Goal: Task Accomplishment & Management: Manage account settings

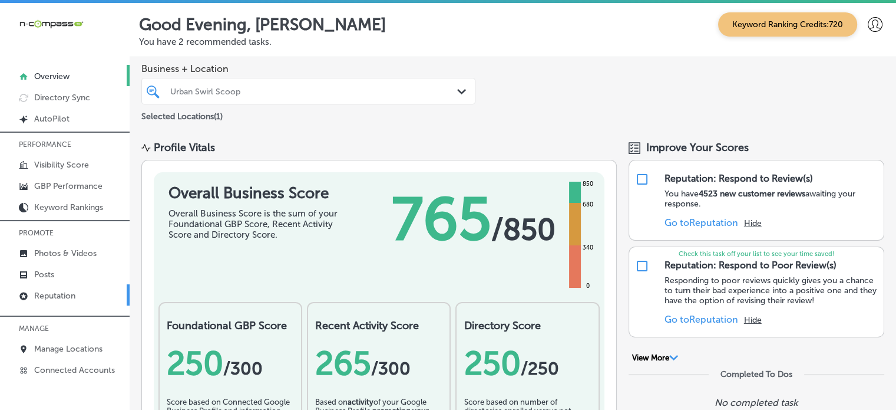
click at [60, 292] on p "Reputation" at bounding box center [54, 296] width 41 height 10
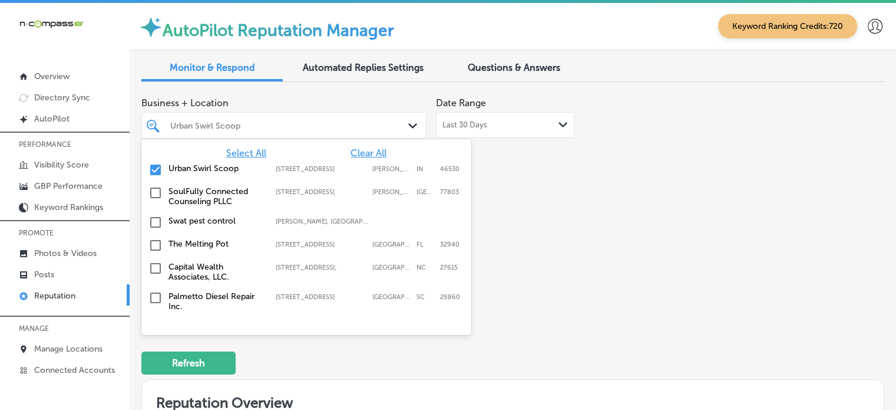
click at [329, 127] on div "Urban Swirl Scoop" at bounding box center [289, 125] width 239 height 10
click at [367, 154] on span "Clear All" at bounding box center [369, 152] width 36 height 11
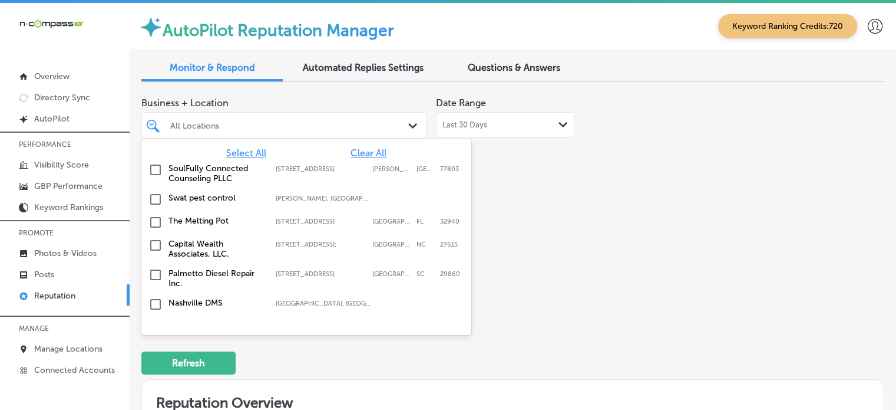
click at [248, 150] on span "Select All" at bounding box center [246, 152] width 40 height 11
type textarea "x"
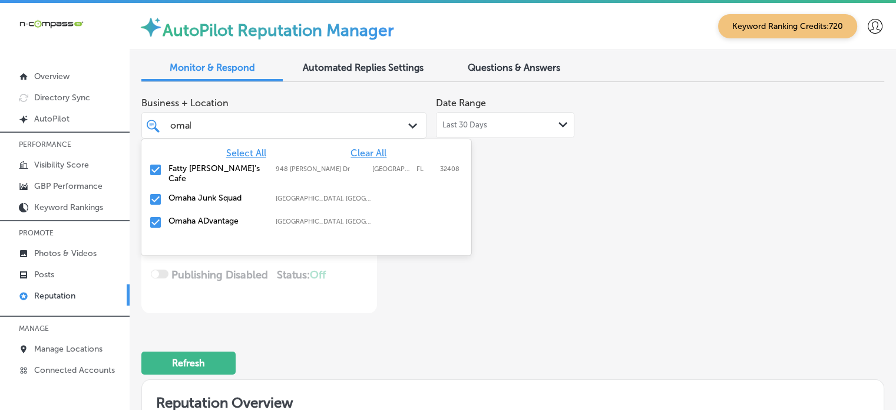
type input "omaha"
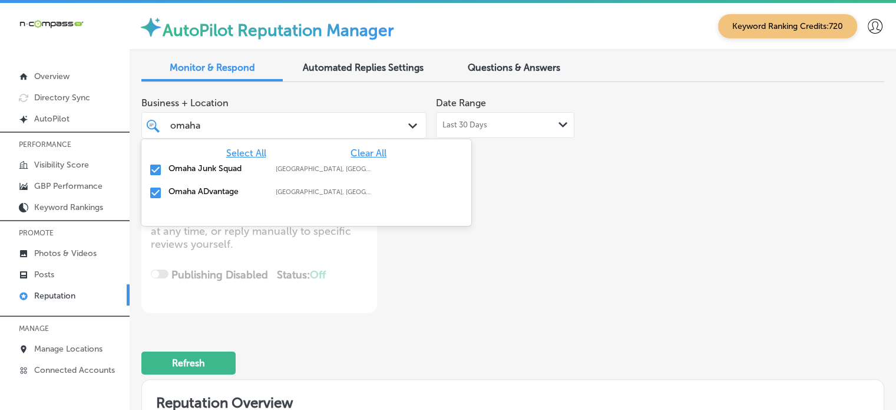
click at [154, 172] on input "checkbox" at bounding box center [156, 170] width 14 height 14
type textarea "x"
type input "omaha"
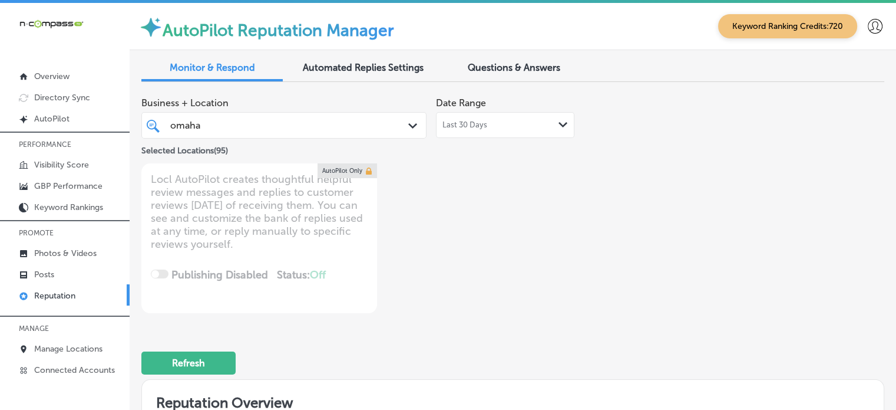
click at [474, 299] on div "Business + Location omaha omaha Path Created with Sketch. Selected Locations ( …" at bounding box center [364, 202] width 446 height 222
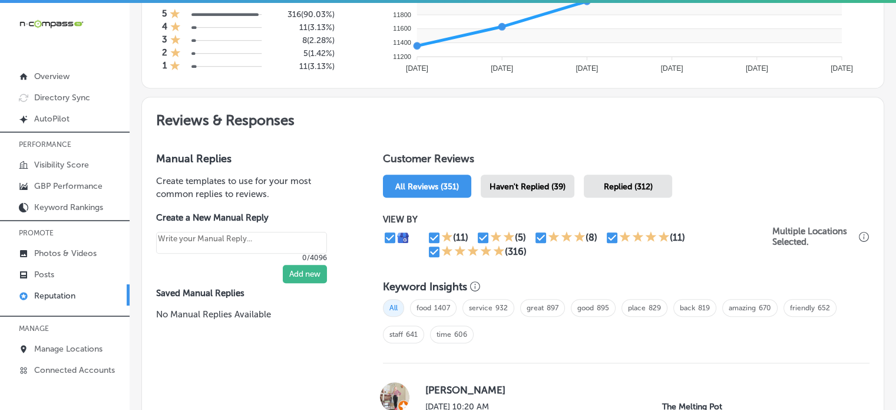
scroll to position [580, 0]
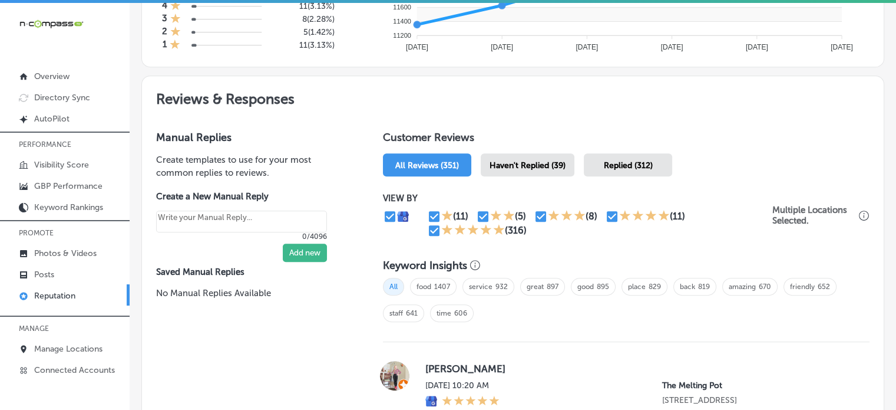
click at [559, 164] on span "Haven't Replied (39)" at bounding box center [528, 165] width 76 height 10
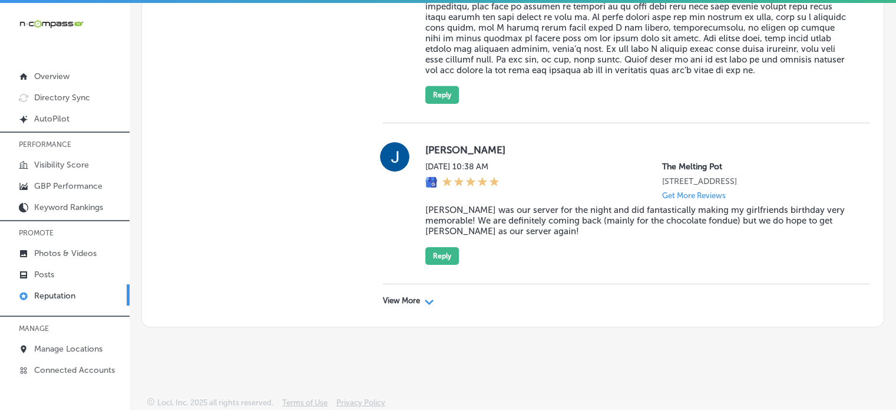
scroll to position [3976, 0]
click at [429, 296] on div "Path Created with Sketch." at bounding box center [429, 300] width 9 height 9
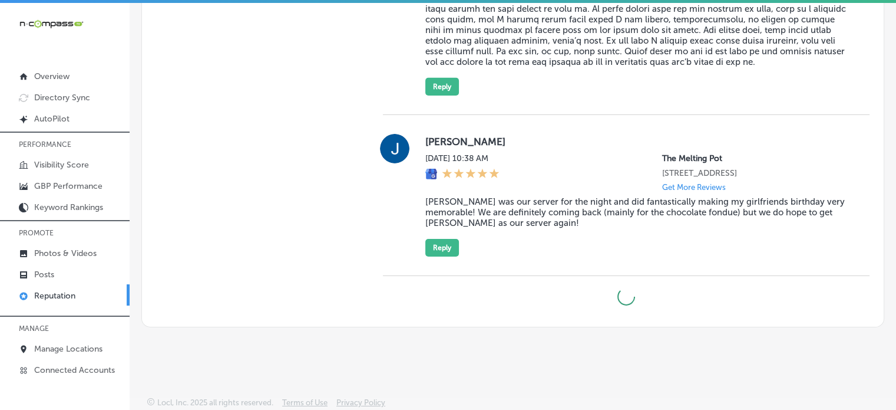
type textarea "x"
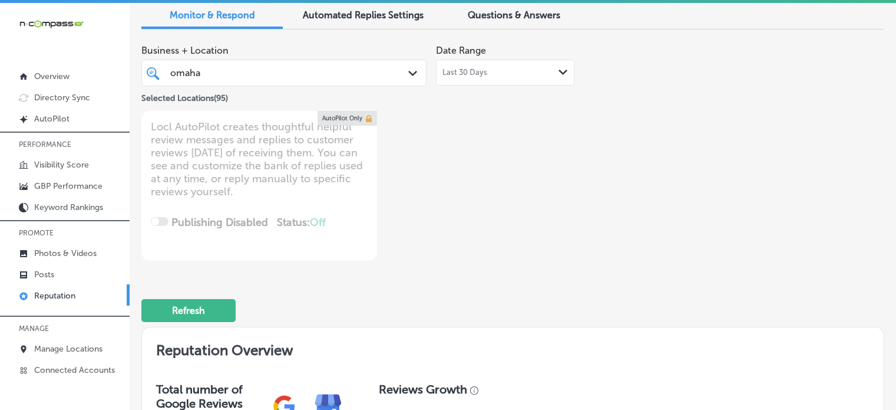
scroll to position [48, 0]
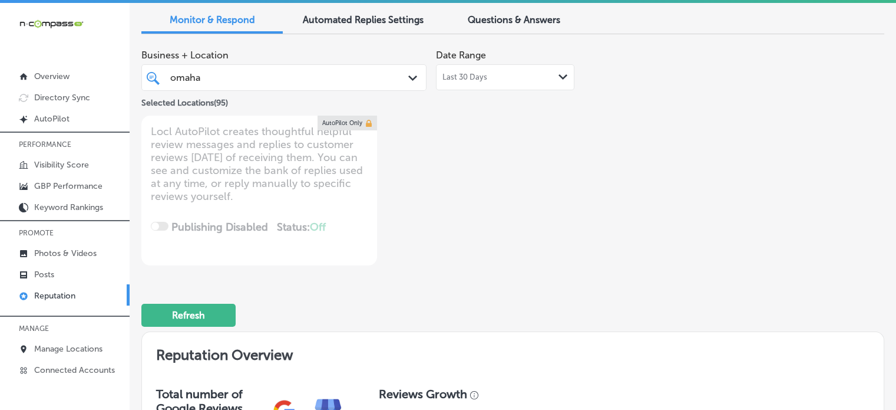
click at [271, 77] on div "omaha omaha" at bounding box center [272, 78] width 207 height 16
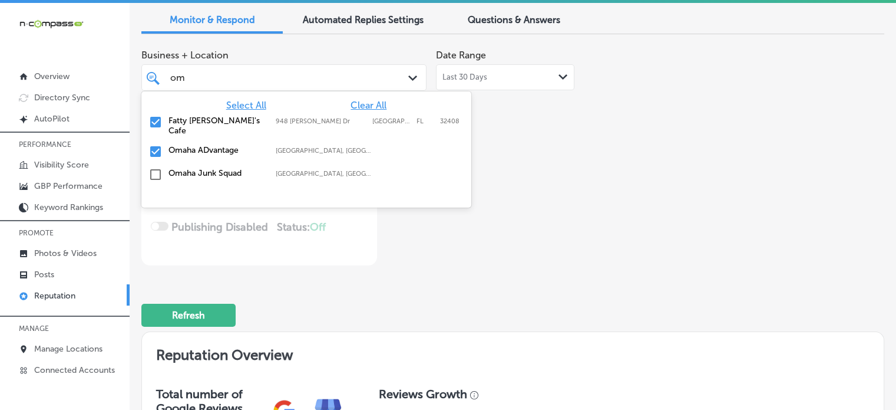
type input "o"
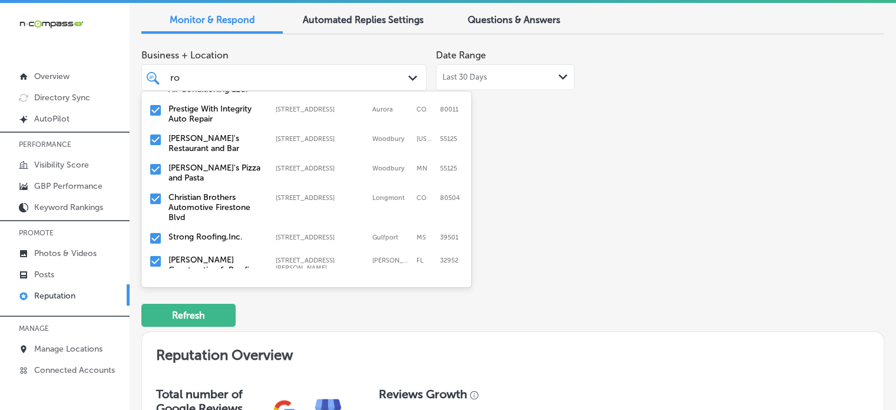
scroll to position [292, 0]
type input "r"
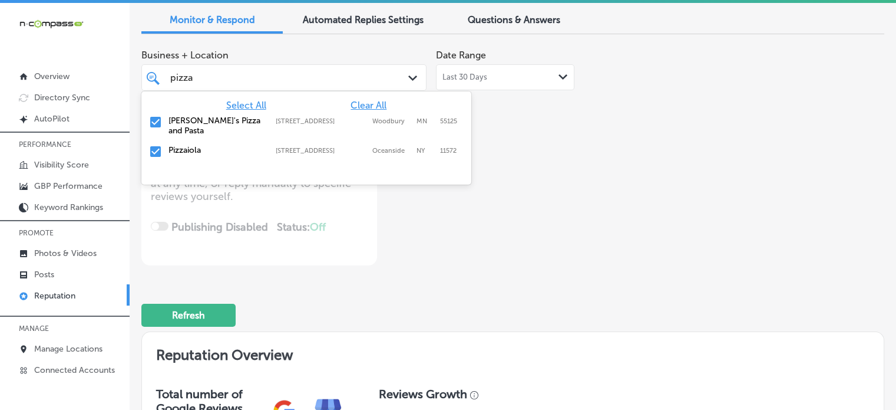
type input "pizza"
click at [345, 78] on div "pizza pizza" at bounding box center [272, 78] width 207 height 16
click at [156, 120] on input "checkbox" at bounding box center [156, 122] width 14 height 14
click at [406, 241] on div "Business + Location option 1560 Woodlane Dr, deselected. option 1560 Woodlane D…" at bounding box center [364, 155] width 446 height 222
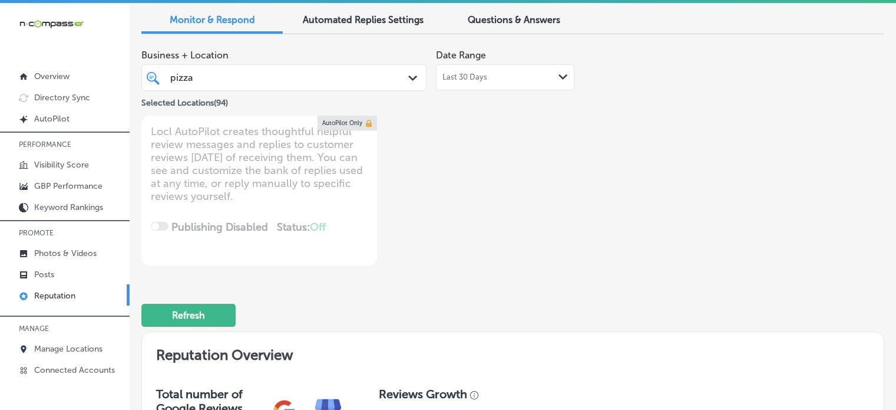
type textarea "x"
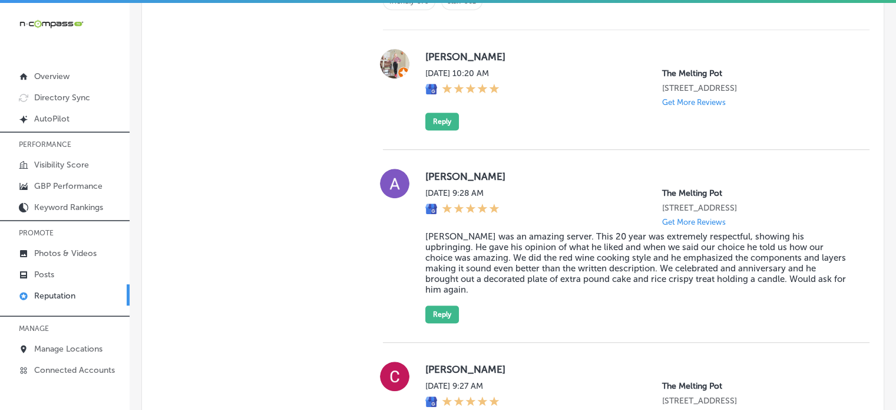
scroll to position [892, 0]
click at [490, 263] on blockquote "David was an amazing server. This 20 year was extremely respectful, showing his…" at bounding box center [639, 262] width 426 height 64
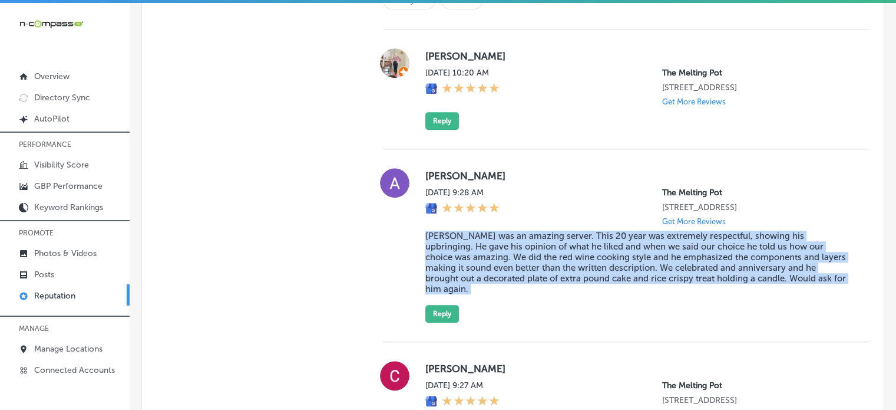
click at [490, 263] on blockquote "David was an amazing server. This 20 year was extremely respectful, showing his…" at bounding box center [639, 262] width 426 height 64
copy blockquote "David was an amazing server. This 20 year was extremely respectful, showing his…"
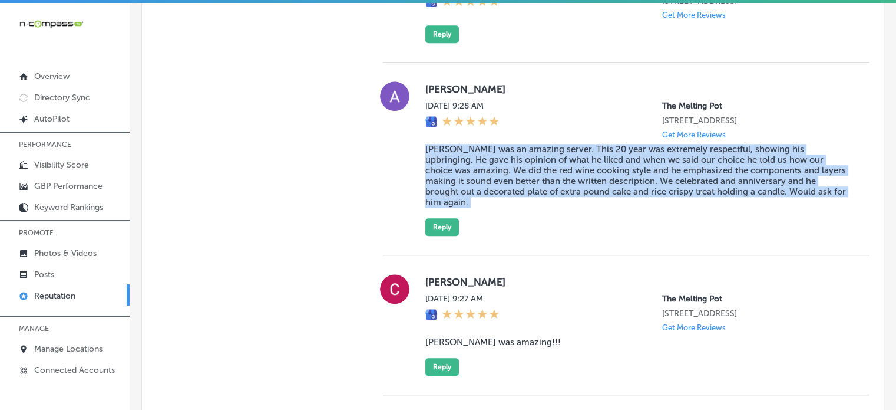
scroll to position [980, 0]
click at [435, 229] on button "Reply" at bounding box center [443, 226] width 34 height 18
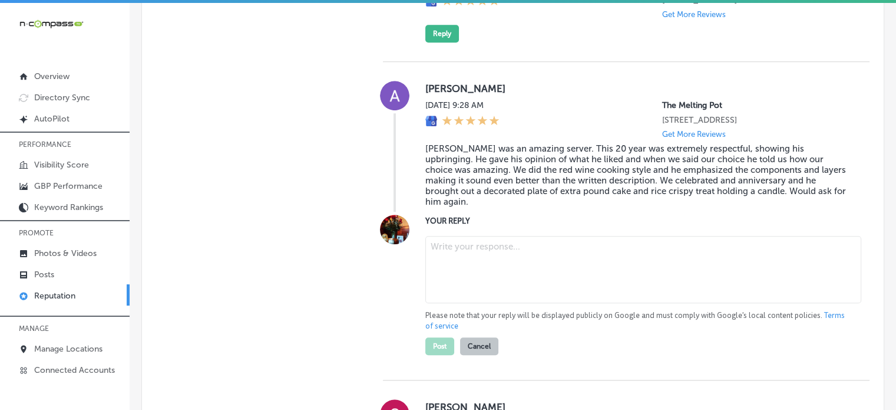
click at [479, 250] on textarea at bounding box center [644, 269] width 436 height 67
paste textarea "Thank you for the wonderful review, Ashley! We’re so glad to hear that David pr…"
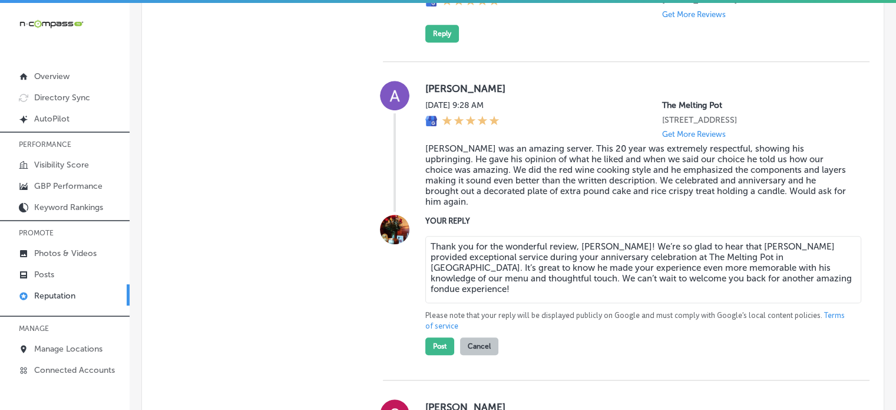
scroll to position [992, 0]
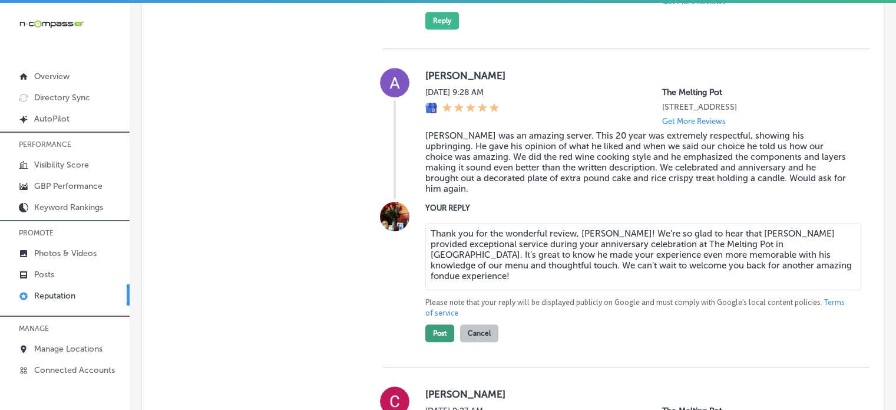
type textarea "Thank you for the wonderful review, Ashley! We’re so glad to hear that David pr…"
click at [442, 341] on button "Post" at bounding box center [440, 333] width 29 height 18
type textarea "x"
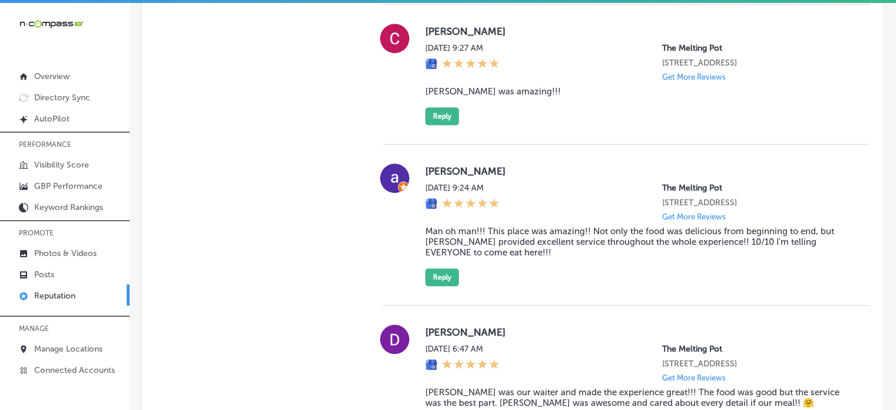
scroll to position [1035, 0]
click at [496, 259] on blockquote "Man oh man!!! This place was amazing!! Not only the food was delicious from beg…" at bounding box center [639, 243] width 426 height 32
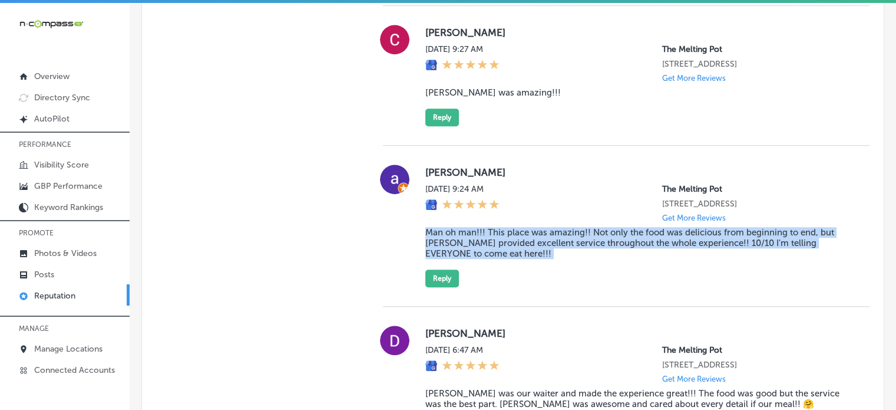
click at [496, 259] on blockquote "Man oh man!!! This place was amazing!! Not only the food was delicious from beg…" at bounding box center [639, 243] width 426 height 32
copy blockquote "Man oh man!!! This place was amazing!! Not only the food was delicious from beg…"
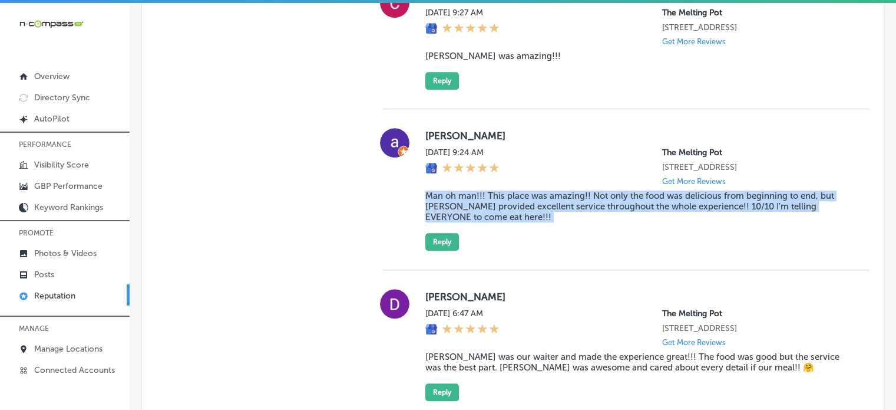
scroll to position [1075, 0]
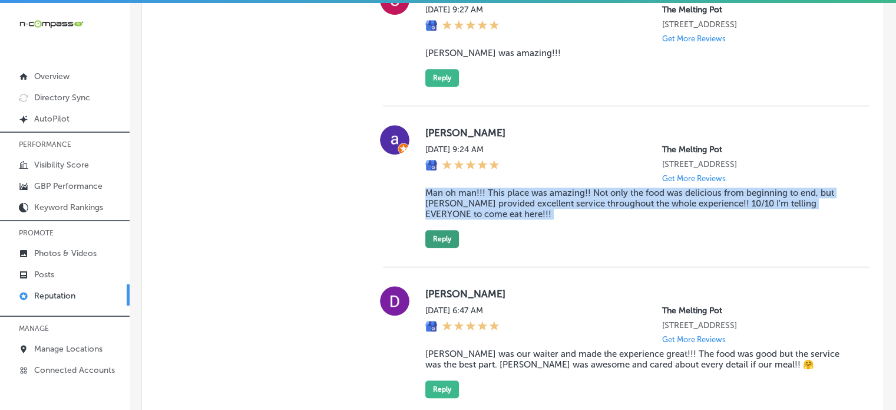
click at [439, 248] on button "Reply" at bounding box center [443, 239] width 34 height 18
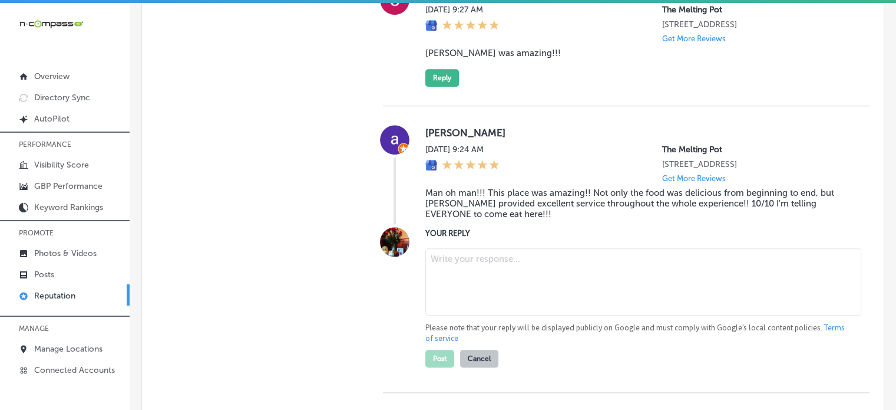
click at [500, 309] on textarea at bounding box center [644, 281] width 436 height 67
paste textarea "Thank you for the amazing review, Angel! We’re so glad to hear that you enjoyed…"
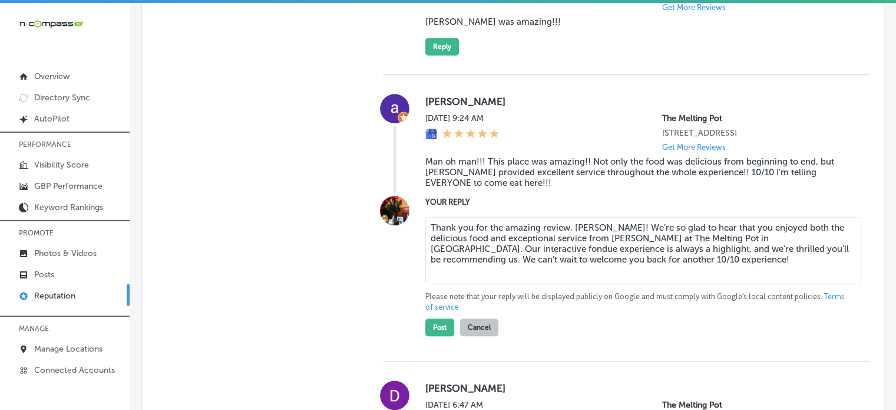
scroll to position [1107, 0]
type textarea "Thank you for the amazing review, Angel! We’re so glad to hear that you enjoyed…"
click at [434, 335] on button "Post" at bounding box center [440, 327] width 29 height 18
type textarea "x"
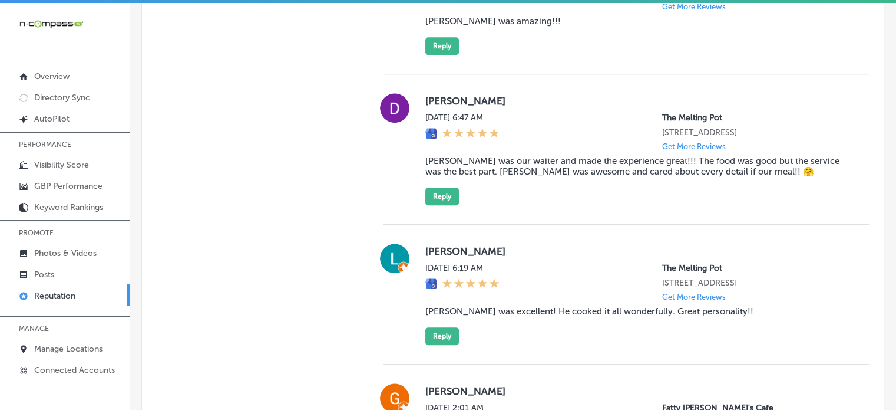
click at [527, 177] on blockquote "David was our waiter and made the experience great!!! The food was good but the…" at bounding box center [639, 166] width 426 height 21
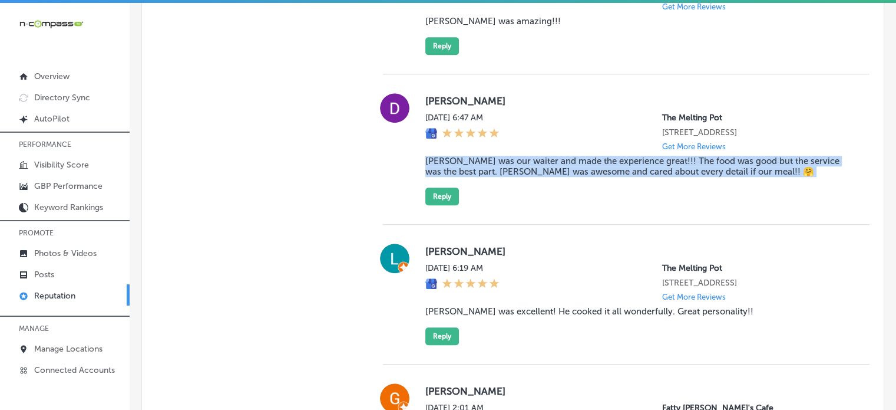
click at [527, 177] on blockquote "David was our waiter and made the experience great!!! The food was good but the…" at bounding box center [639, 166] width 426 height 21
copy blockquote "David was our waiter and made the experience great!!! The food was good but the…"
click at [436, 205] on button "Reply" at bounding box center [443, 196] width 34 height 18
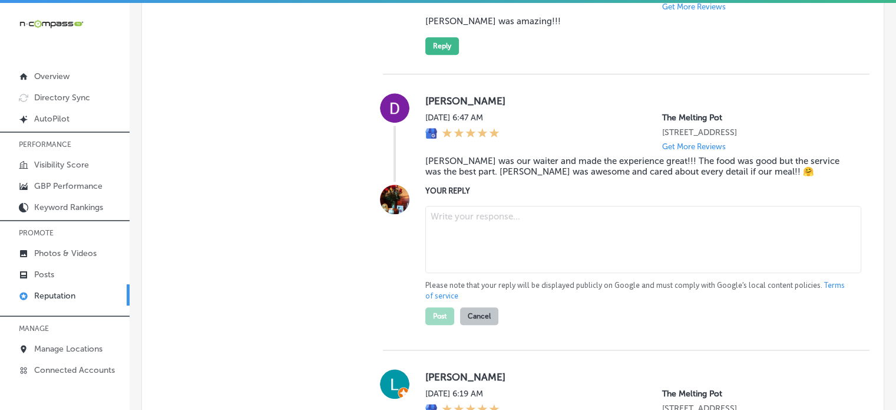
click at [467, 257] on textarea at bounding box center [644, 239] width 436 height 67
paste textarea "Thank you for the wonderful review, Darlene! We’re so glad to hear that David m…"
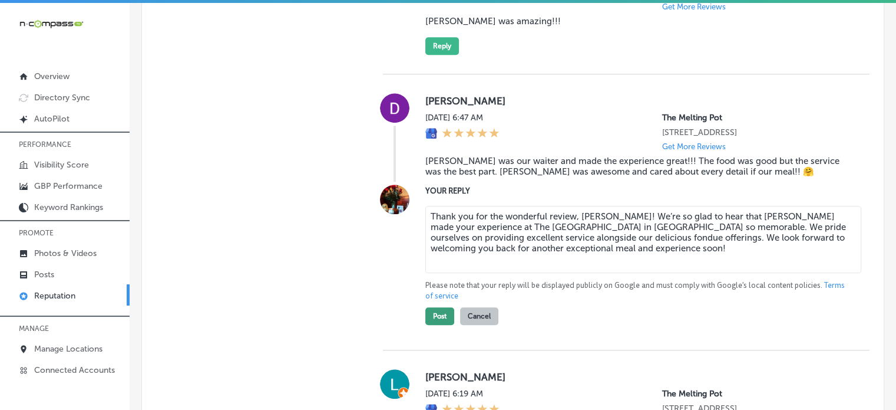
type textarea "Thank you for the wonderful review, Darlene! We’re so glad to hear that David m…"
click at [440, 325] on button "Post" at bounding box center [440, 316] width 29 height 18
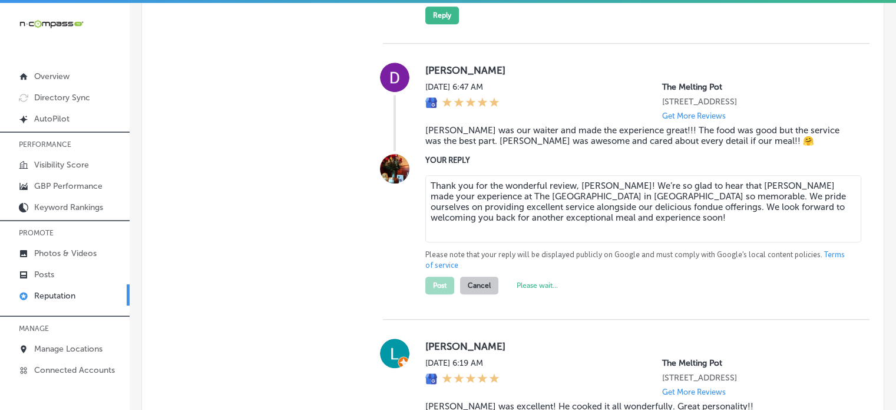
scroll to position [1137, 0]
type textarea "x"
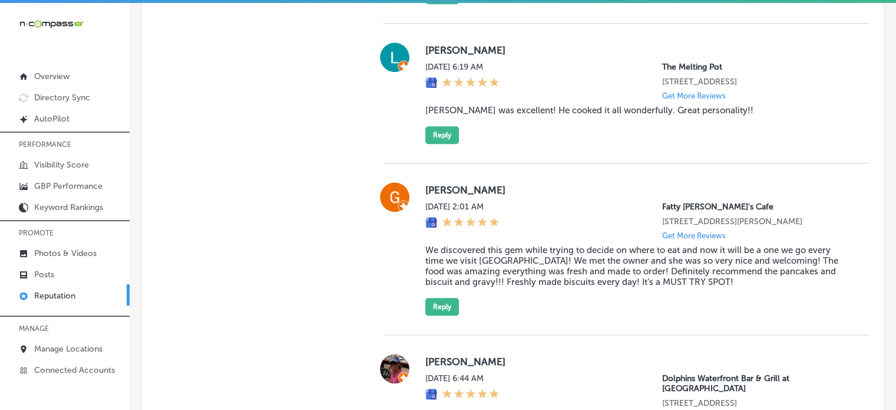
scroll to position [1159, 0]
click at [496, 114] on blockquote "David was excellent! He cooked it all wonderfully. Great personality!!" at bounding box center [639, 109] width 426 height 11
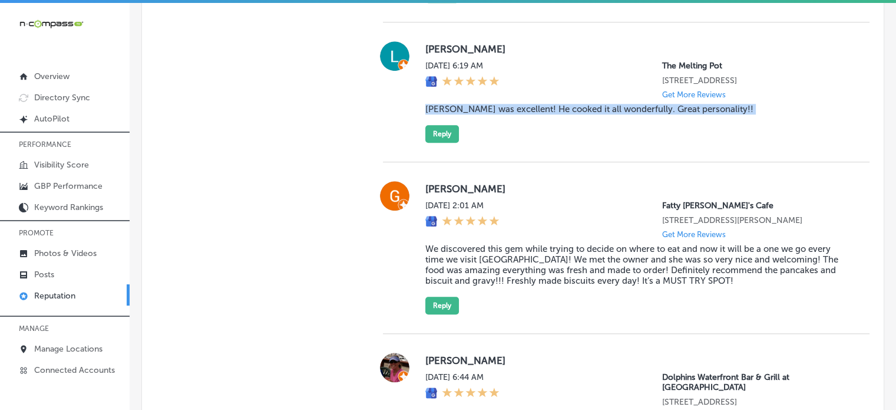
click at [496, 114] on blockquote "David was excellent! He cooked it all wonderfully. Great personality!!" at bounding box center [639, 109] width 426 height 11
copy blockquote "David was excellent! He cooked it all wonderfully. Great personality!!"
click at [442, 143] on button "Reply" at bounding box center [443, 134] width 34 height 18
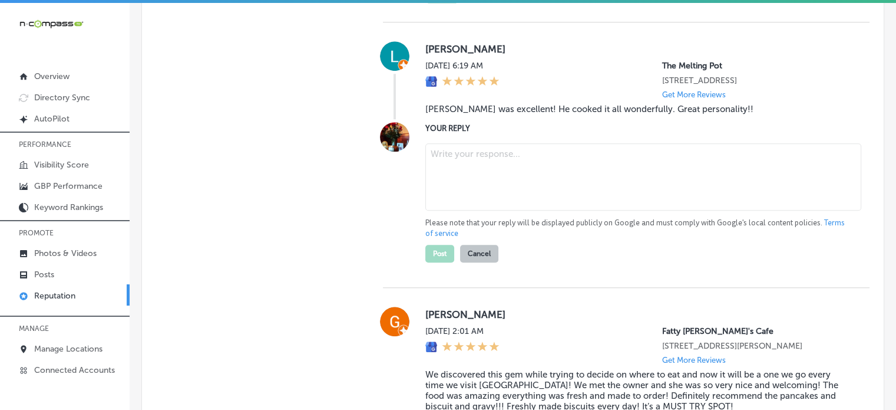
click at [492, 210] on textarea at bounding box center [644, 176] width 436 height 67
paste textarea "Thank you for the wonderful review, Lisa! We’re so glad to hear that David prov…"
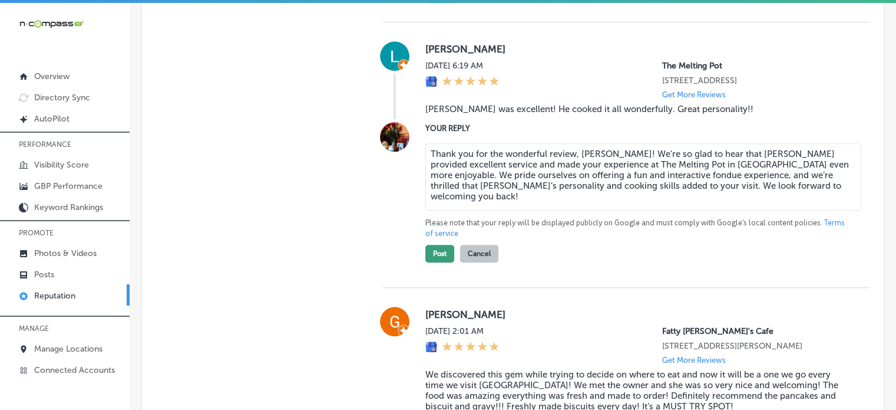
type textarea "Thank you for the wonderful review, Lisa! We’re so glad to hear that David prov…"
click at [440, 262] on button "Post" at bounding box center [440, 254] width 29 height 18
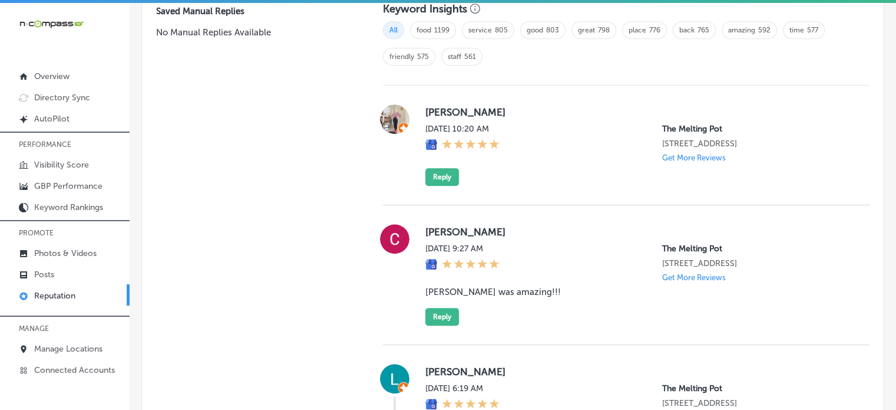
scroll to position [839, 0]
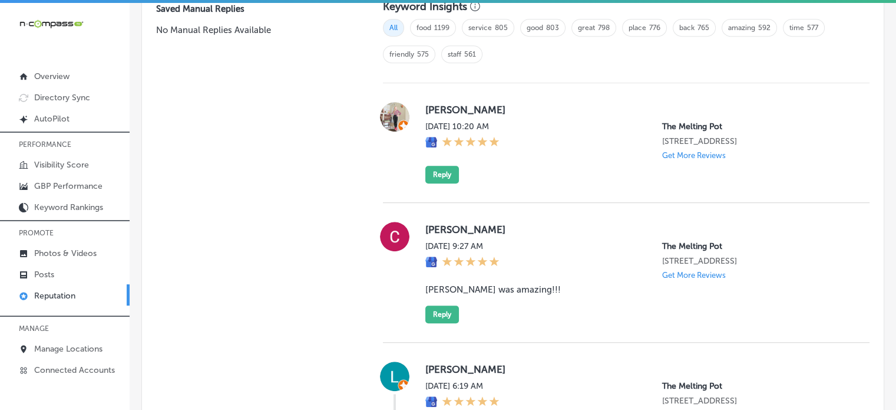
type textarea "x"
click at [465, 295] on blockquote "David was amazing!!!" at bounding box center [639, 289] width 426 height 11
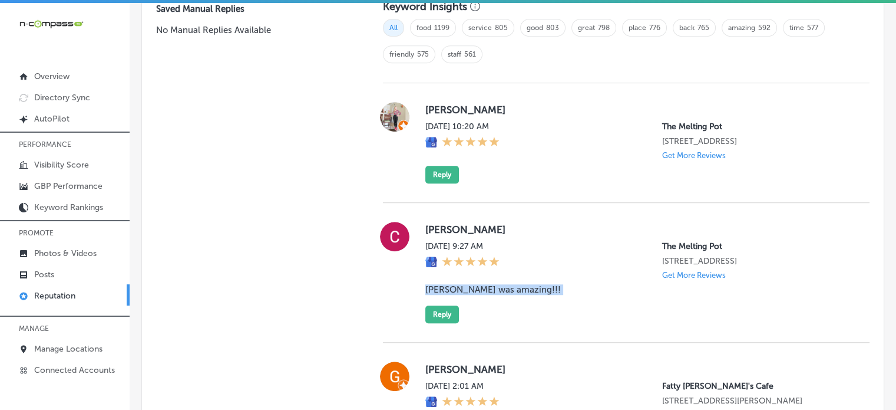
click at [465, 295] on blockquote "David was amazing!!!" at bounding box center [639, 289] width 426 height 11
copy blockquote "David was amazing!!!"
drag, startPoint x: 450, startPoint y: 346, endPoint x: 455, endPoint y: 334, distance: 12.9
click at [455, 334] on div "Cherie Broadway Tue, Sep 2, 2025 9:27 AM The Melting Pot 2230 Town Center Ave S…" at bounding box center [626, 273] width 487 height 140
click at [455, 323] on button "Reply" at bounding box center [443, 314] width 34 height 18
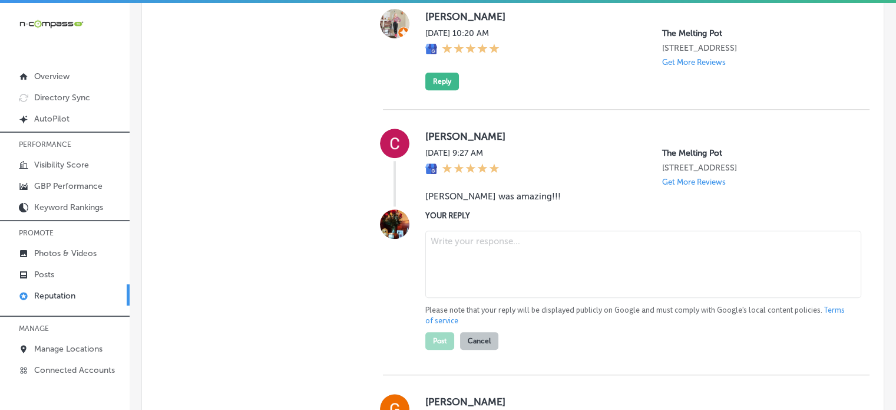
scroll to position [934, 0]
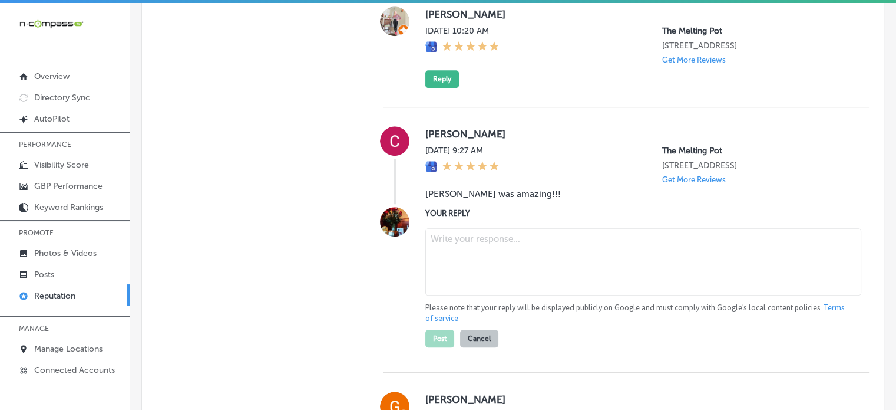
click at [471, 295] on textarea at bounding box center [644, 261] width 436 height 67
paste textarea "Thank you for the great review, Cherie! We’re so happy to hear that David provi…"
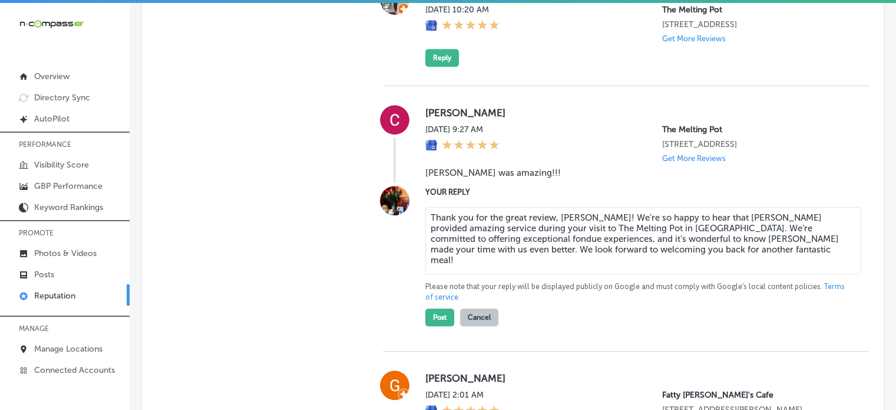
scroll to position [956, 0]
type textarea "Thank you for the great review, Cherie! We’re so happy to hear that David provi…"
click at [438, 325] on button "Post" at bounding box center [440, 317] width 29 height 18
type textarea "x"
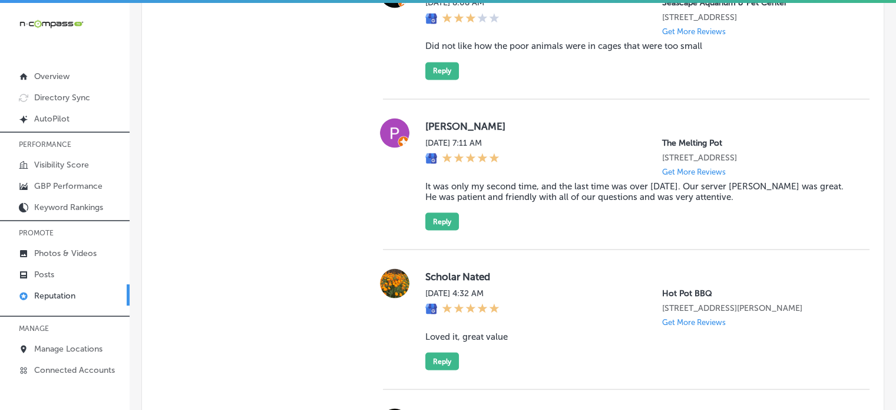
scroll to position [2134, 0]
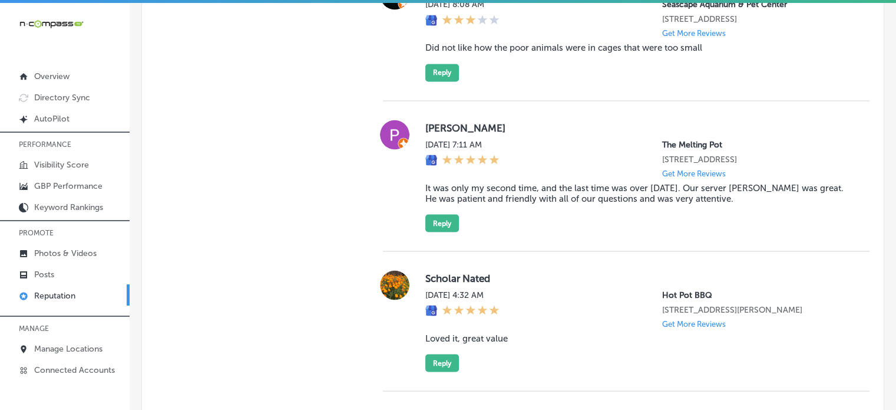
click at [497, 203] on blockquote "It was only my second time, and the last time was over ten years ago. Our serve…" at bounding box center [639, 192] width 426 height 21
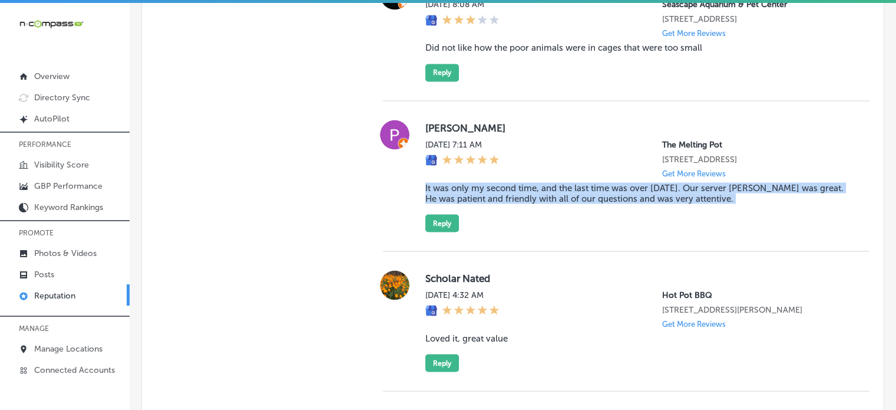
click at [497, 203] on blockquote "It was only my second time, and the last time was over ten years ago. Our serve…" at bounding box center [639, 192] width 426 height 21
copy blockquote "It was only my second time, and the last time was over ten years ago. Our serve…"
click at [451, 232] on button "Reply" at bounding box center [443, 223] width 34 height 18
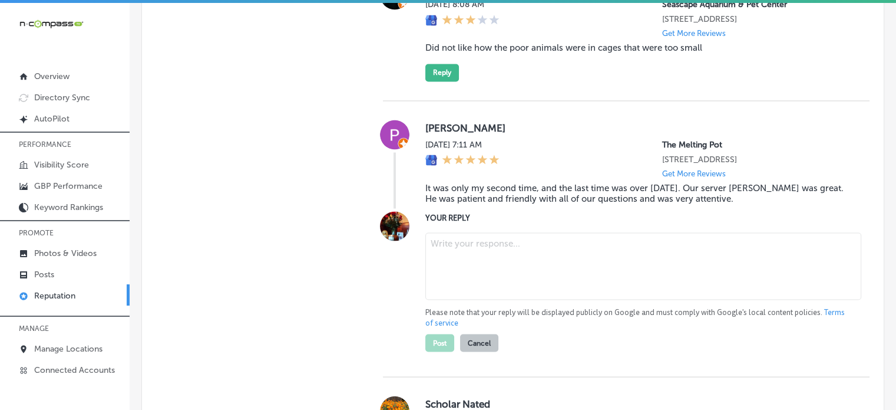
click at [489, 299] on textarea at bounding box center [644, 265] width 436 height 67
paste textarea "Thank you for the wonderful review, Paul! We’re so glad to hear that Nick provi…"
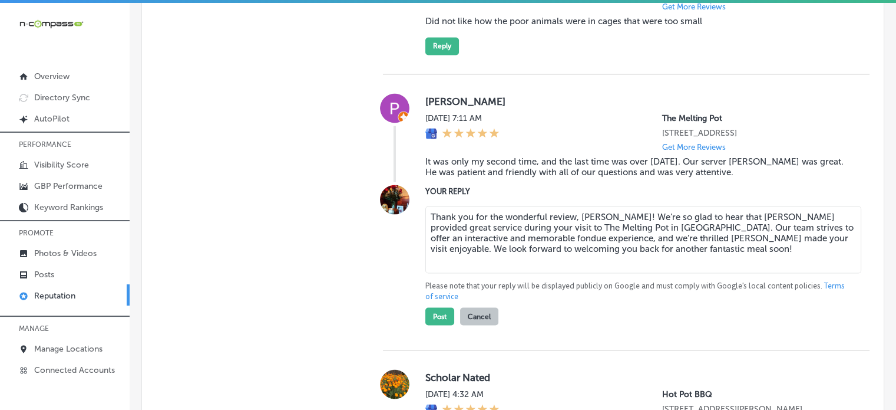
scroll to position [2169, 0]
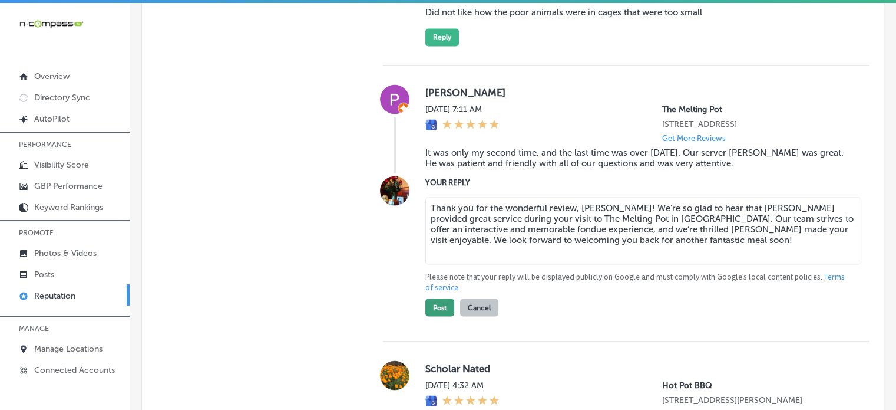
type textarea "Thank you for the wonderful review, Paul! We’re so glad to hear that Nick provi…"
click at [446, 316] on button "Post" at bounding box center [440, 307] width 29 height 18
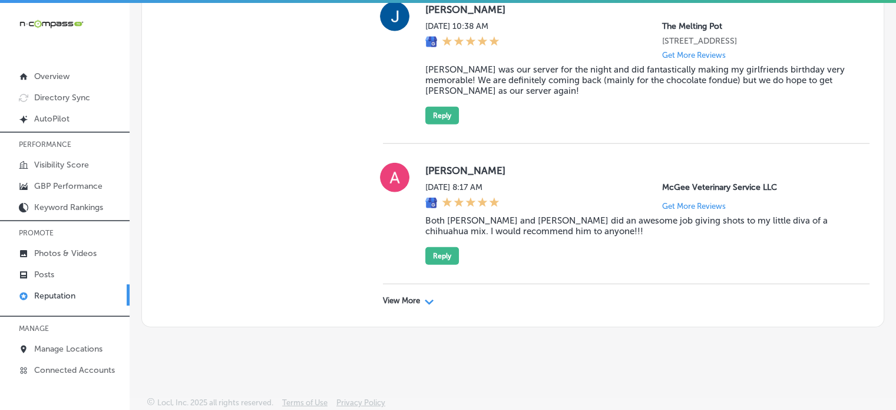
scroll to position [2, 0]
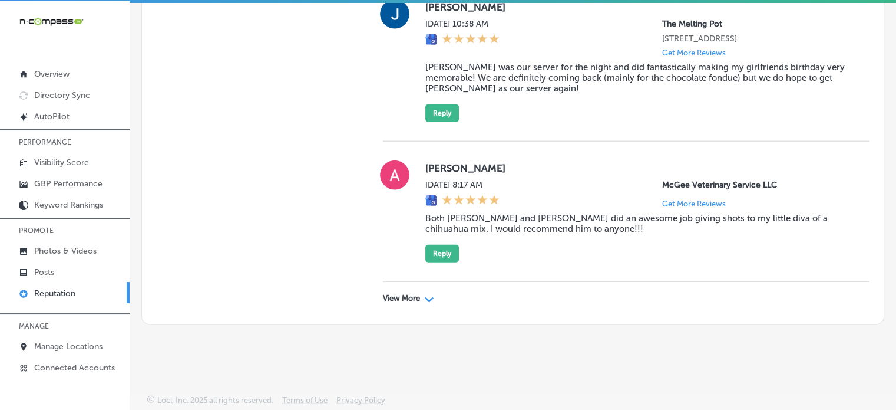
click at [415, 297] on p "View More" at bounding box center [401, 297] width 37 height 9
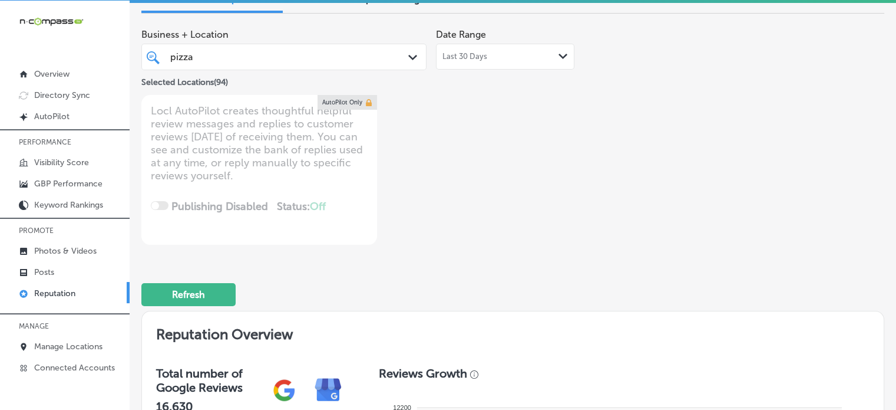
scroll to position [68, 0]
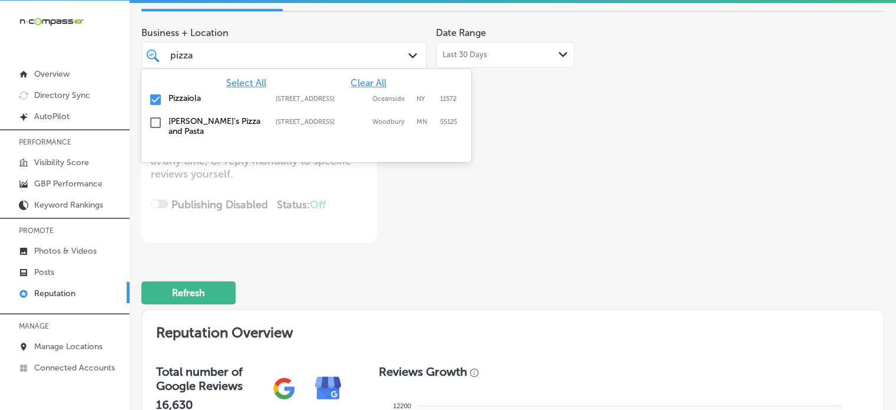
click at [219, 54] on div "pizza pizza" at bounding box center [272, 55] width 207 height 16
click at [154, 98] on input "checkbox" at bounding box center [156, 100] width 14 height 14
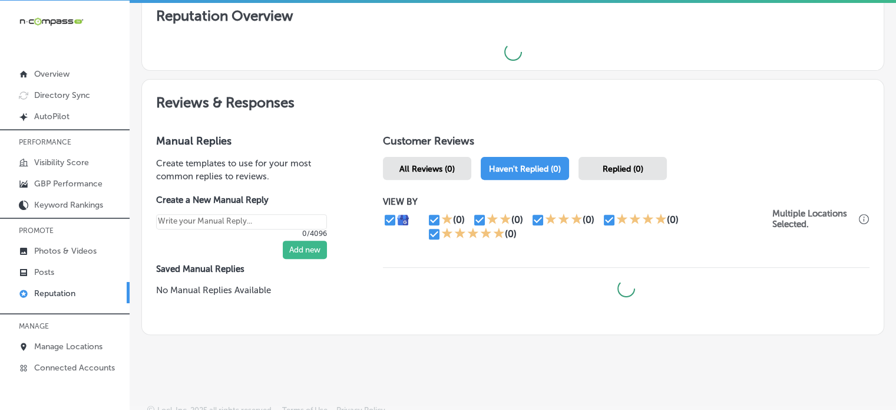
scroll to position [391, 0]
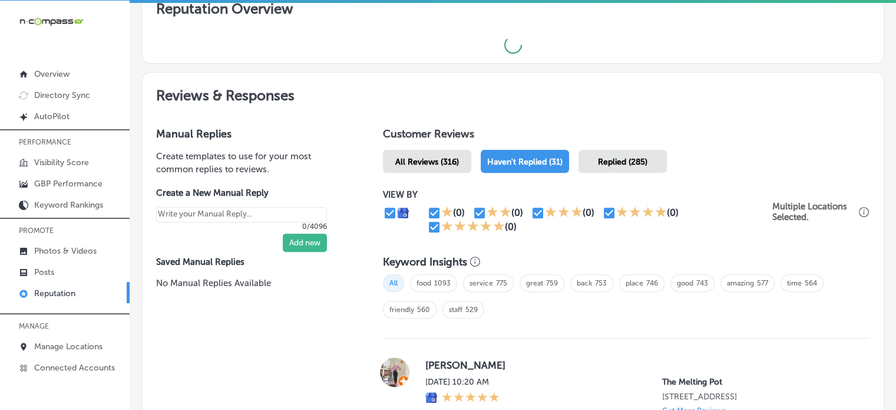
type textarea "x"
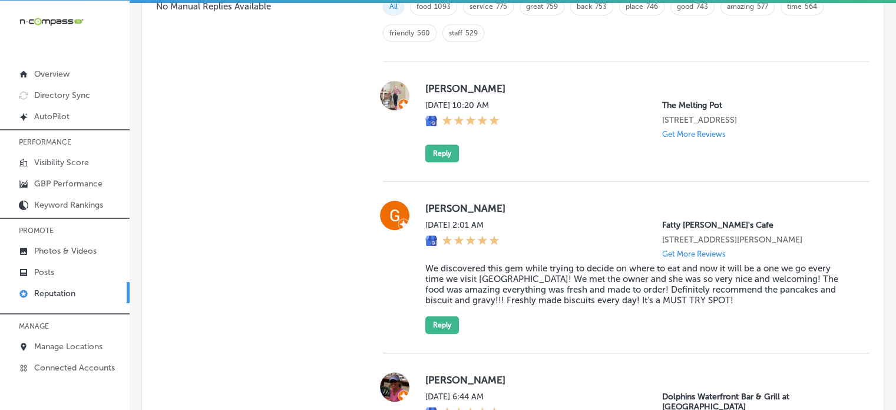
scroll to position [858, 0]
click at [446, 161] on button "Reply" at bounding box center [443, 153] width 34 height 18
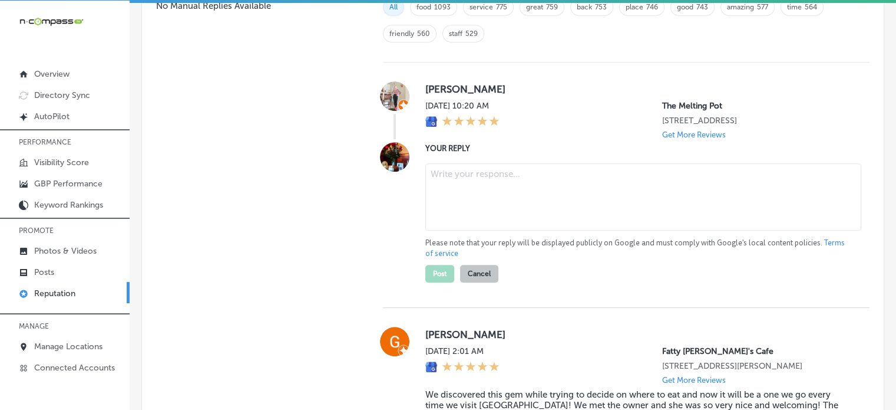
click at [495, 223] on textarea at bounding box center [644, 196] width 436 height 67
paste textarea "Thank you for the 5-star review, Cristina! We’re so glad to hear you enjoyed yo…"
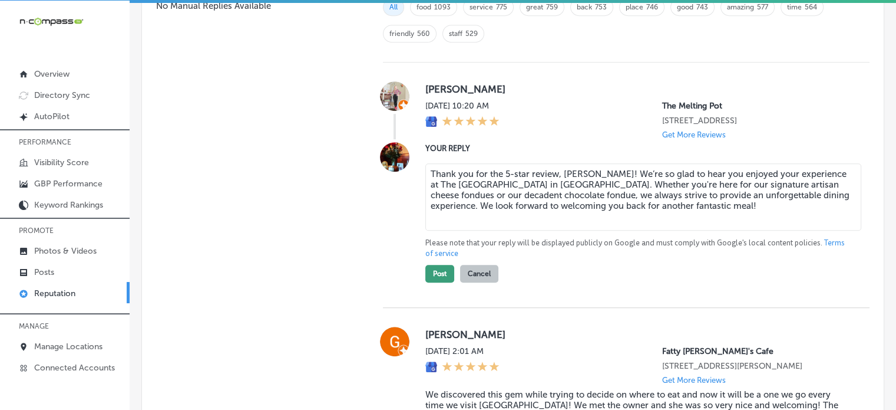
type textarea "Thank you for the 5-star review, Cristina! We’re so glad to hear you enjoyed yo…"
click at [438, 282] on button "Post" at bounding box center [440, 274] width 29 height 18
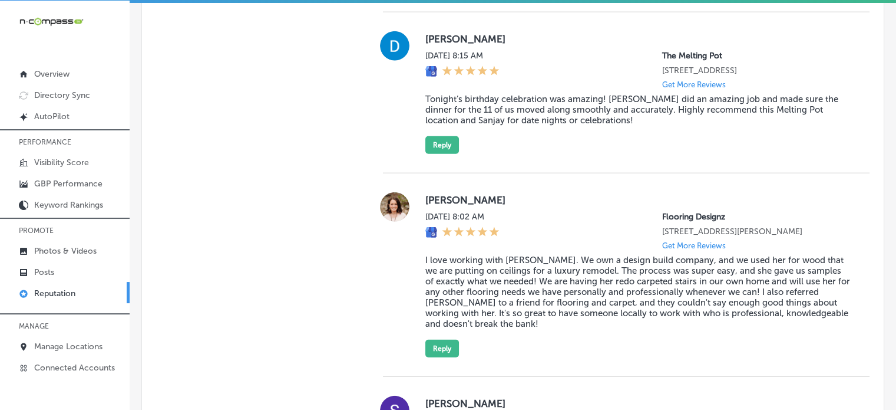
scroll to position [3740, 0]
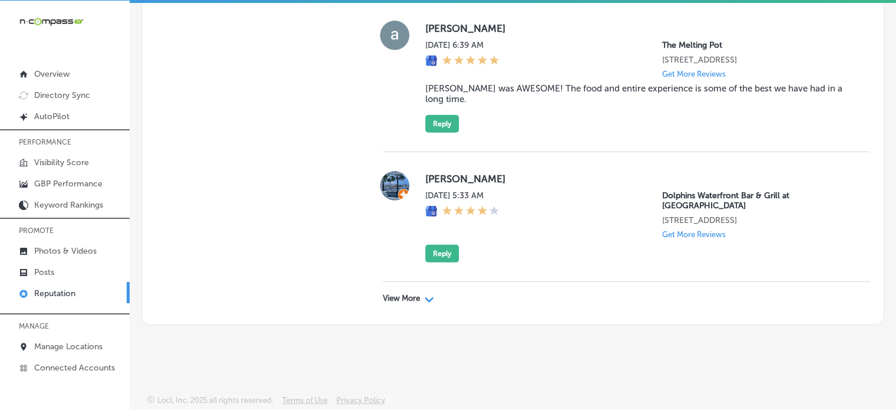
click at [405, 298] on p "View More" at bounding box center [401, 297] width 37 height 9
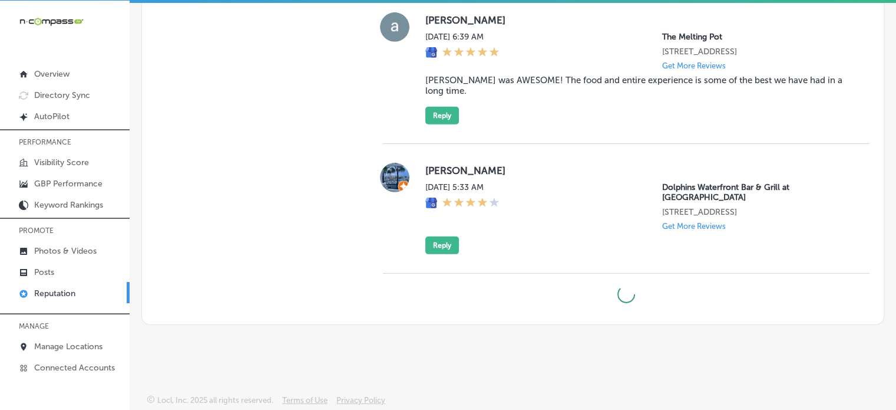
scroll to position [3748, 0]
type textarea "x"
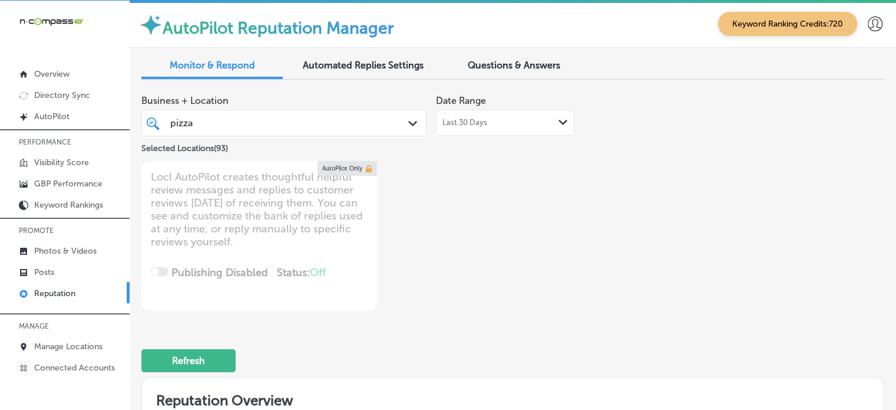
scroll to position [0, 0]
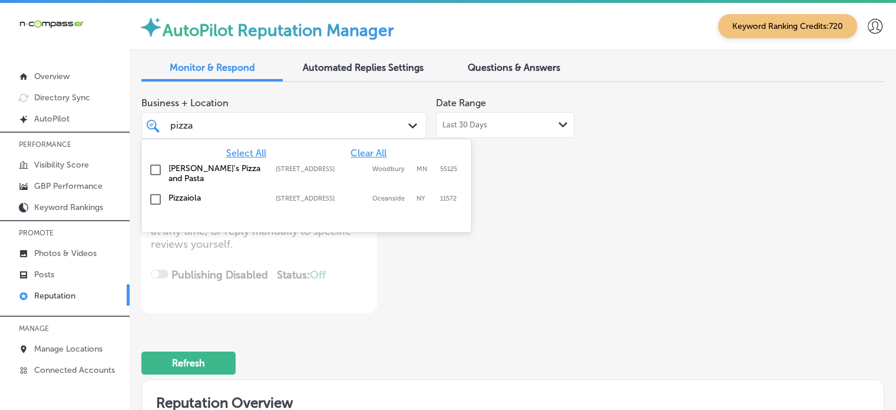
click at [289, 118] on div "pizza pizza" at bounding box center [272, 125] width 207 height 16
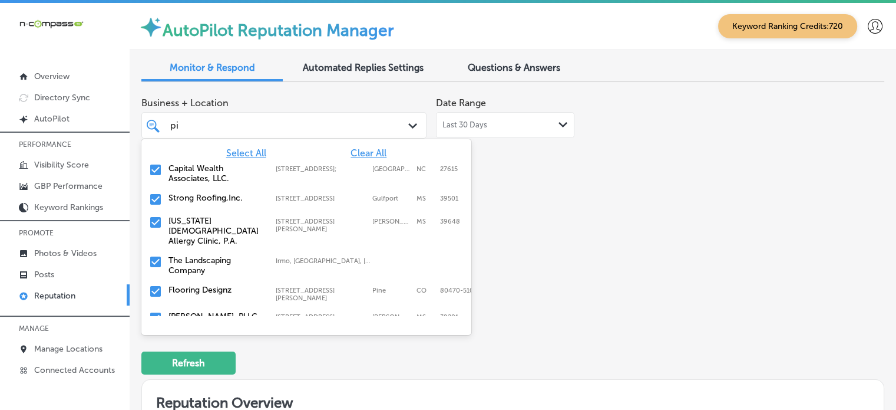
type input "p"
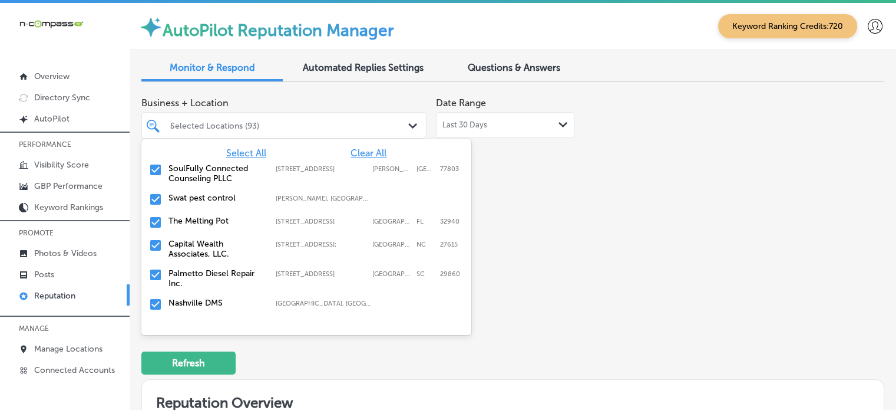
type input "mc"
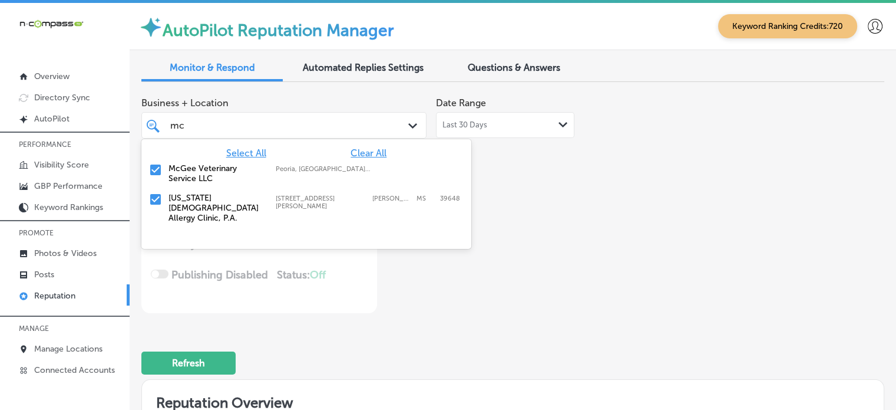
click at [182, 172] on label "McGee Veterinary Service LLC" at bounding box center [216, 173] width 95 height 20
type textarea "x"
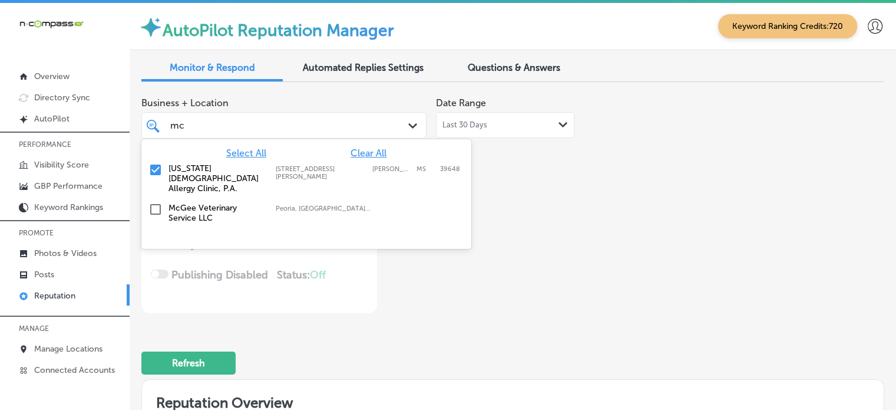
type input "m"
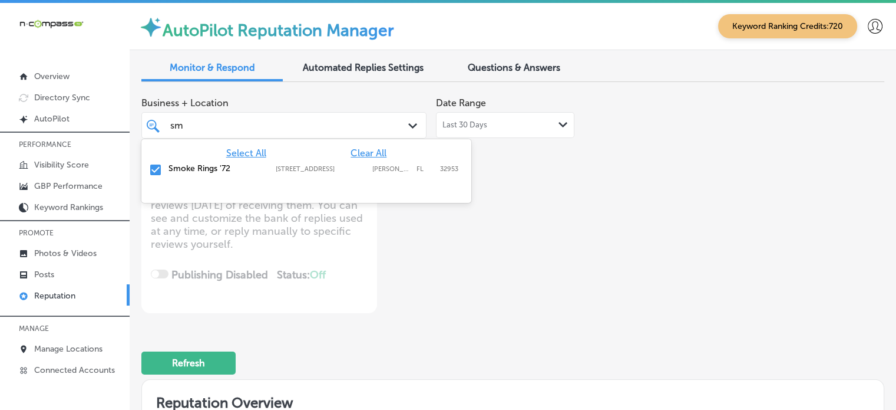
type input "smo"
click at [194, 165] on label "Smoke Rings '72" at bounding box center [216, 168] width 95 height 10
type textarea "x"
type input "s"
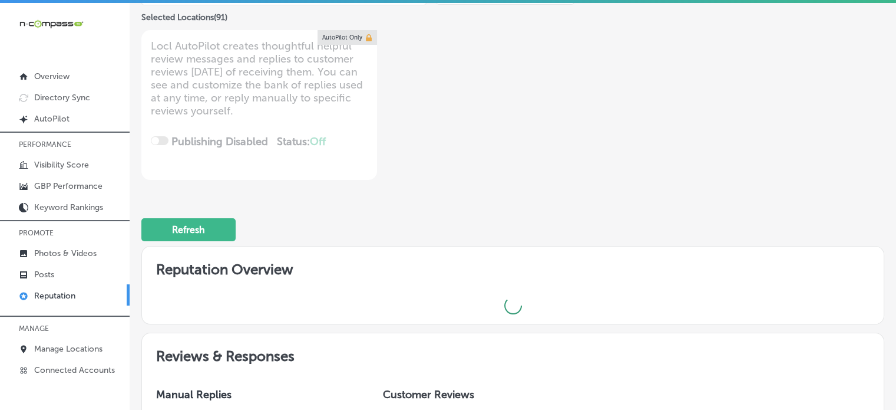
click at [629, 268] on h2 "Reputation Overview" at bounding box center [513, 266] width 742 height 41
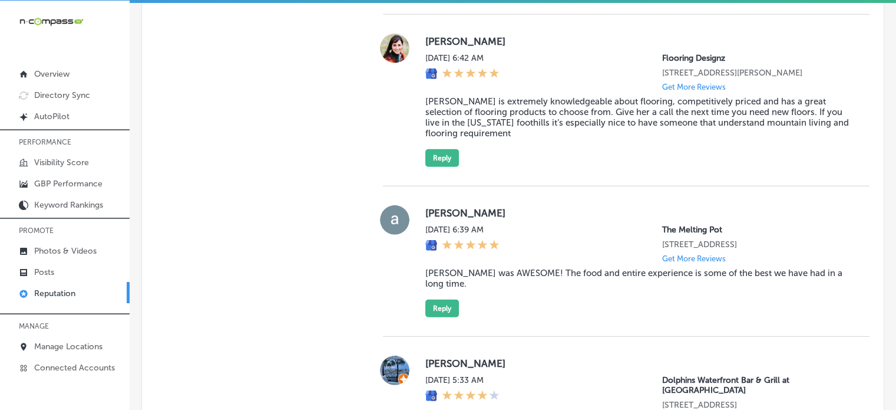
scroll to position [3911, 0]
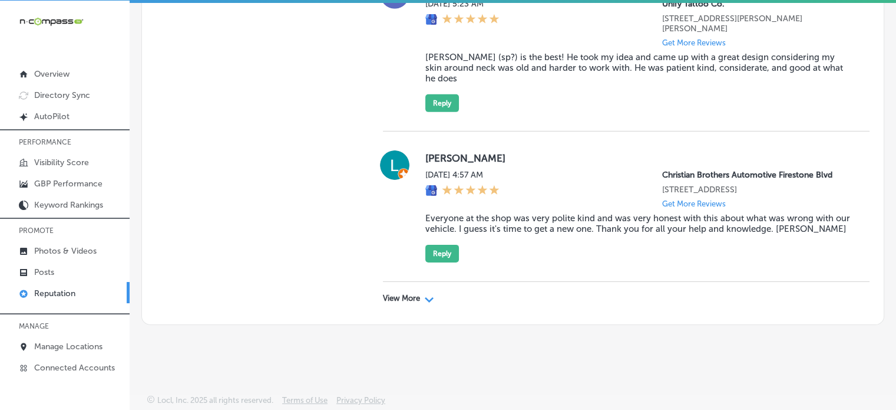
click at [407, 296] on p "View More" at bounding box center [401, 297] width 37 height 9
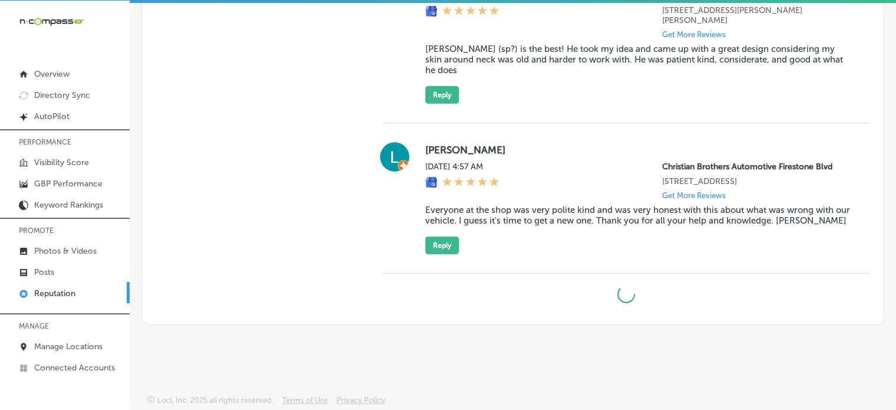
type textarea "x"
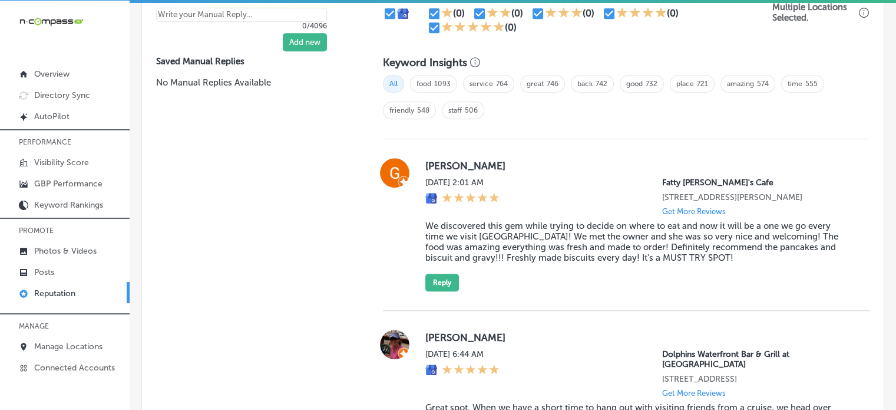
scroll to position [780, 0]
click at [565, 216] on div "Tue, Sep 2, 2025 2:01 AM Fatty Patty's Cafe 948 Thomas Dr Panama City Beach, FL…" at bounding box center [639, 196] width 426 height 38
click at [568, 232] on blockquote "We discovered this gem while trying to decide on where to eat and now it will b…" at bounding box center [639, 241] width 426 height 42
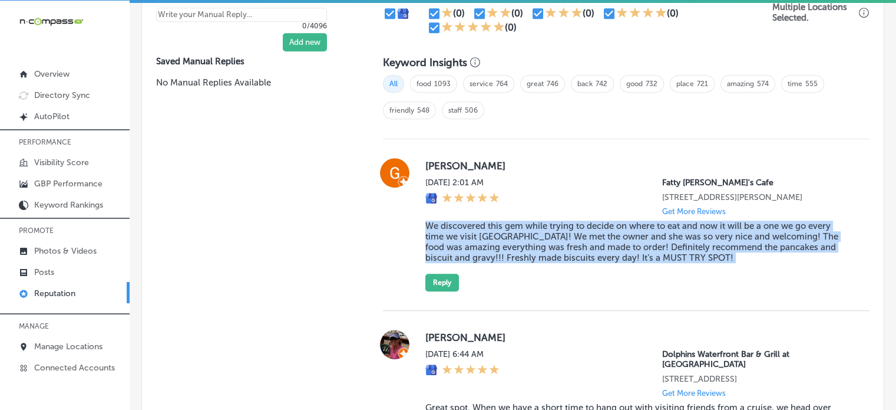
click at [568, 232] on blockquote "We discovered this gem while trying to decide on where to eat and now it will b…" at bounding box center [639, 241] width 426 height 42
copy blockquote "We discovered this gem while trying to decide on where to eat and now it will b…"
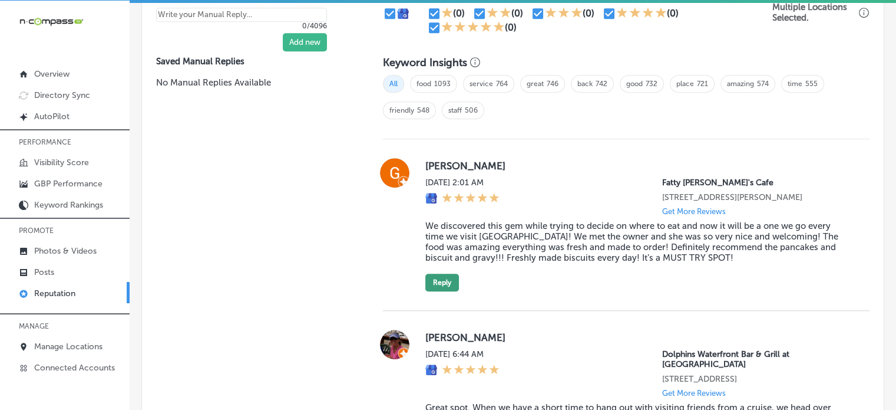
click at [455, 291] on div "Gaila Gore Tue, Sep 2, 2025 2:01 AM Fatty Patty's Cafe 948 Thomas Dr Panama Cit…" at bounding box center [639, 224] width 426 height 133
click at [441, 291] on button "Reply" at bounding box center [443, 282] width 34 height 18
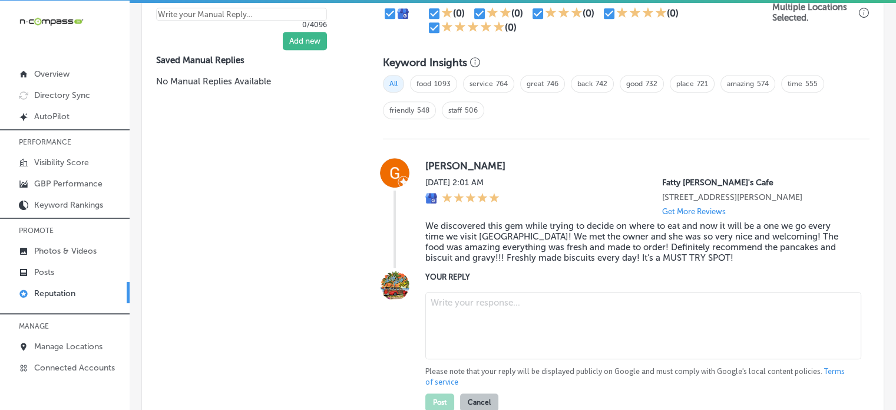
click at [504, 320] on textarea at bounding box center [644, 325] width 436 height 67
paste textarea "Thank you for the fantastic review, Gaila! We’re so glad you discovered Fatty P…"
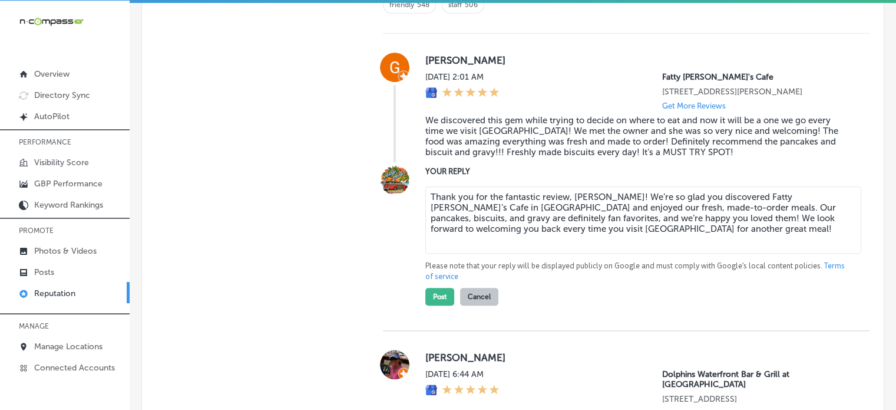
scroll to position [889, 0]
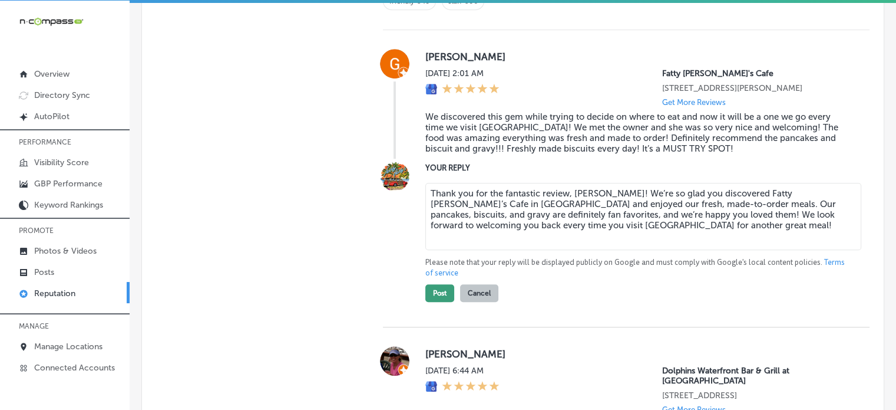
type textarea "Thank you for the fantastic review, Gaila! We’re so glad you discovered Fatty P…"
click at [436, 299] on button "Post" at bounding box center [440, 293] width 29 height 18
type textarea "x"
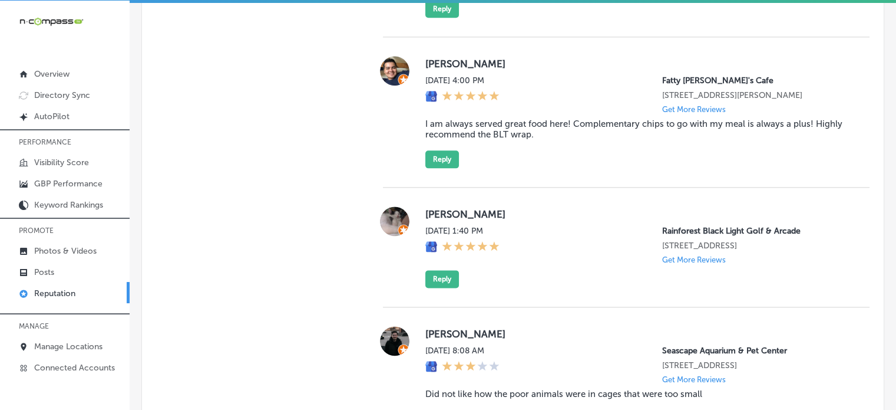
scroll to position [1493, 0]
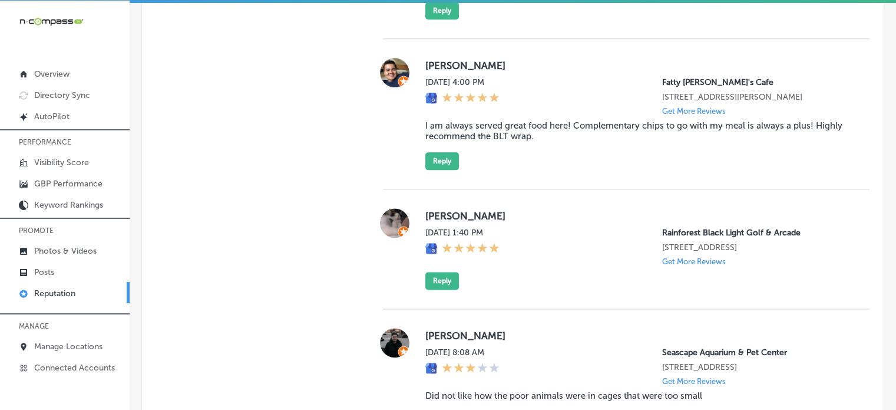
click at [469, 138] on blockquote "I am always served great food here! Complementary chips to go with my meal is a…" at bounding box center [639, 130] width 426 height 21
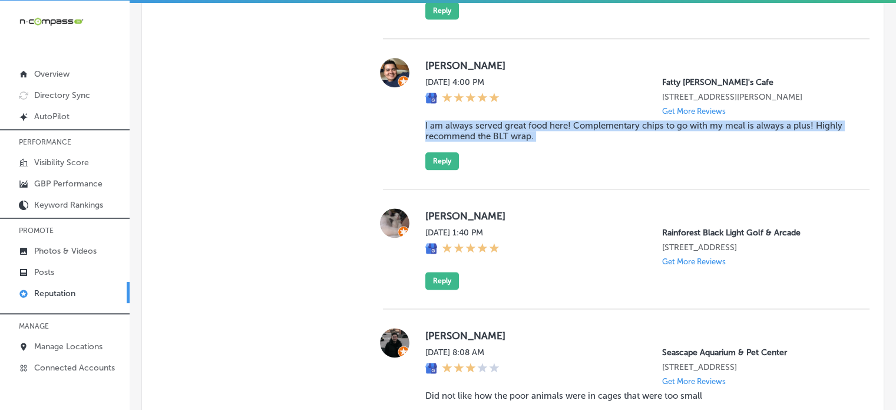
click at [469, 138] on blockquote "I am always served great food here! Complementary chips to go with my meal is a…" at bounding box center [639, 130] width 426 height 21
copy blockquote "I am always served great food here! Complementary chips to go with my meal is a…"
click at [438, 169] on button "Reply" at bounding box center [443, 161] width 34 height 18
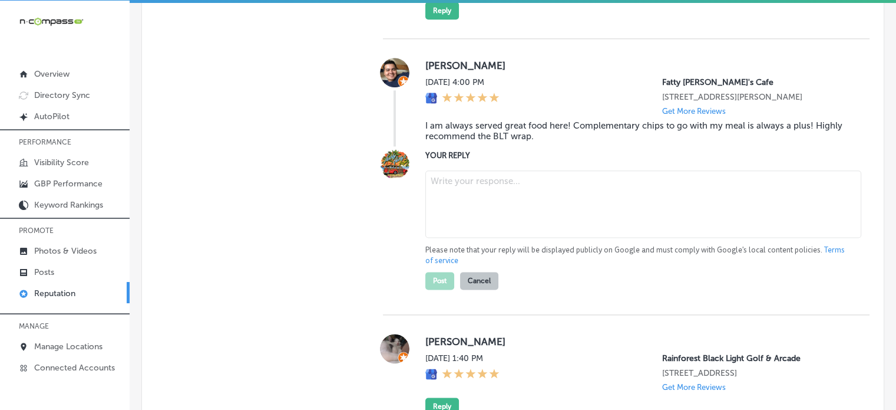
click at [486, 209] on textarea at bounding box center [644, 203] width 436 height 67
paste textarea "Thank you for the fantastic review, Luis! We’re so glad you enjoy the great foo…"
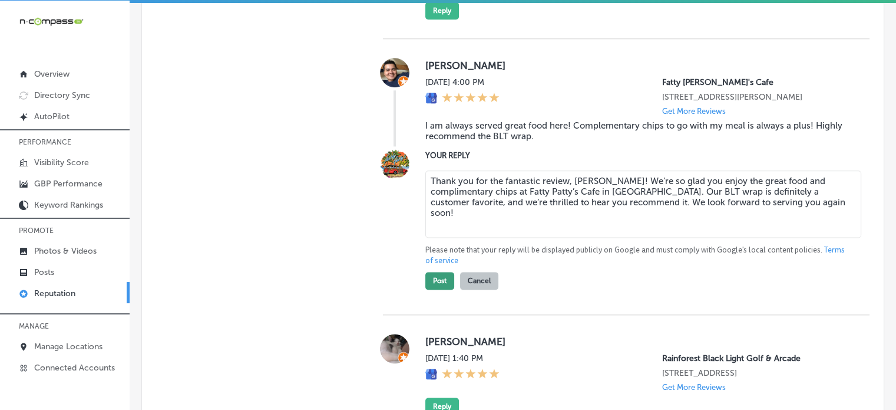
type textarea "Thank you for the fantastic review, Luis! We’re so glad you enjoy the great foo…"
click at [436, 289] on button "Post" at bounding box center [440, 281] width 29 height 18
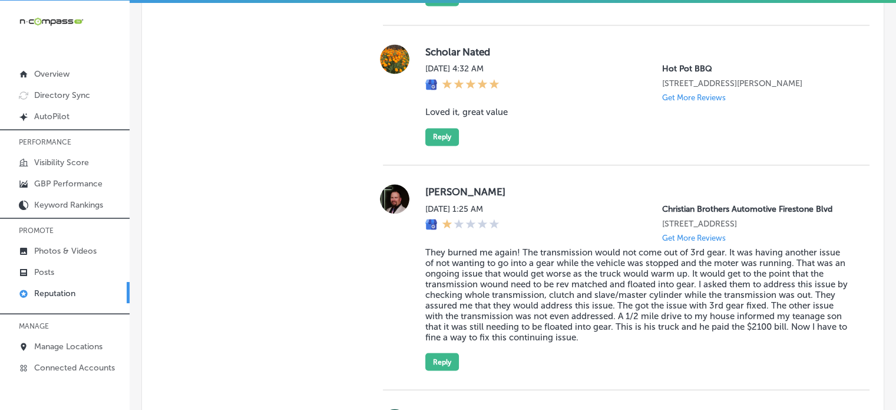
type textarea "x"
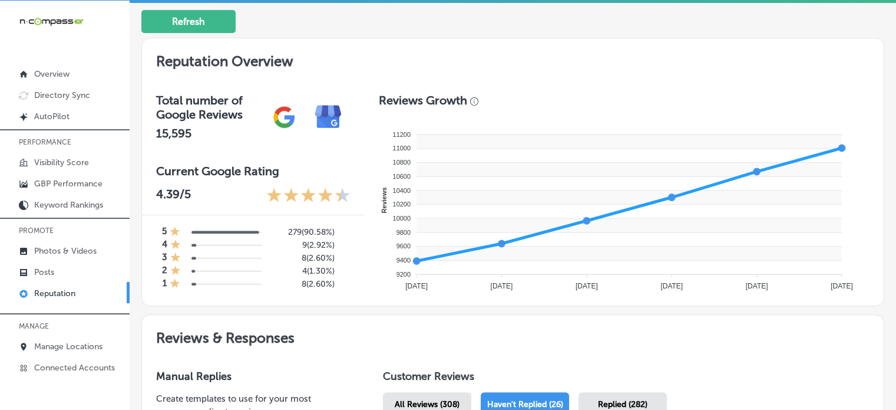
scroll to position [0, 0]
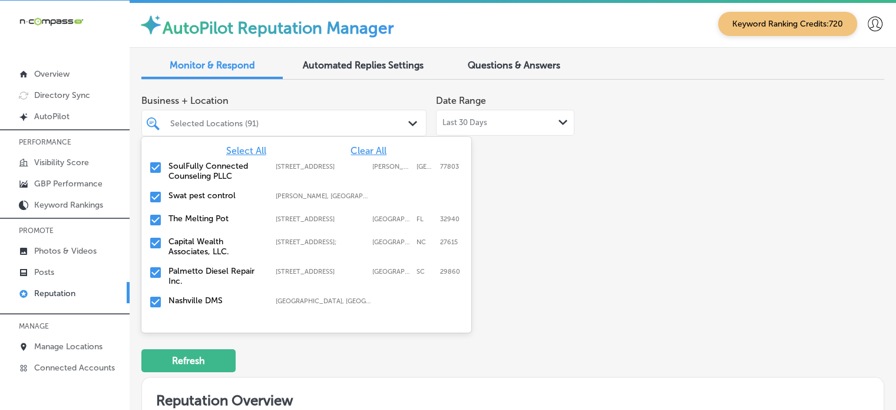
click at [259, 118] on div "Selected Locations (91)" at bounding box center [289, 123] width 239 height 10
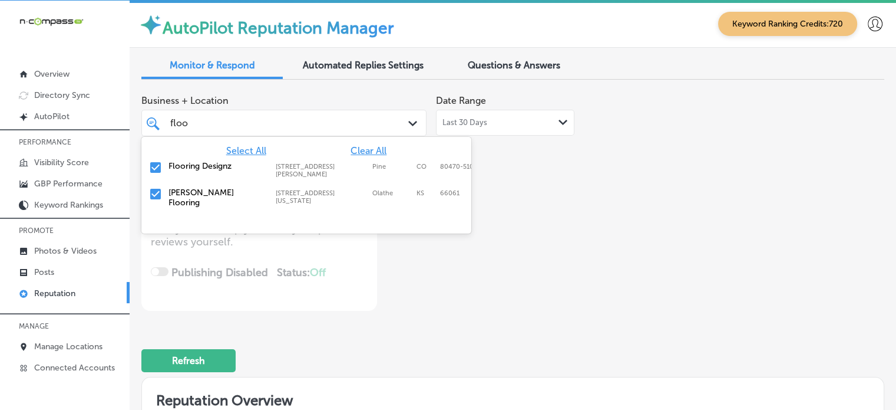
type input "floor"
click at [157, 167] on input "checkbox" at bounding box center [156, 167] width 14 height 14
type textarea "x"
type input "floor"
click at [642, 275] on div "Business + Location option 316 Mt Evans Blvd Suite B, deselected. option 316 Mt…" at bounding box center [512, 200] width 743 height 222
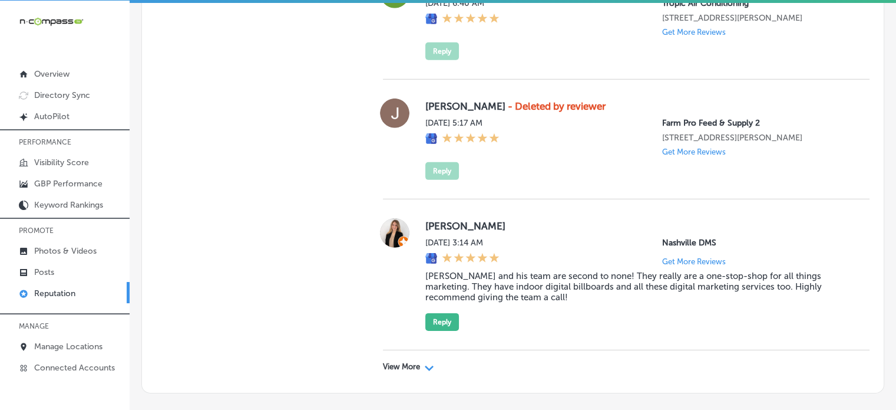
scroll to position [3754, 0]
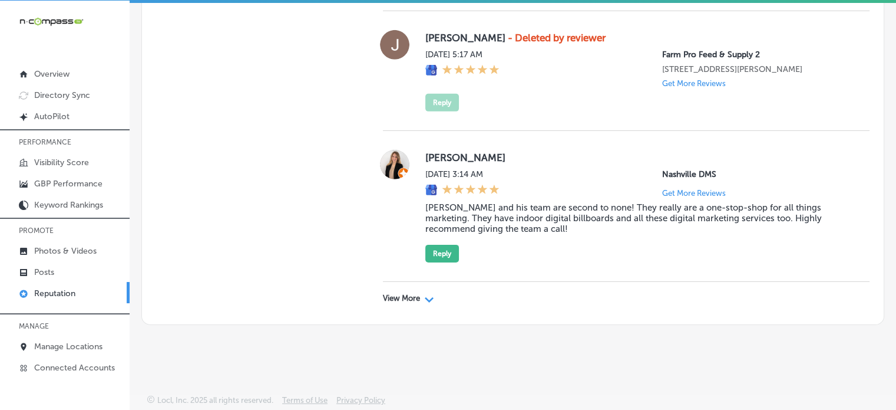
click at [408, 301] on p "View More" at bounding box center [401, 297] width 37 height 9
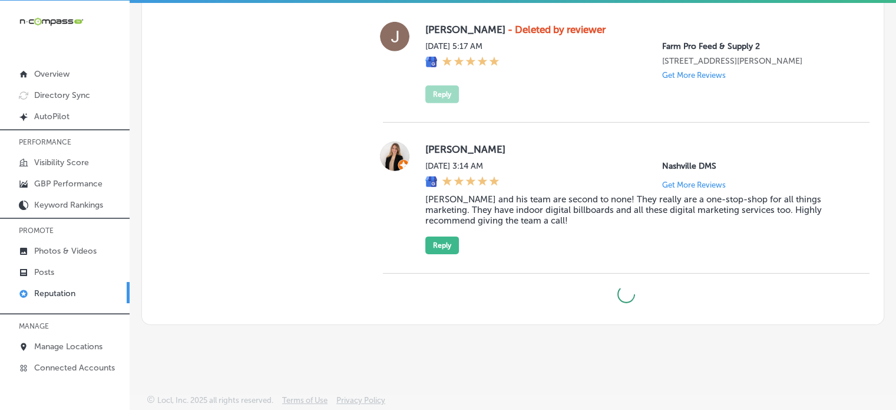
type textarea "x"
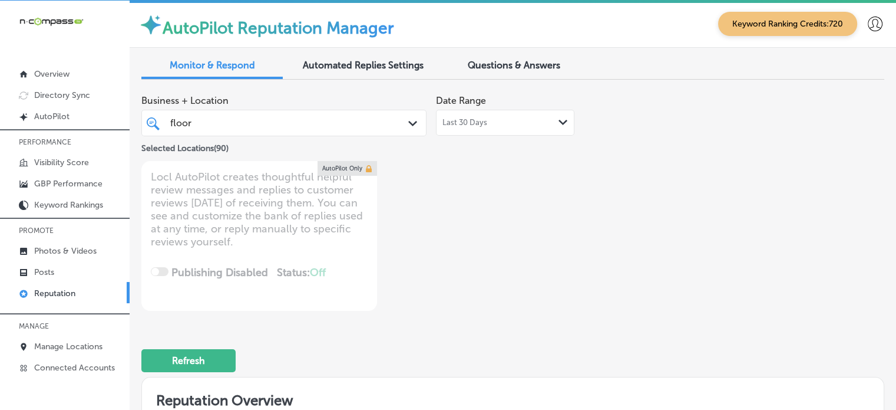
scroll to position [0, 0]
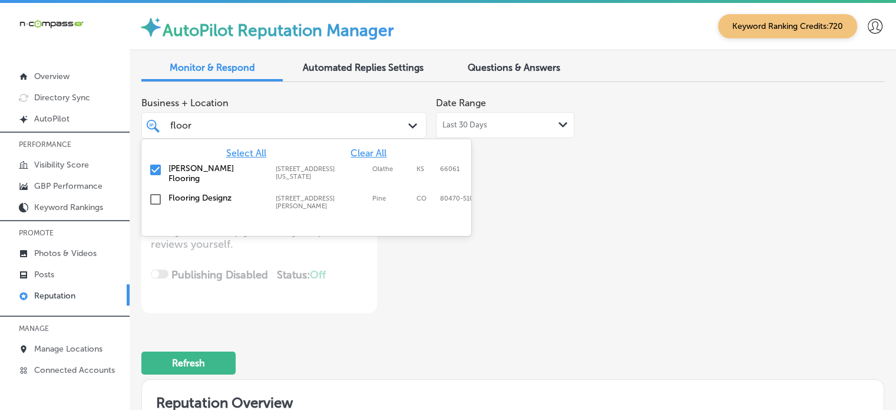
click at [285, 116] on div "floor floor" at bounding box center [283, 125] width 239 height 18
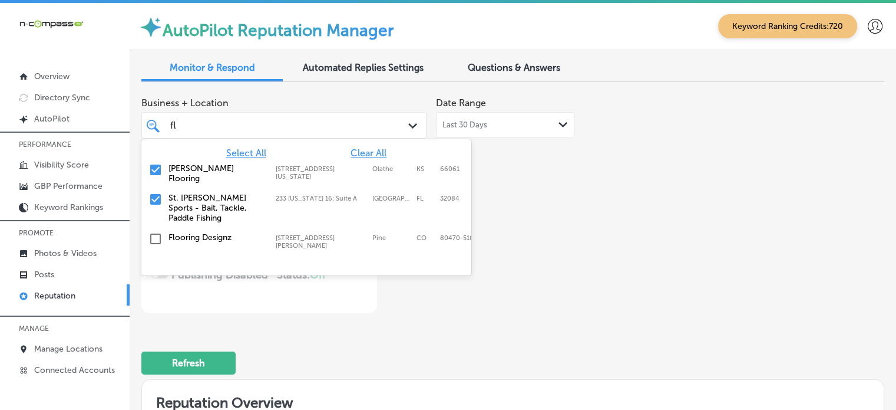
type input "f"
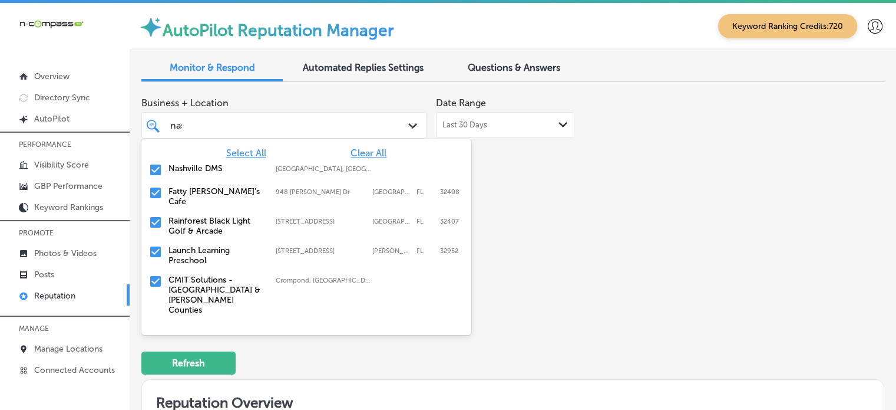
type input "nash"
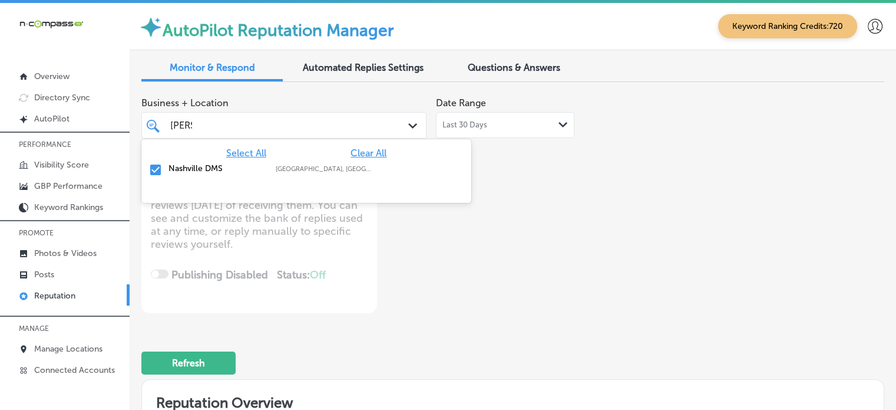
click at [198, 167] on label "Nashville DMS" at bounding box center [216, 168] width 95 height 10
type textarea "x"
type input "n"
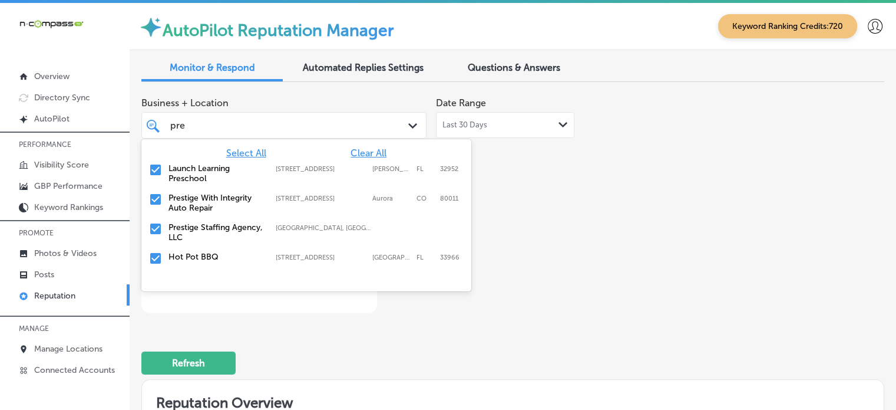
type input "pres"
click at [207, 230] on label "Prestige Staffing Agency, LLC" at bounding box center [216, 232] width 95 height 20
type textarea "x"
type input "pres"
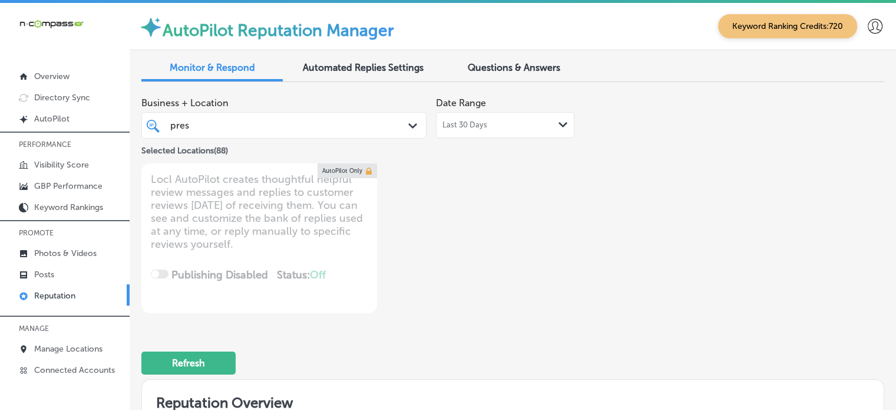
click at [570, 261] on div "Business + Location pres pres Path Created with Sketch. Selected Locations ( 88…" at bounding box center [364, 202] width 446 height 222
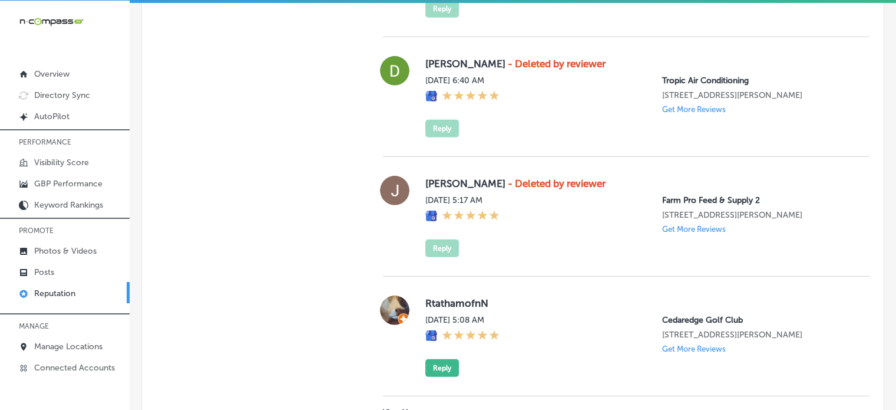
scroll to position [3732, 0]
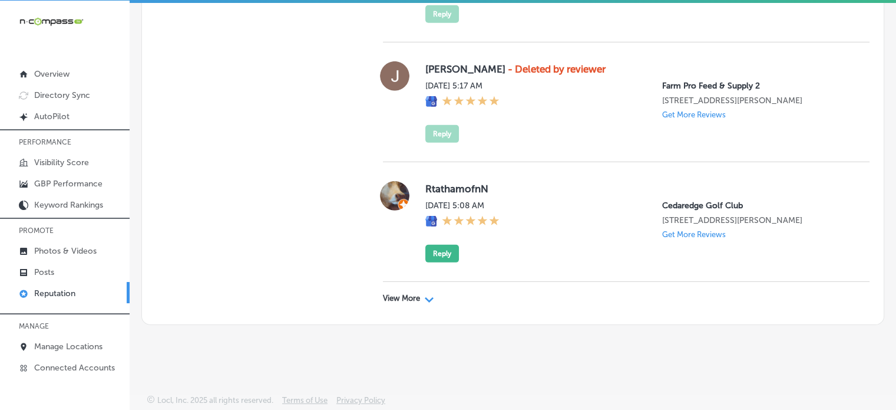
click at [403, 299] on p "View More" at bounding box center [401, 297] width 37 height 9
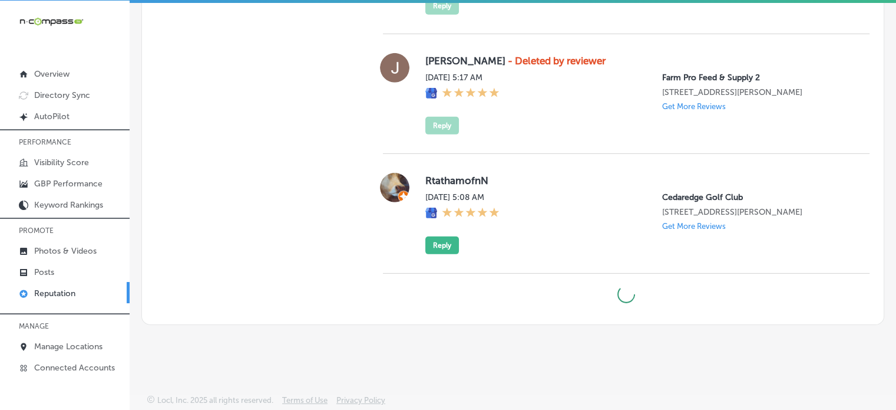
type textarea "x"
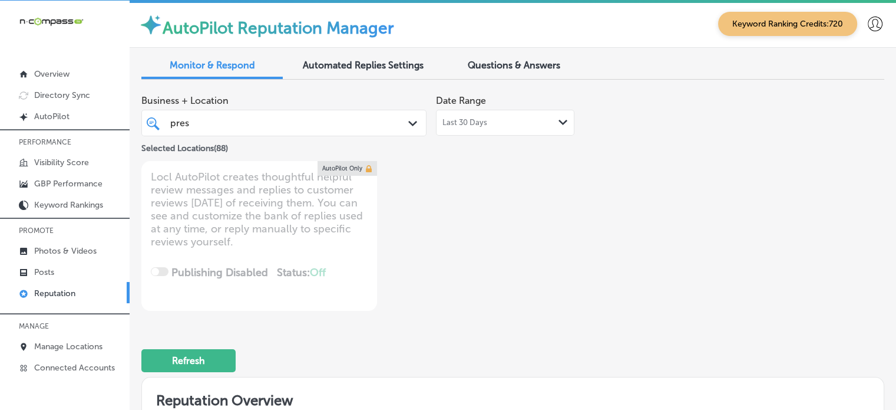
scroll to position [0, 0]
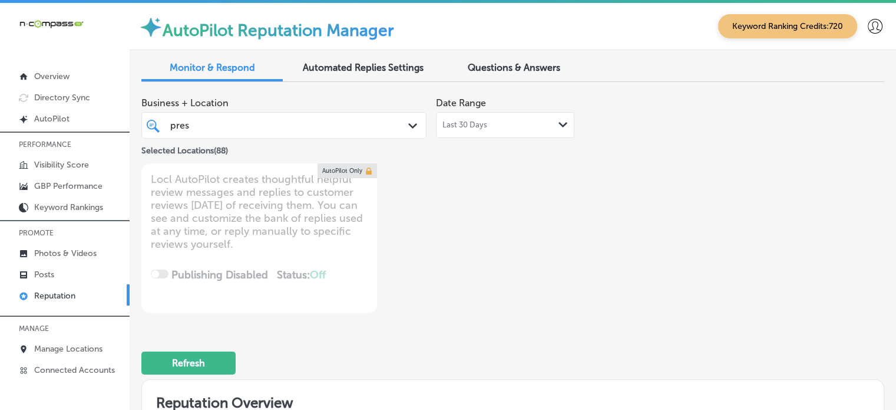
click at [279, 126] on div "pres pres" at bounding box center [272, 125] width 207 height 16
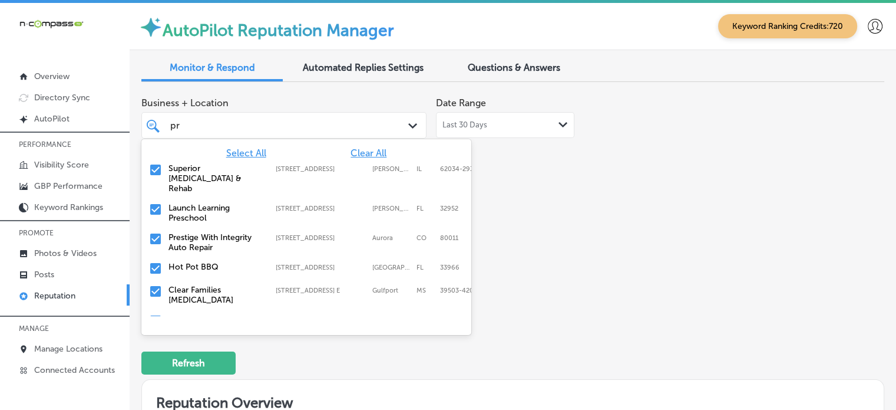
type input "p"
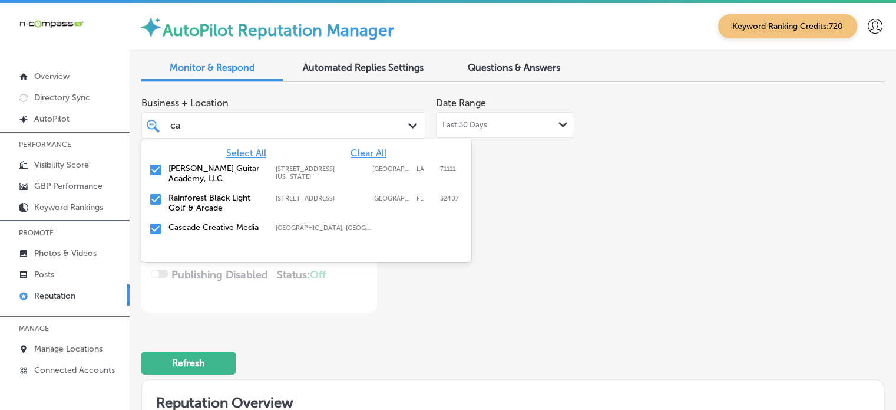
type input "c"
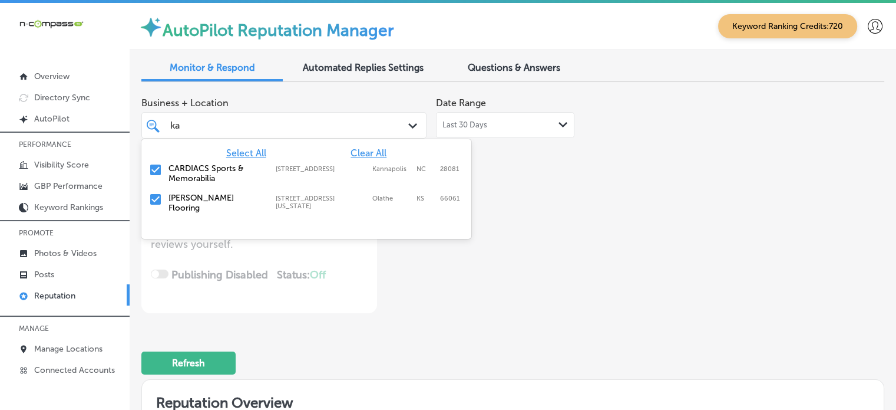
type input "k"
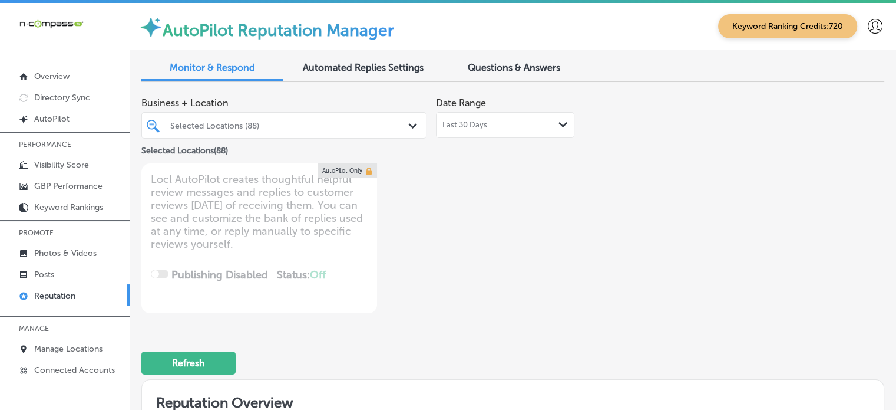
click at [672, 351] on div "Refresh" at bounding box center [512, 357] width 743 height 61
click at [217, 133] on div "Selected Locations (88)" at bounding box center [283, 125] width 239 height 18
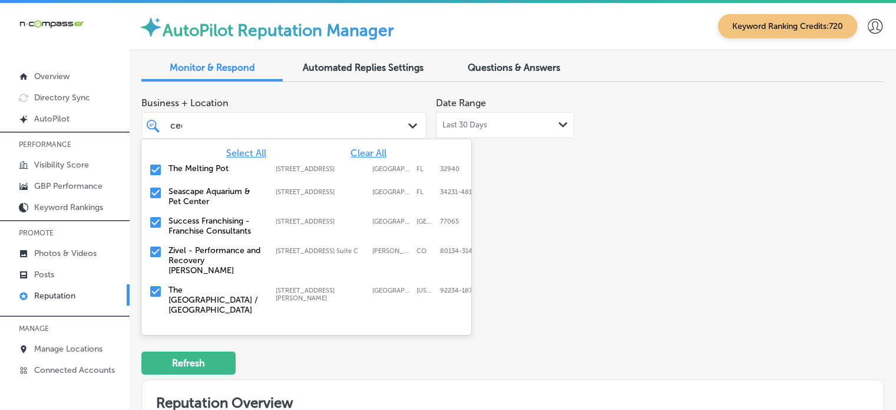
type input "ceda"
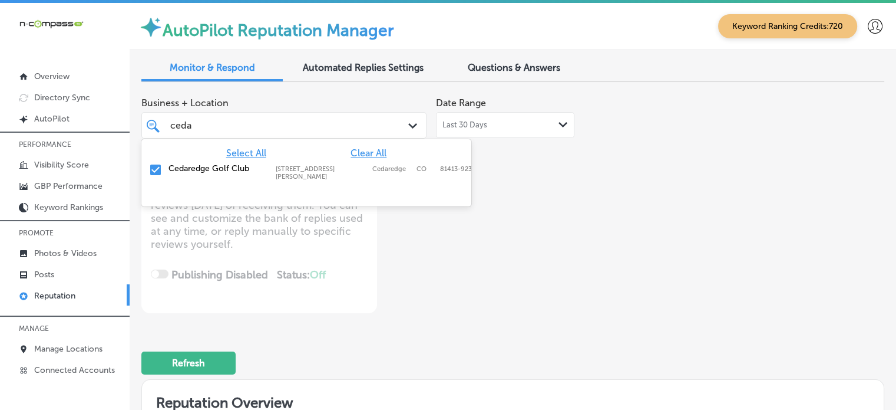
click at [159, 167] on input "checkbox" at bounding box center [156, 170] width 14 height 14
type textarea "x"
type input "ceda"
click at [479, 281] on div "Business + Location option 500 Southeast Jay Avenue, deselected. option 500 Sou…" at bounding box center [364, 202] width 446 height 222
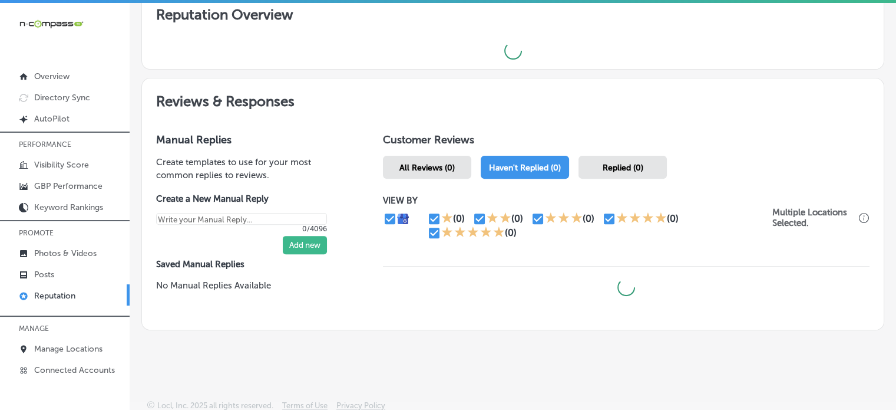
scroll to position [2, 0]
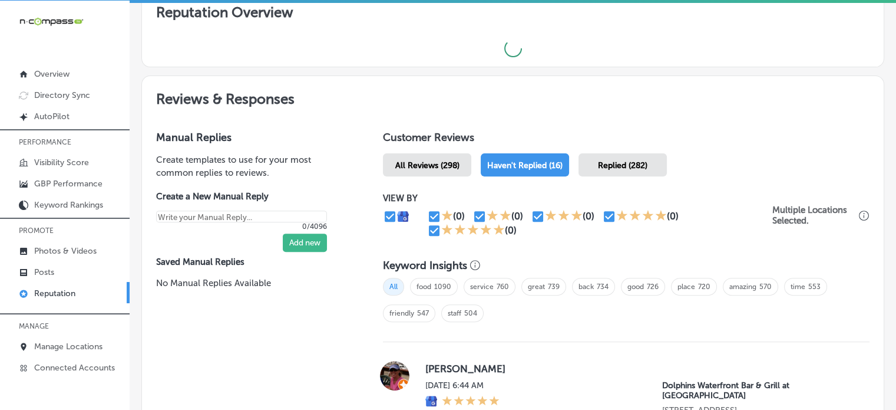
type textarea "x"
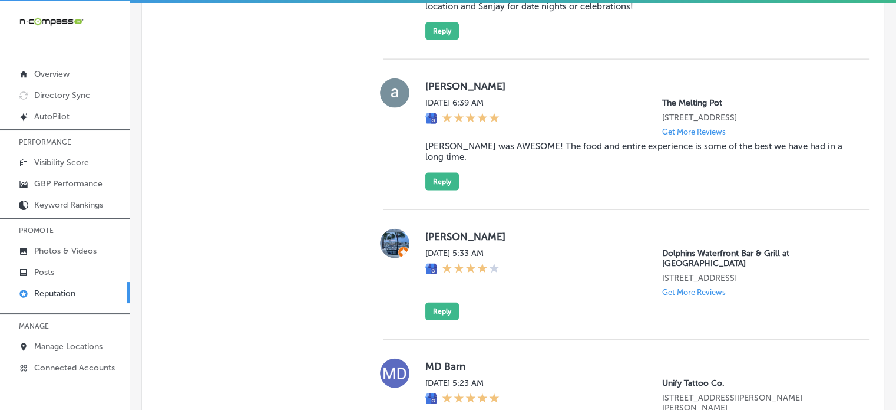
scroll to position [2584, 0]
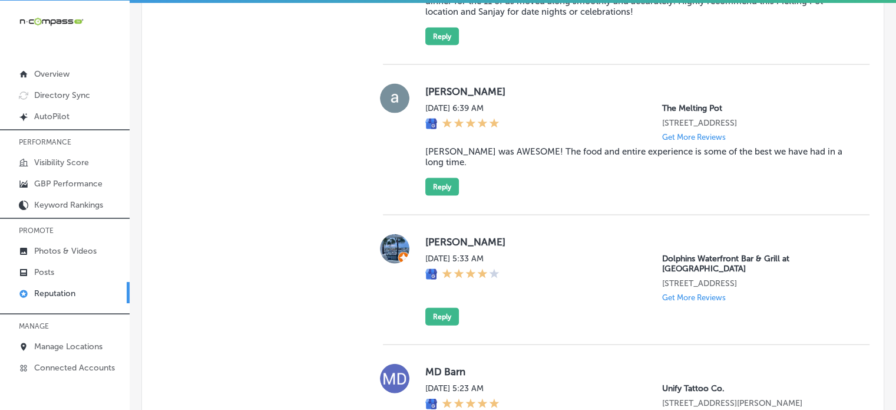
click at [540, 167] on blockquote "Leanna was AWESOME! The food and entire experience is some of the best we have …" at bounding box center [639, 156] width 426 height 21
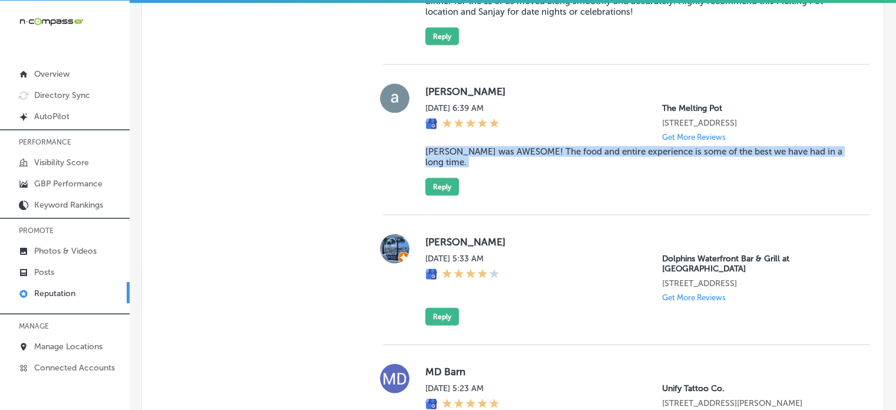
click at [540, 167] on blockquote "Leanna was AWESOME! The food and entire experience is some of the best we have …" at bounding box center [639, 156] width 426 height 21
copy blockquote "Leanna was AWESOME! The food and entire experience is some of the best we have …"
click at [442, 196] on button "Reply" at bounding box center [443, 187] width 34 height 18
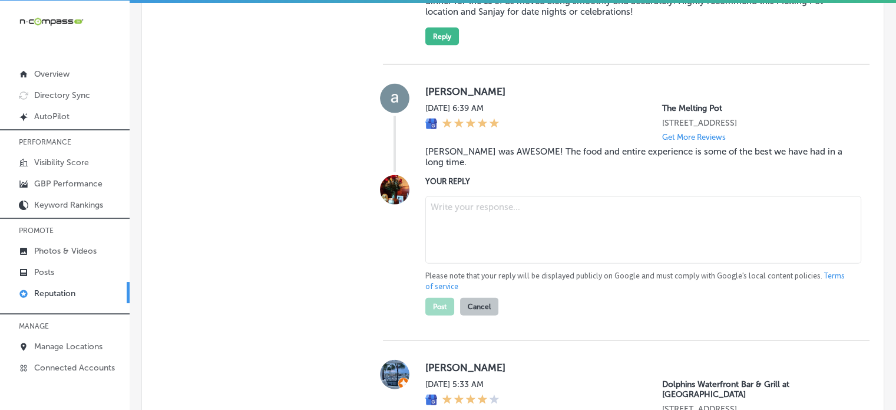
click at [476, 263] on textarea at bounding box center [644, 229] width 436 height 67
paste textarea "Thank you for the wonderful review, Amanda! We’re so glad to hear that Leanna p…"
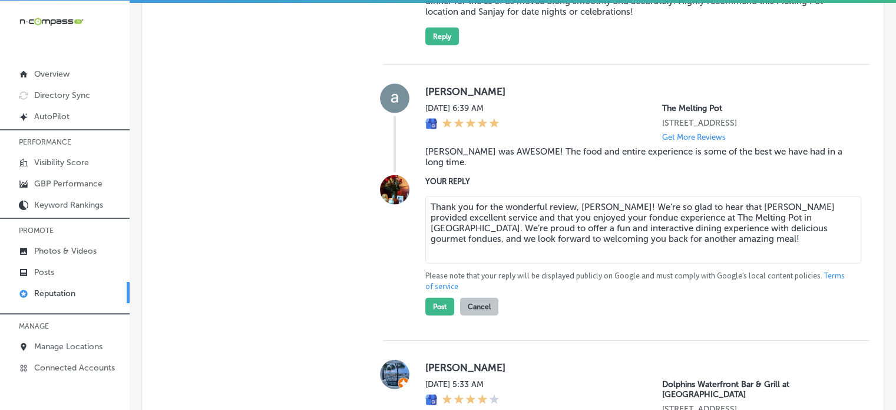
scroll to position [2622, 0]
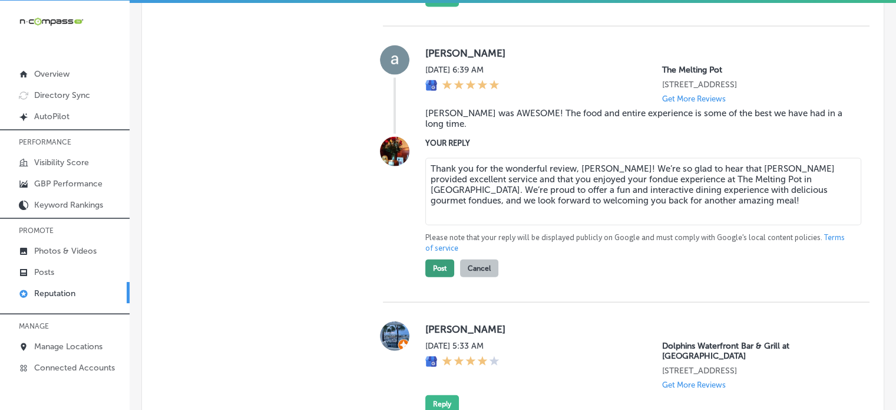
type textarea "Thank you for the wonderful review, Amanda! We’re so glad to hear that Leanna p…"
click at [445, 277] on button "Post" at bounding box center [440, 268] width 29 height 18
type textarea "x"
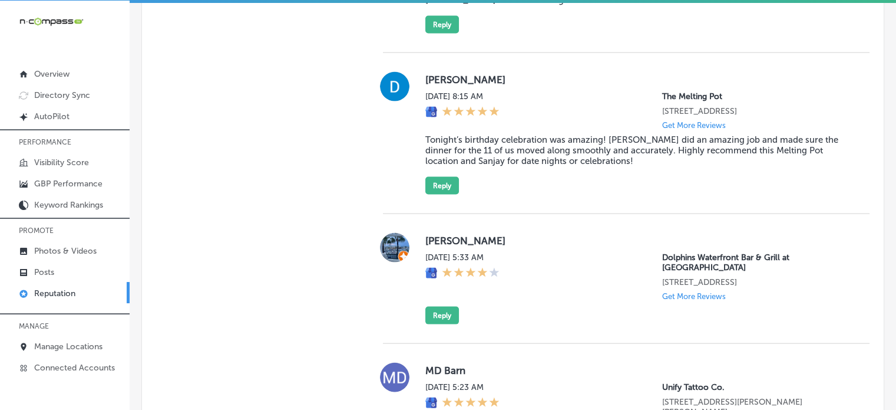
scroll to position [2434, 0]
click at [495, 167] on blockquote "Tonight’s birthday celebration was amazing! Sanjay did an amazing job and made …" at bounding box center [639, 151] width 426 height 32
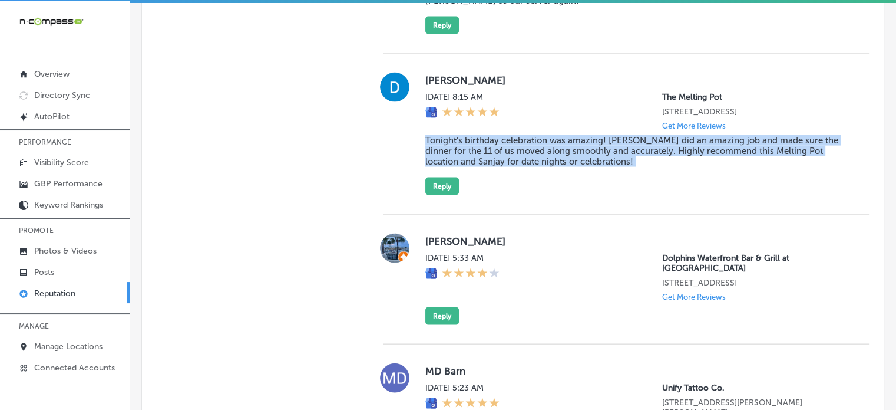
click at [495, 167] on blockquote "Tonight’s birthday celebration was amazing! Sanjay did an amazing job and made …" at bounding box center [639, 151] width 426 height 32
copy blockquote "Tonight’s birthday celebration was amazing! Sanjay did an amazing job and made …"
click at [450, 195] on button "Reply" at bounding box center [443, 186] width 34 height 18
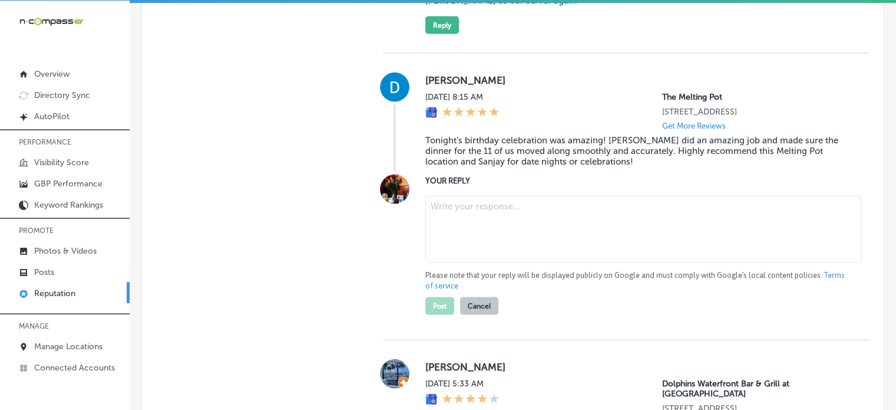
click at [504, 263] on textarea at bounding box center [644, 229] width 436 height 67
paste textarea "Thank you for the wonderful review, Donny! We’re so glad to hear that Sanjay ma…"
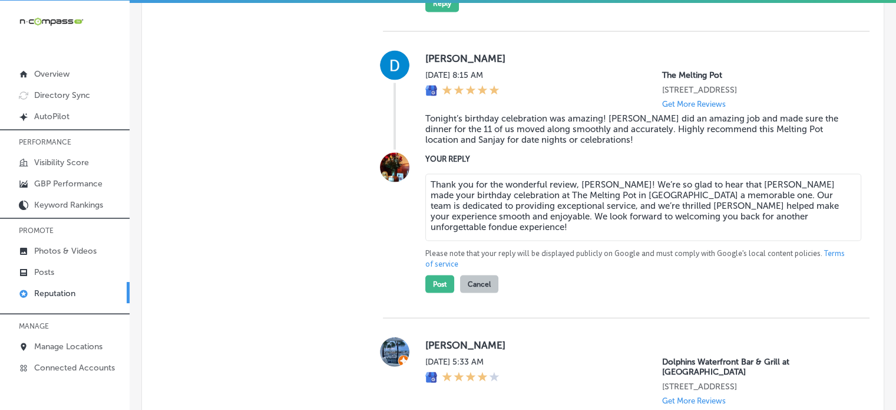
scroll to position [2462, 0]
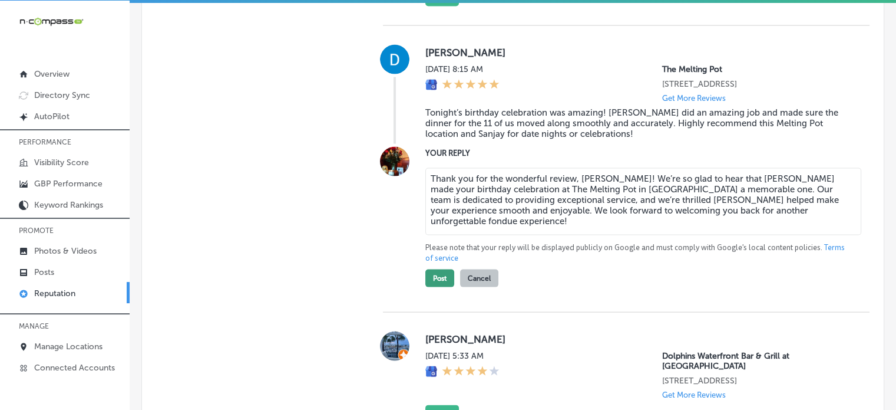
type textarea "Thank you for the wonderful review, Donny! We’re so glad to hear that Sanjay ma…"
click at [440, 287] on button "Post" at bounding box center [440, 278] width 29 height 18
type textarea "x"
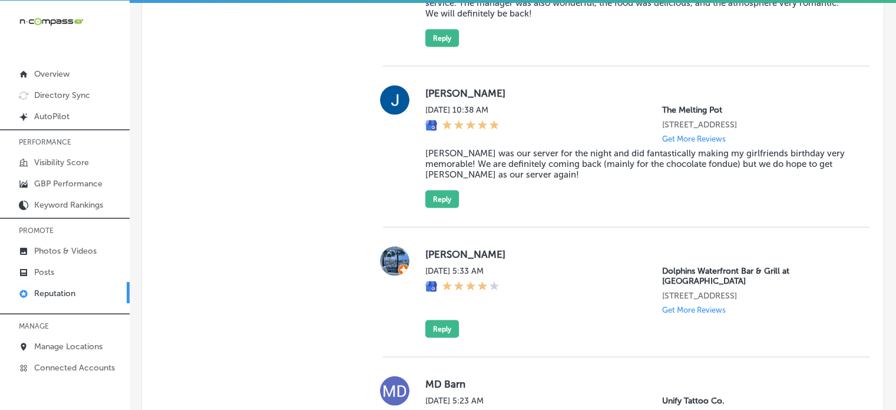
scroll to position [2259, 0]
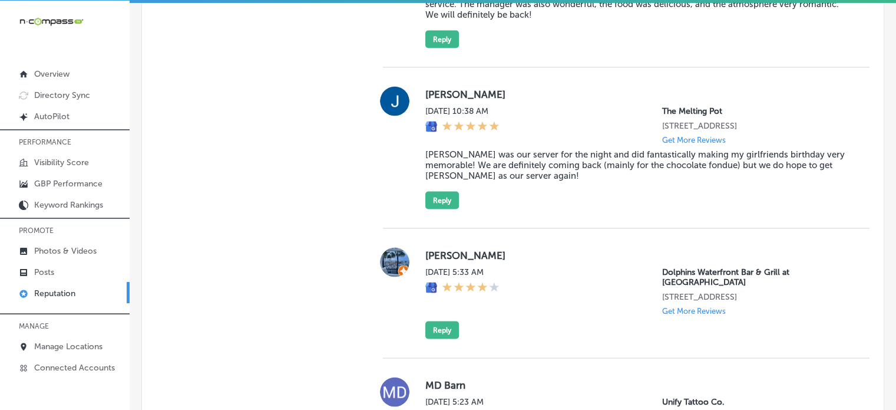
click at [502, 181] on blockquote "Sanjay was our server for the night and did fantastically making my girlfriends…" at bounding box center [639, 165] width 426 height 32
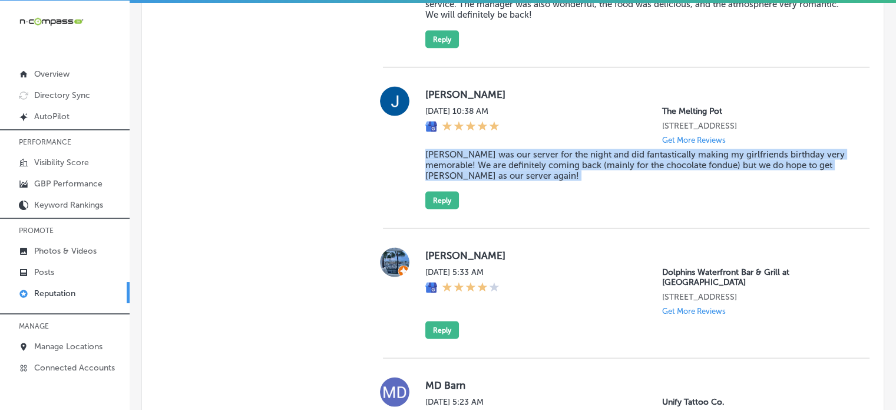
click at [502, 181] on blockquote "Sanjay was our server for the night and did fantastically making my girlfriends…" at bounding box center [639, 165] width 426 height 32
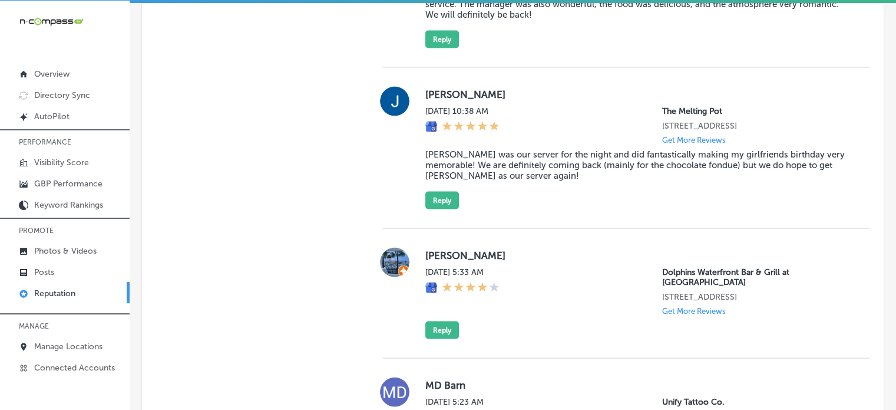
click at [438, 229] on div "Justin Rodriguez Sat, Aug 30, 2025 10:38 AM The Melting Pot 2230 Town Center Av…" at bounding box center [626, 148] width 487 height 161
click at [440, 209] on button "Reply" at bounding box center [443, 201] width 34 height 18
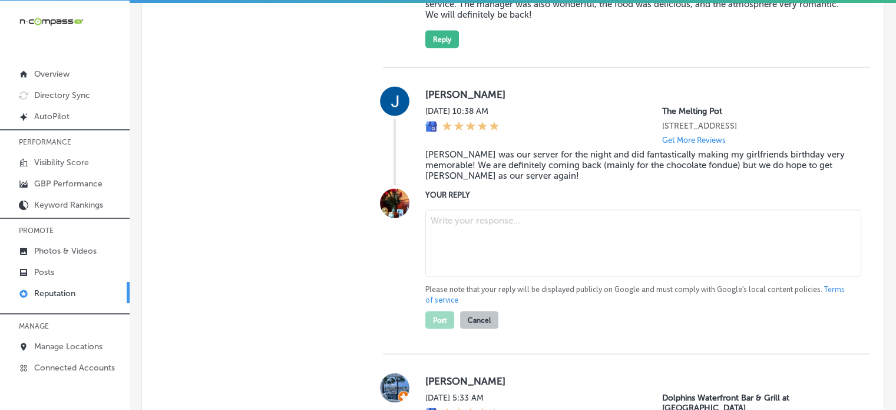
click at [503, 277] on textarea at bounding box center [644, 243] width 436 height 67
paste textarea "Thank you for the wonderful review, Justin! We’re thrilled to hear that Sanjay …"
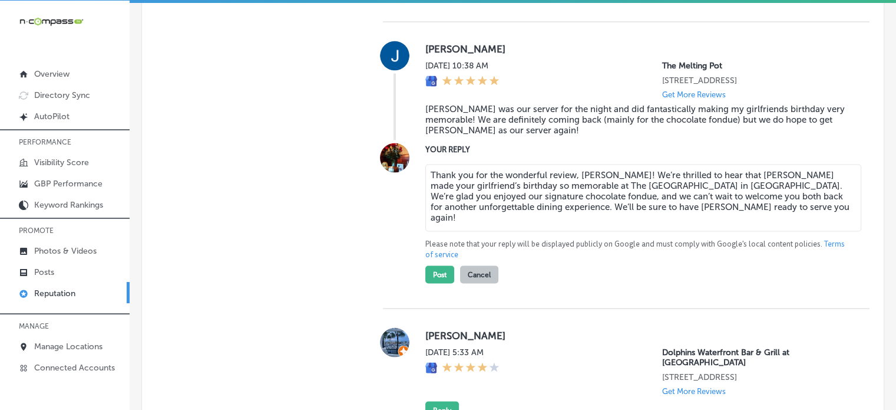
scroll to position [2310, 0]
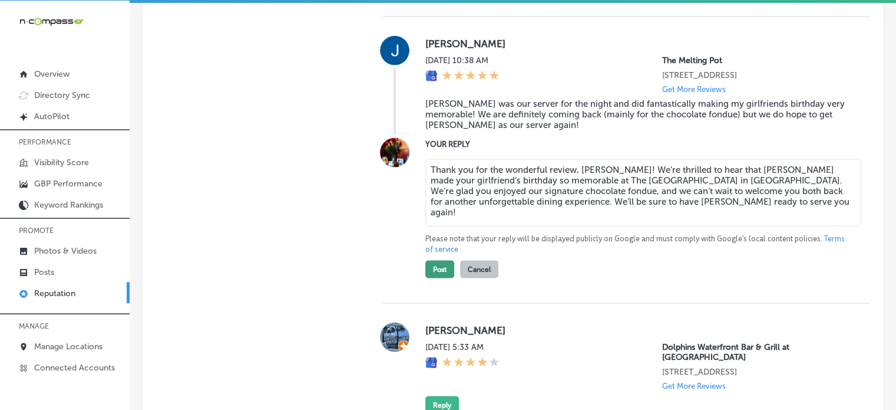
type textarea "Thank you for the wonderful review, Justin! We’re thrilled to hear that Sanjay …"
click at [434, 278] on button "Post" at bounding box center [440, 269] width 29 height 18
type textarea "x"
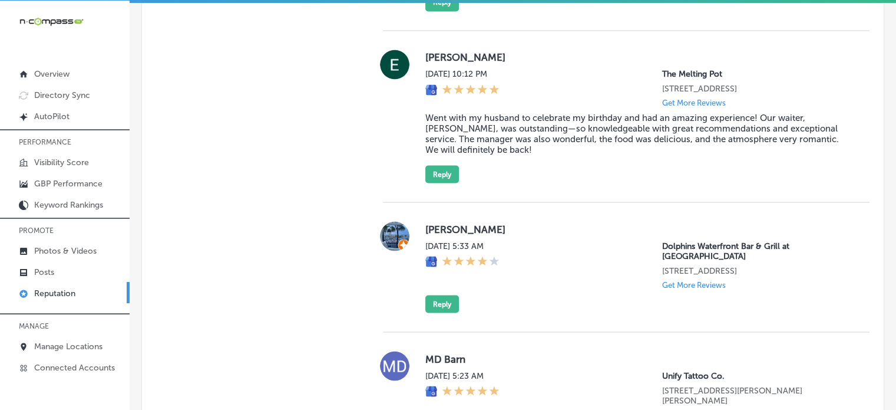
scroll to position [2130, 0]
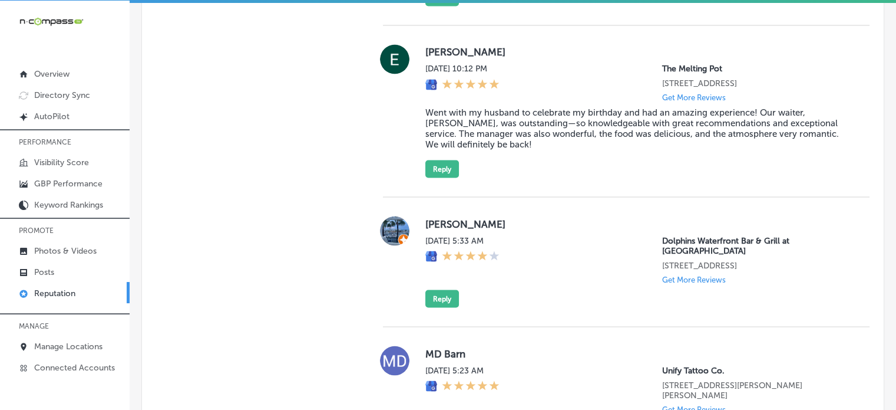
click at [497, 149] on blockquote "Went with my husband to celebrate my birthday and had an amazing experience! Ou…" at bounding box center [639, 128] width 426 height 42
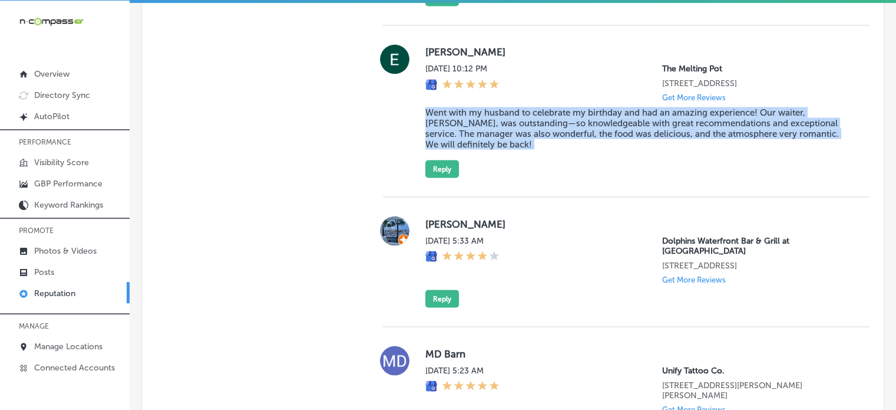
click at [497, 149] on blockquote "Went with my husband to celebrate my birthday and had an amazing experience! Ou…" at bounding box center [639, 128] width 426 height 42
click at [441, 177] on button "Reply" at bounding box center [443, 169] width 34 height 18
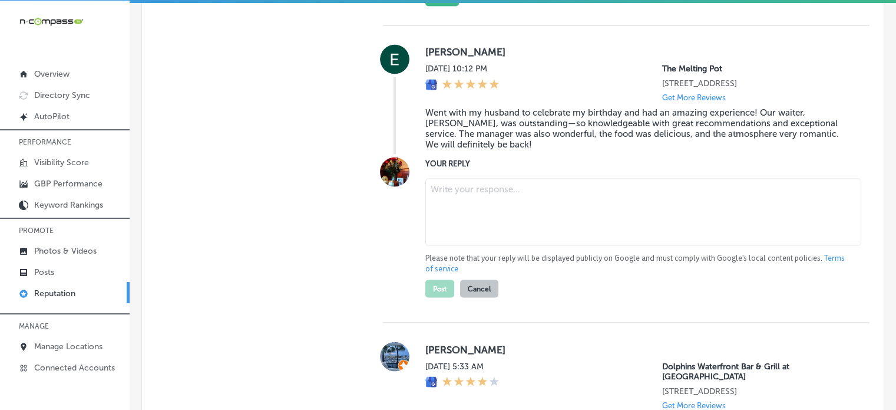
click at [517, 231] on textarea at bounding box center [644, 211] width 436 height 67
paste textarea "Thank you for the wonderful review, Elena! We’re so glad to hear that you had a…"
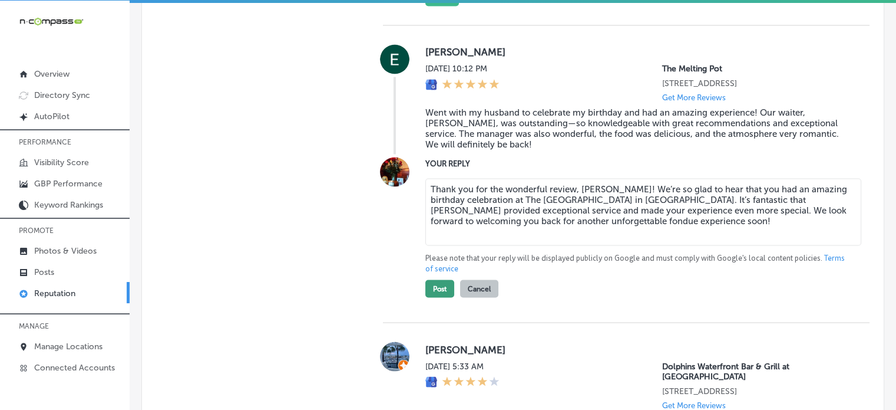
type textarea "Thank you for the wonderful review, Elena! We’re so glad to hear that you had a…"
click at [434, 297] on button "Post" at bounding box center [440, 288] width 29 height 18
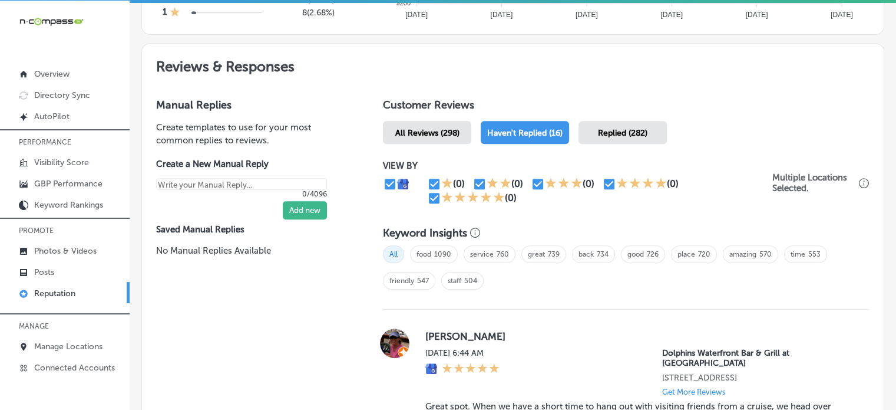
scroll to position [598, 0]
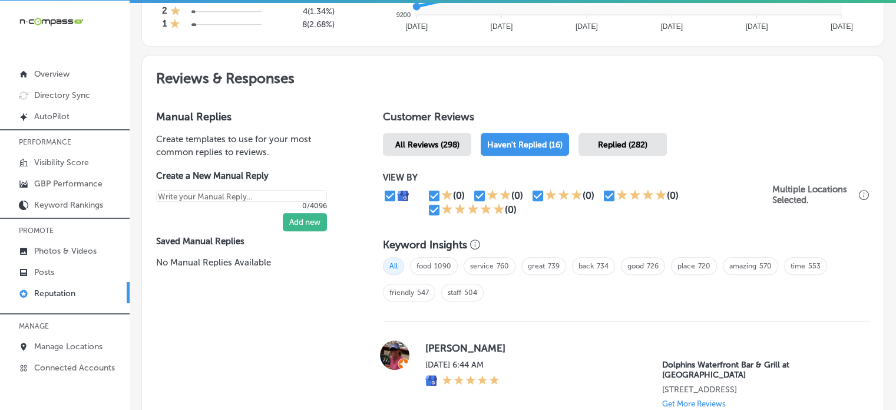
click at [619, 143] on span "Replied (282)" at bounding box center [623, 145] width 50 height 10
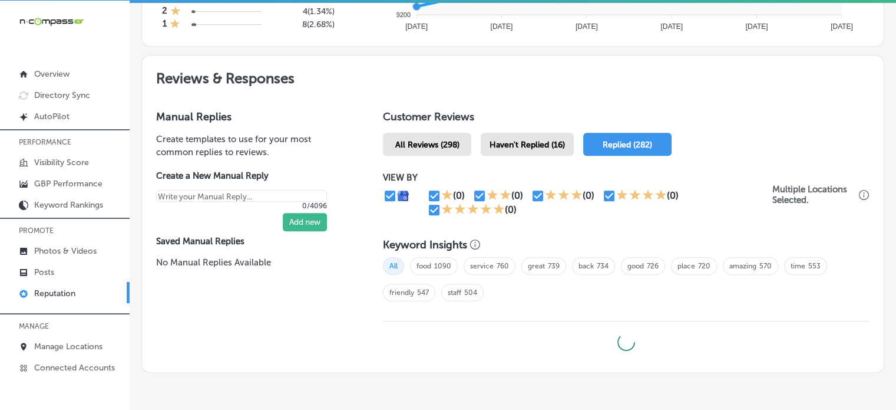
click at [537, 140] on span "Haven't Replied (16)" at bounding box center [527, 145] width 75 height 10
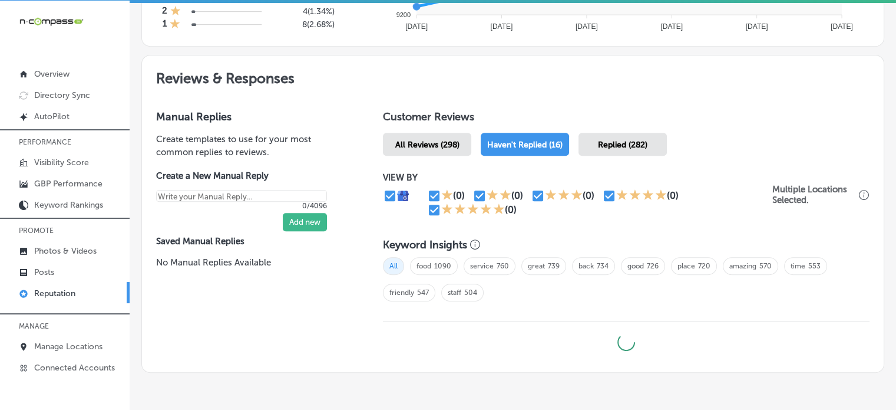
type textarea "x"
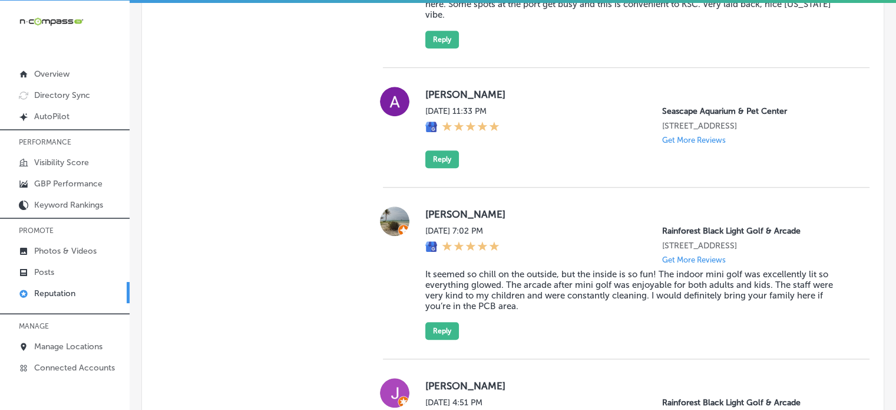
scroll to position [1027, 0]
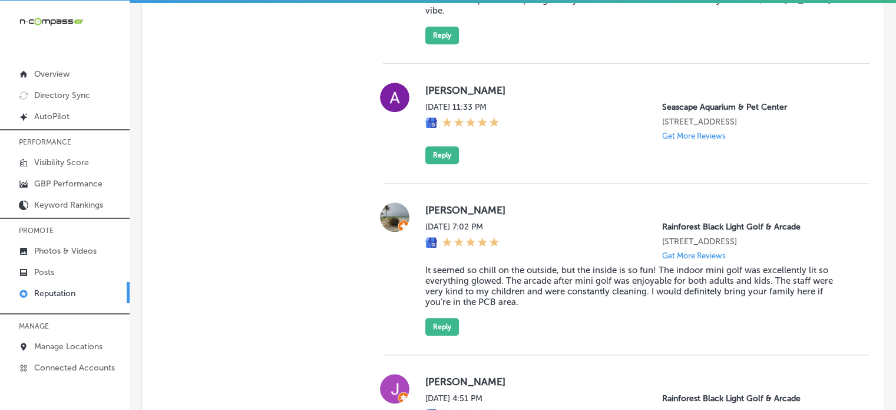
click at [525, 285] on blockquote "It seemed so chill on the outside, but the inside is so fun! The indoor mini go…" at bounding box center [639, 286] width 426 height 42
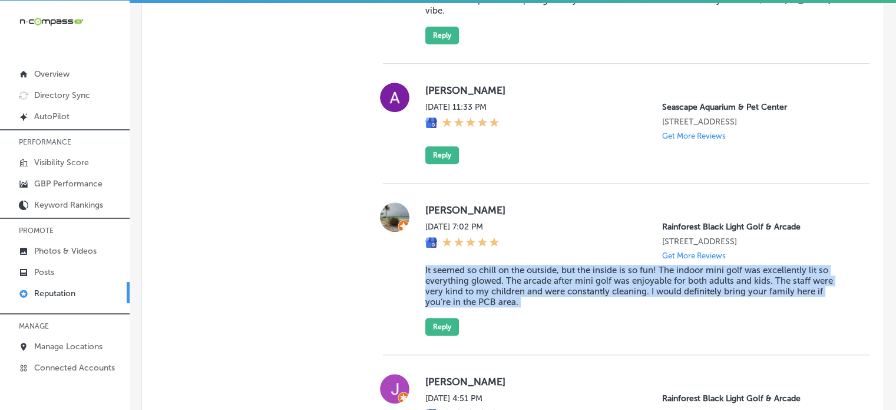
click at [525, 285] on blockquote "It seemed so chill on the outside, but the inside is so fun! The indoor mini go…" at bounding box center [639, 286] width 426 height 42
click at [431, 319] on button "Reply" at bounding box center [443, 327] width 34 height 18
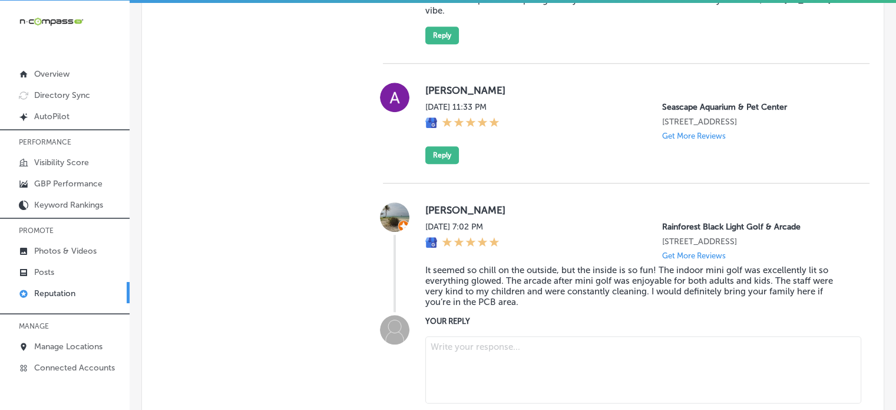
click at [466, 339] on textarea at bounding box center [644, 369] width 436 height 67
paste textarea "Thank you for the amazing 5-star review, Kristen! We’re so glad you and your fa…"
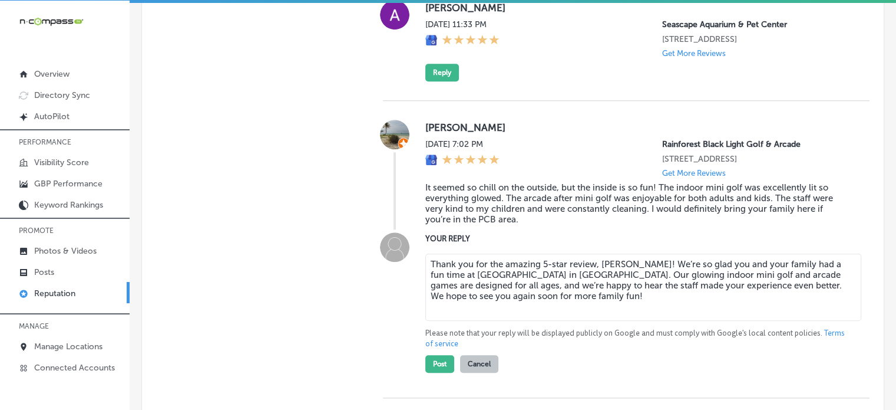
scroll to position [1112, 0]
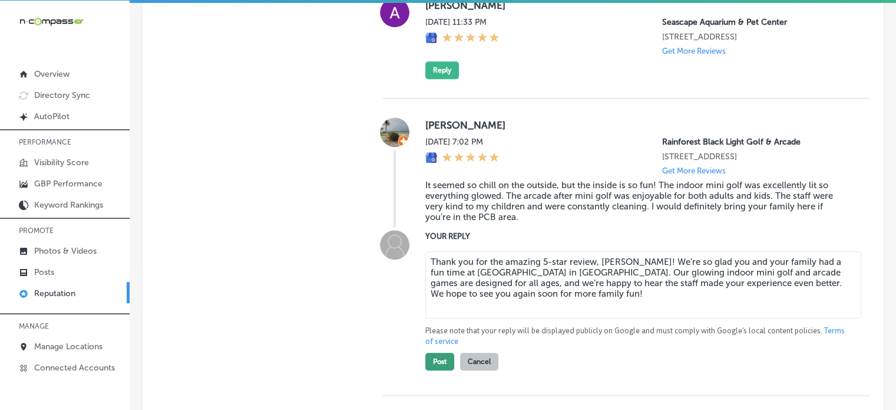
type textarea "Thank you for the amazing 5-star review, Kristen! We’re so glad you and your fa…"
click at [434, 354] on button "Post" at bounding box center [440, 361] width 29 height 18
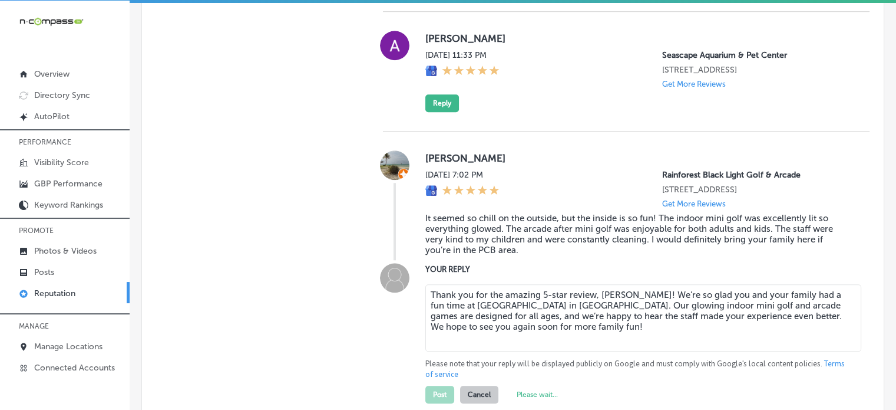
type textarea "x"
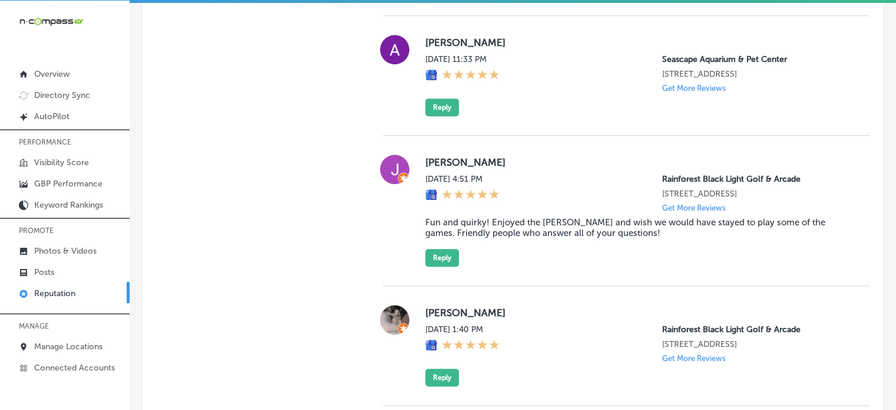
scroll to position [1093, 0]
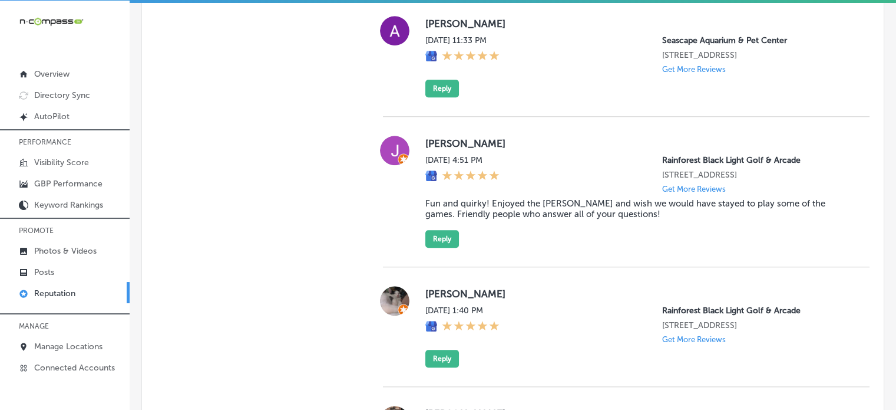
click at [495, 198] on blockquote "Fun and quirky! Enjoyed the putt-putt and wish we would have stayed to play som…" at bounding box center [639, 208] width 426 height 21
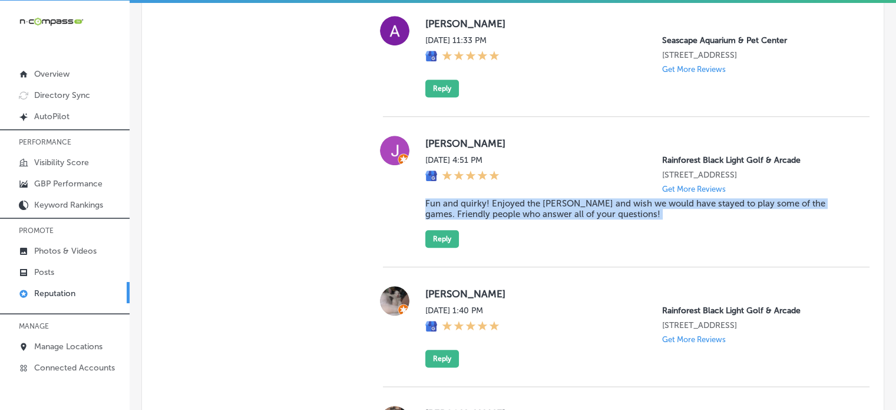
click at [495, 198] on blockquote "Fun and quirky! Enjoyed the putt-putt and wish we would have stayed to play som…" at bounding box center [639, 208] width 426 height 21
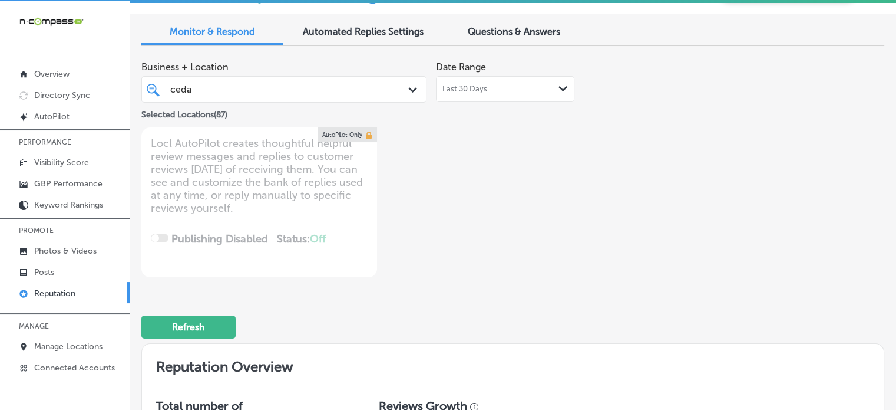
scroll to position [0, 0]
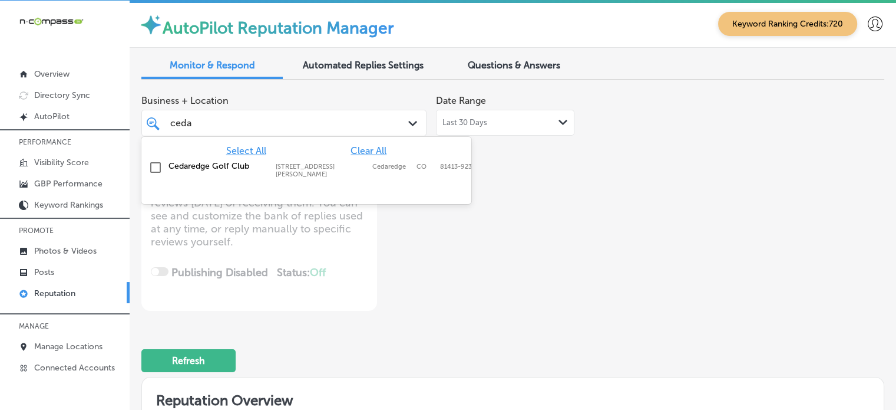
click at [284, 127] on div "ceda ceda" at bounding box center [272, 123] width 207 height 16
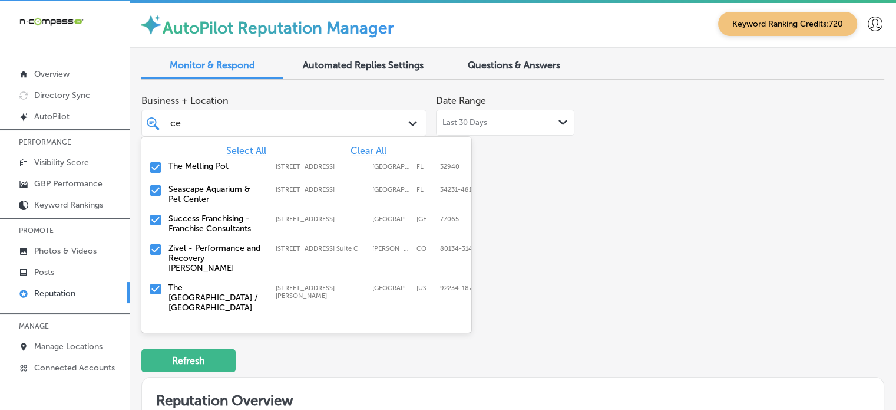
type input "c"
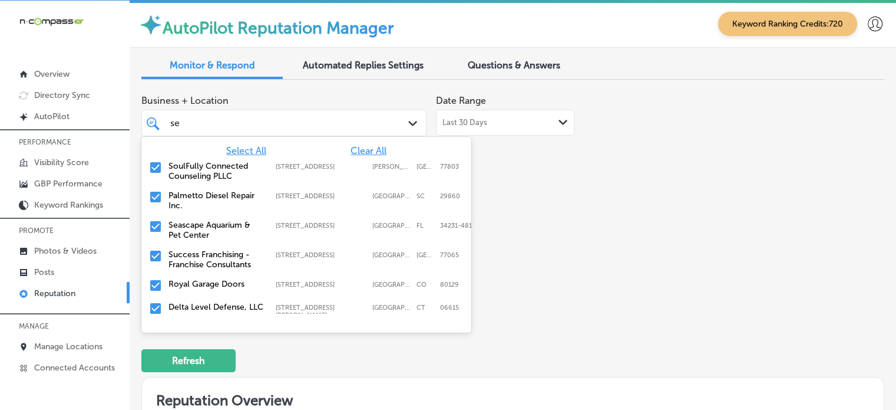
type input "sea"
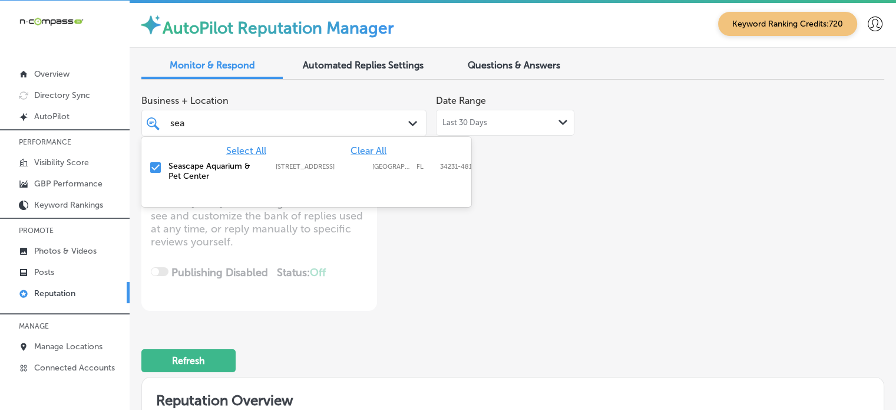
click at [153, 169] on input "checkbox" at bounding box center [156, 167] width 14 height 14
type textarea "x"
type input "sea"
click at [439, 285] on div "Business + Location option 2162 Gulf Gate Dr, deselected. option 2162 Gulf Gate…" at bounding box center [364, 200] width 446 height 222
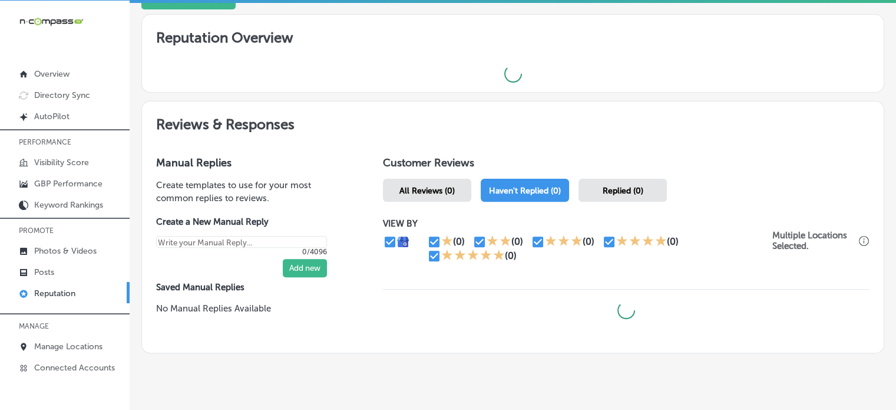
scroll to position [388, 0]
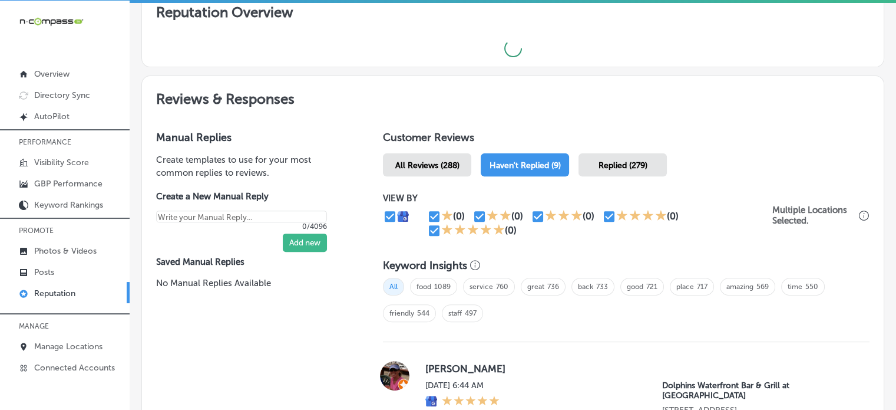
type textarea "x"
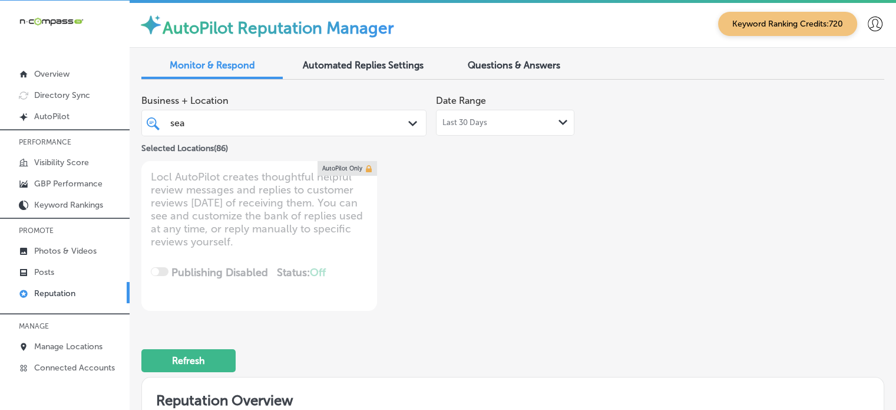
scroll to position [0, 0]
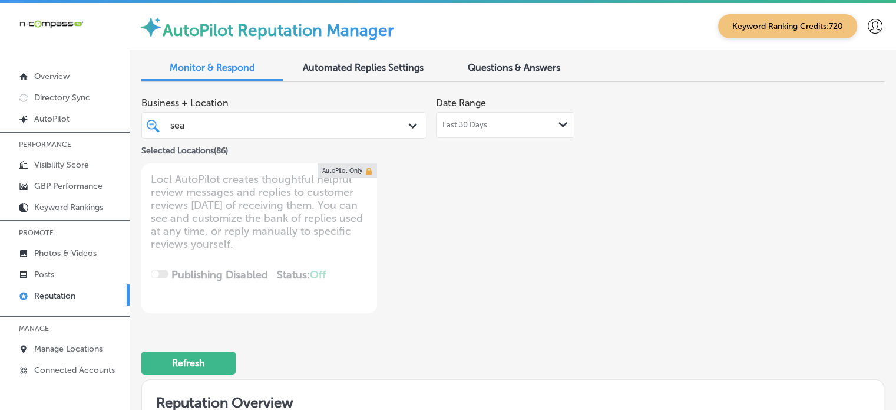
click at [269, 126] on div "sea sea" at bounding box center [272, 125] width 207 height 16
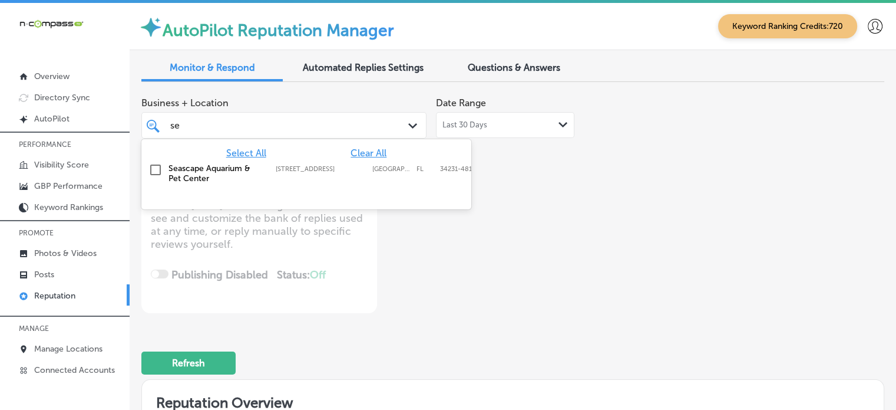
type input "s"
type input "unify"
click at [191, 164] on label "Unify Tattoo Co." at bounding box center [216, 168] width 95 height 10
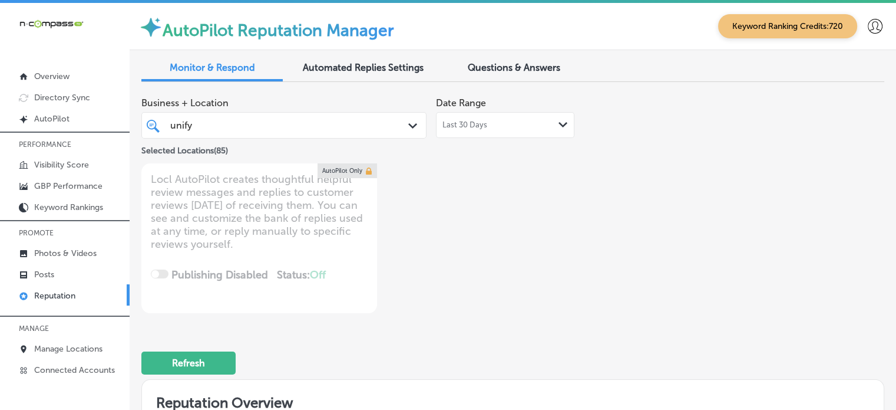
click at [351, 240] on div "Locl AutoPilot creates thoughtful helpful review messages and replies to custom…" at bounding box center [259, 238] width 236 height 150
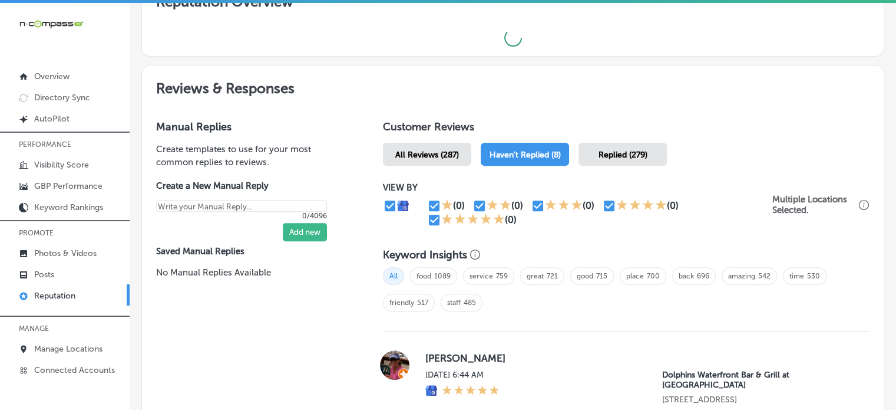
type textarea "x"
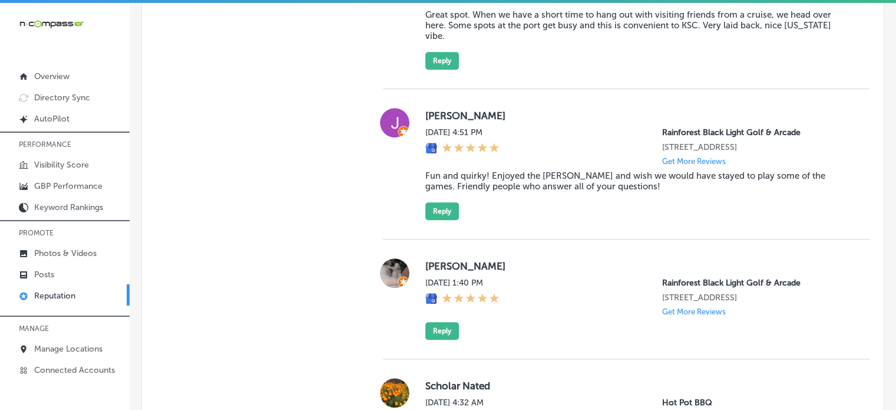
scroll to position [1015, 0]
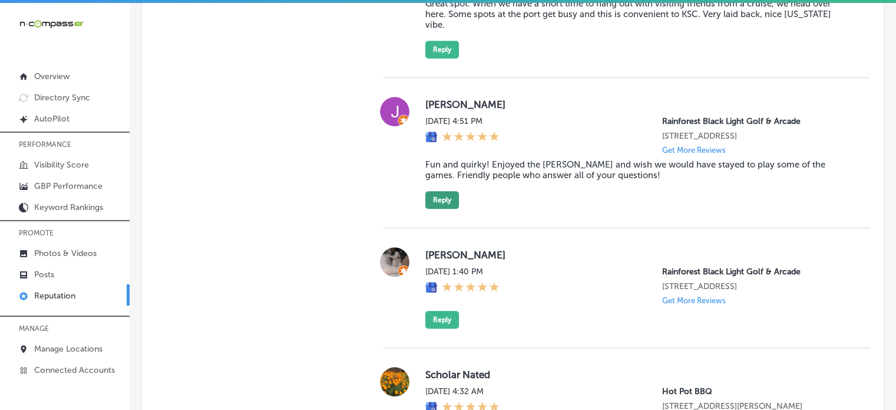
click at [441, 191] on button "Reply" at bounding box center [443, 200] width 34 height 18
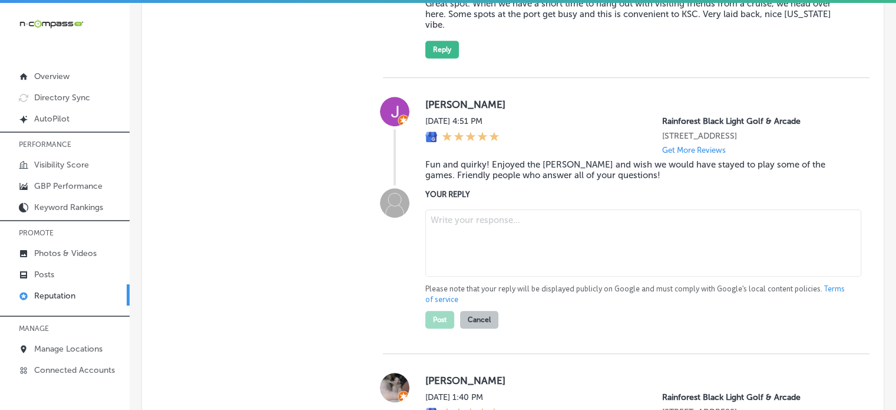
click at [500, 212] on textarea at bounding box center [644, 242] width 436 height 67
paste textarea "Thank you for the 5-star review, Julie! We’re so happy to hear you enjoyed our …"
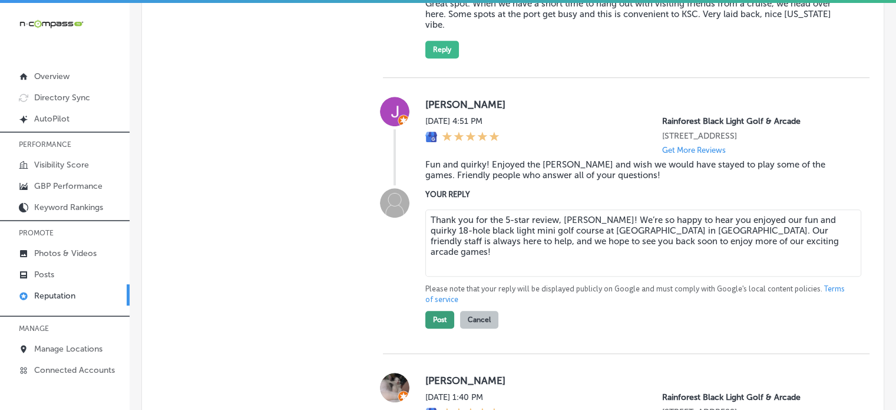
type textarea "Thank you for the 5-star review, Julie! We’re so happy to hear you enjoyed our …"
click at [441, 311] on button "Post" at bounding box center [440, 320] width 29 height 18
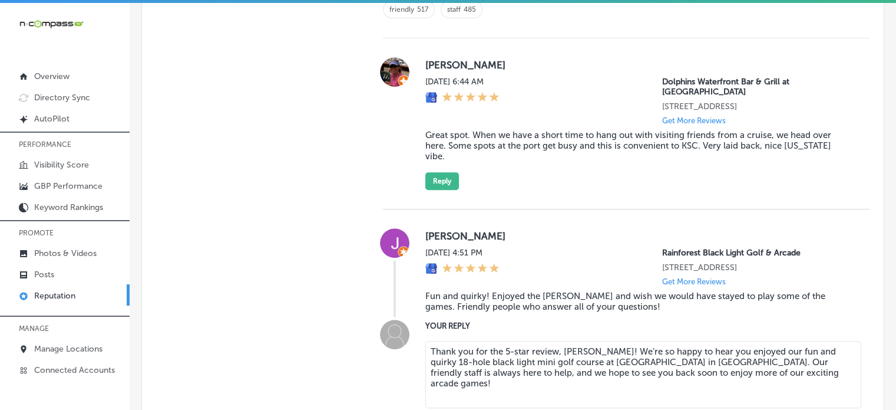
scroll to position [1103, 0]
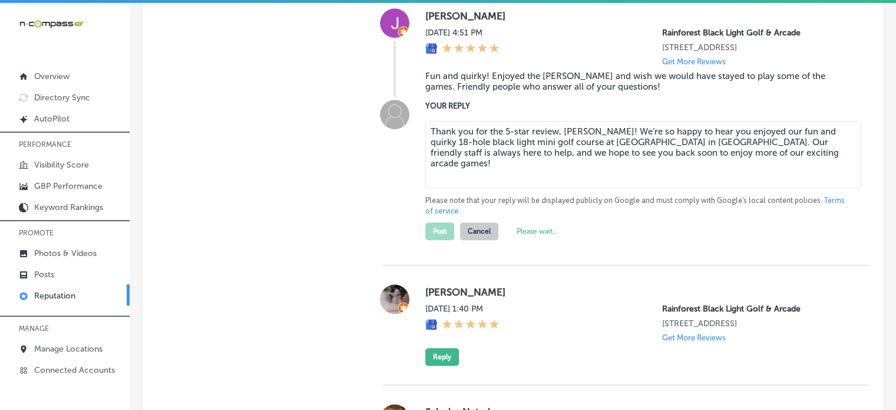
type textarea "x"
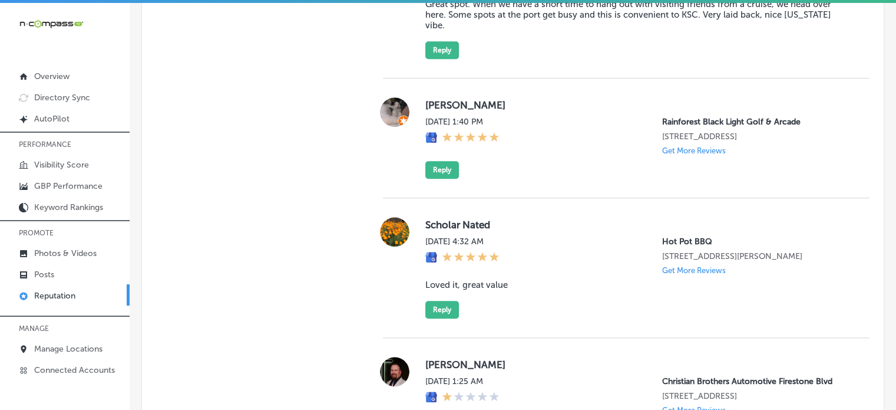
scroll to position [1017, 0]
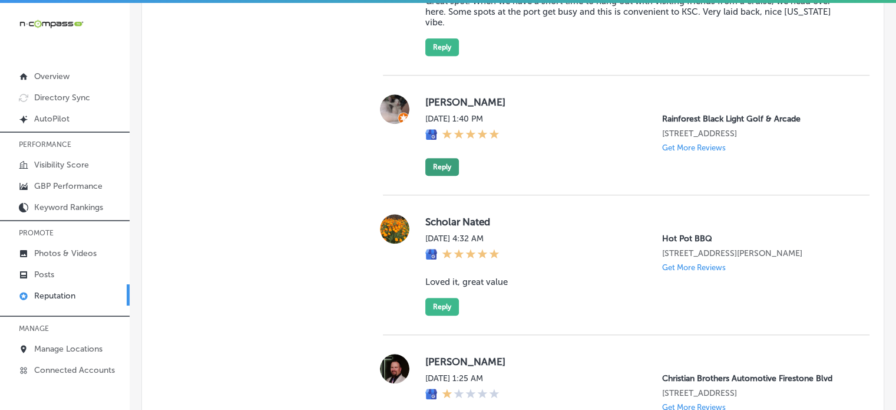
click at [438, 158] on button "Reply" at bounding box center [443, 167] width 34 height 18
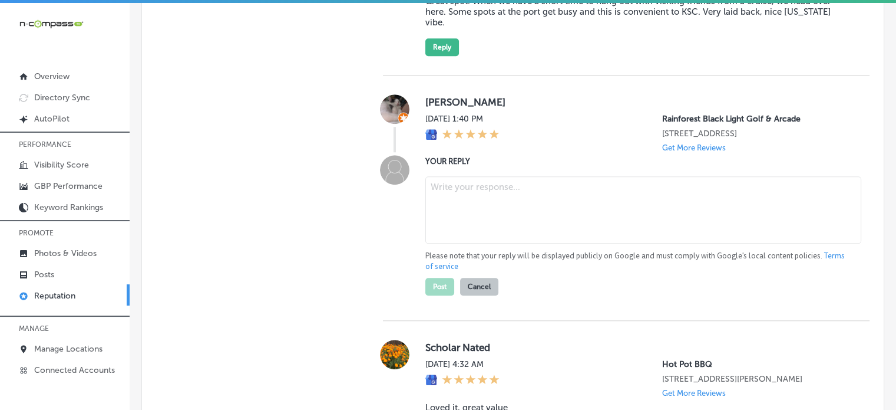
click at [490, 208] on textarea at bounding box center [644, 209] width 436 height 67
paste textarea "Thank you for the 5-star rating, Doug! We're so happy to hear you had a great t…"
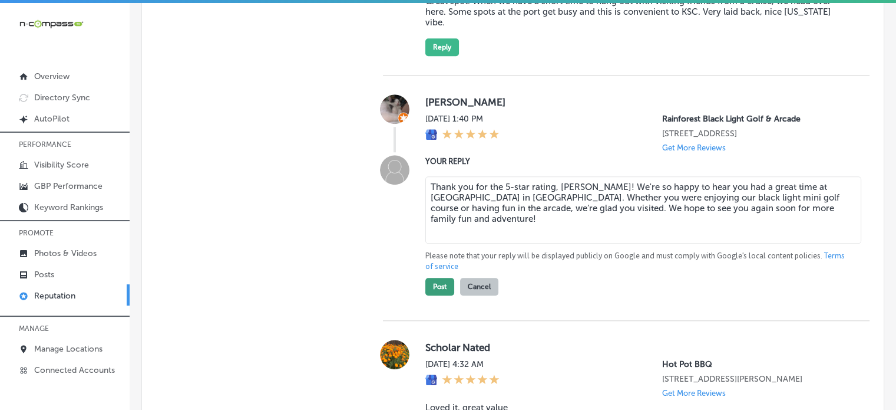
type textarea "Thank you for the 5-star rating, Doug! We're so happy to hear you had a great t…"
click at [440, 278] on button "Post" at bounding box center [440, 287] width 29 height 18
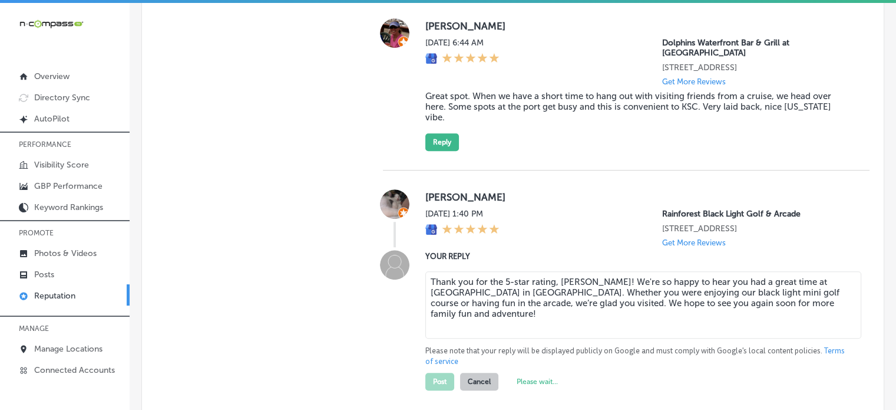
scroll to position [923, 0]
type textarea "x"
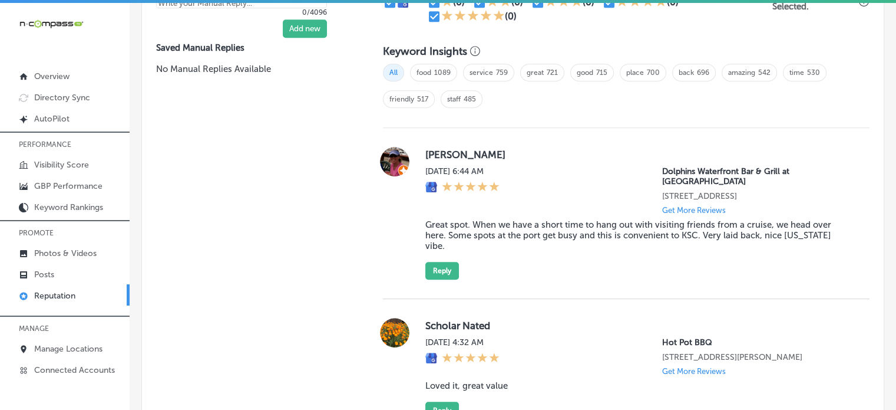
scroll to position [793, 0]
click at [579, 229] on div "Jessica Spitler Mon, Sep 1, 2025 6:44 AM Dolphins Waterfront Bar & Grill at Cap…" at bounding box center [639, 213] width 426 height 133
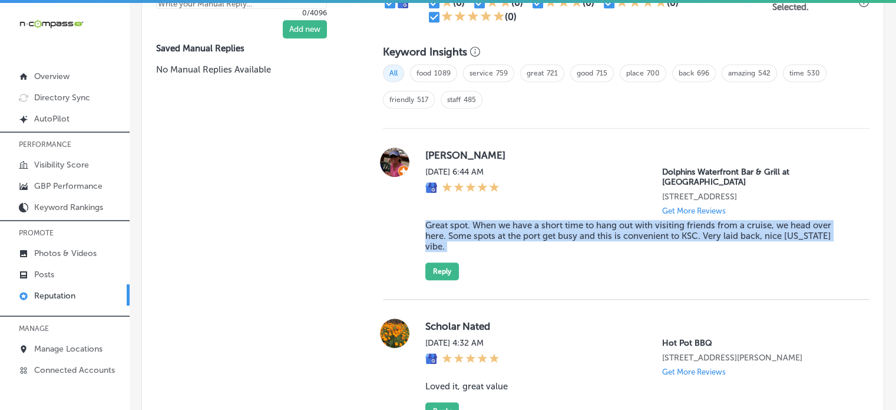
click at [579, 229] on div "Jessica Spitler Mon, Sep 1, 2025 6:44 AM Dolphins Waterfront Bar & Grill at Cap…" at bounding box center [639, 213] width 426 height 133
click at [447, 262] on button "Reply" at bounding box center [443, 271] width 34 height 18
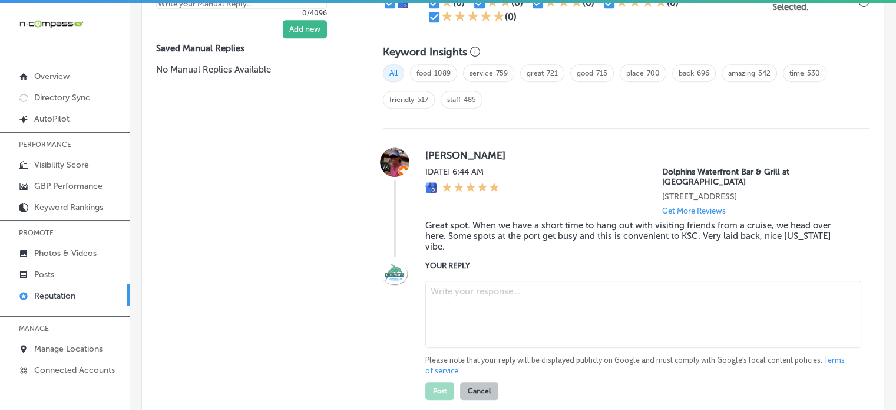
click at [494, 281] on textarea at bounding box center [644, 314] width 436 height 67
paste textarea "Thank you for the wonderful 5-star review, Jessica! We're so glad to hear that …"
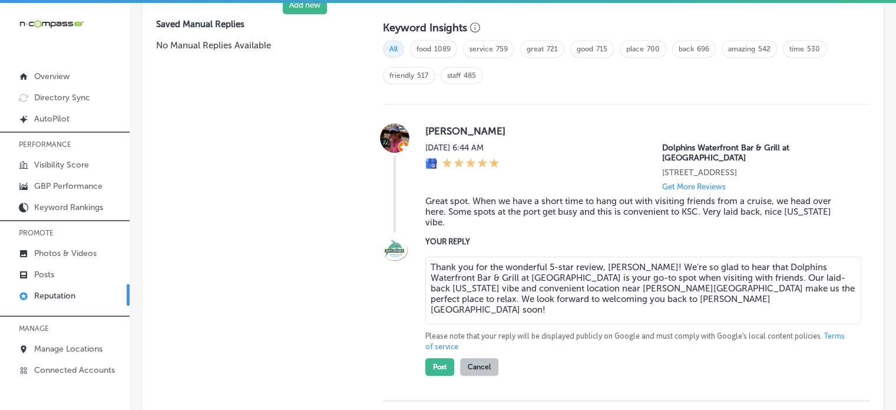
scroll to position [819, 0]
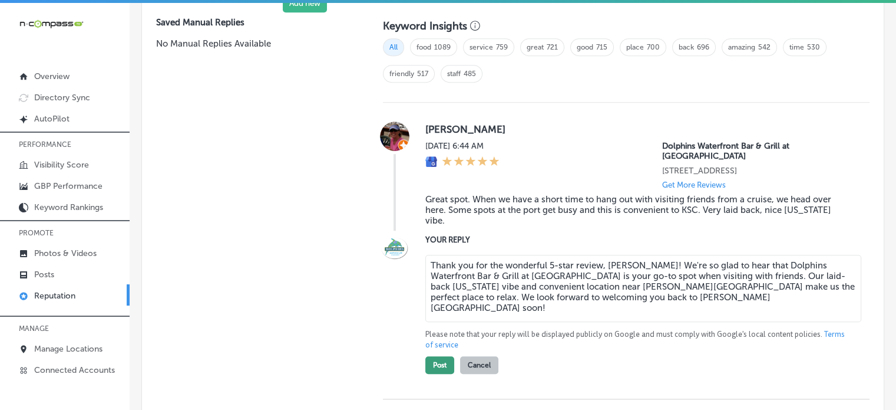
type textarea "Thank you for the wonderful 5-star review, Jessica! We're so glad to hear that …"
click at [445, 356] on button "Post" at bounding box center [440, 365] width 29 height 18
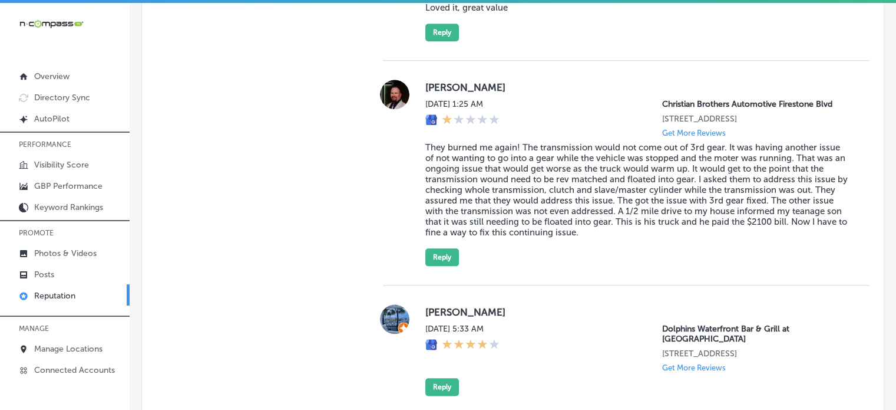
type textarea "x"
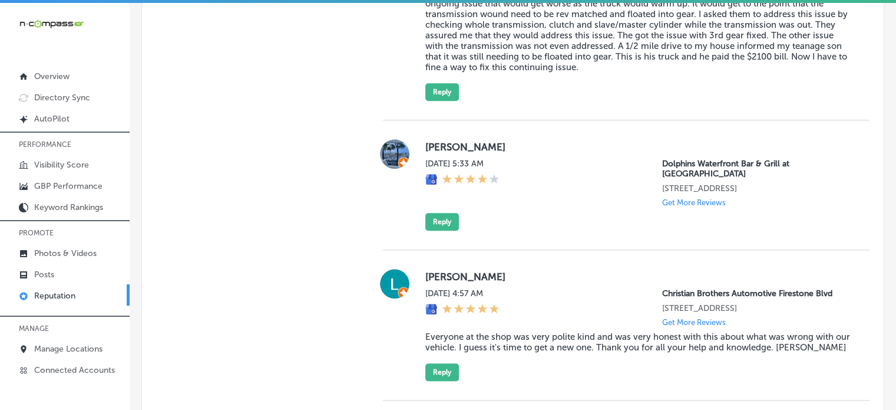
scroll to position [1163, 0]
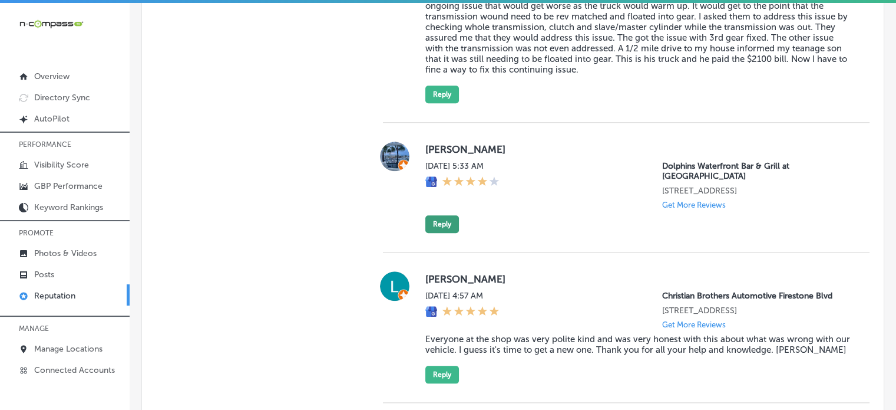
click at [448, 226] on button "Reply" at bounding box center [443, 224] width 34 height 18
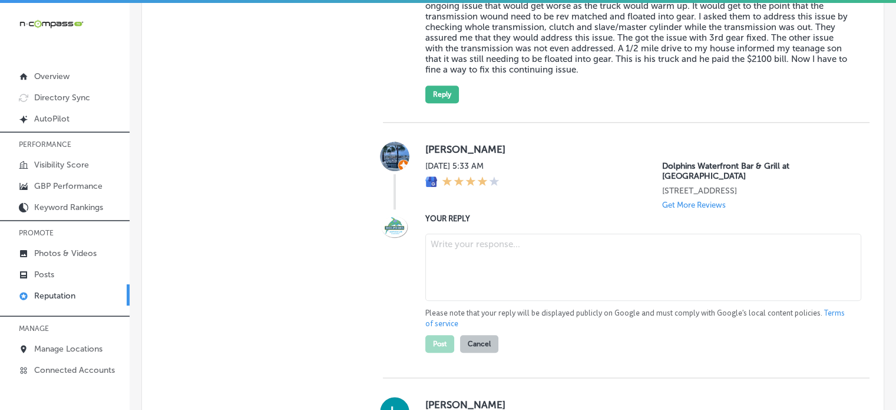
click at [479, 263] on textarea at bounding box center [644, 266] width 436 height 67
paste textarea "Thank you for the 5-star review, Ramzi! We’re thrilled to hear you had a great …"
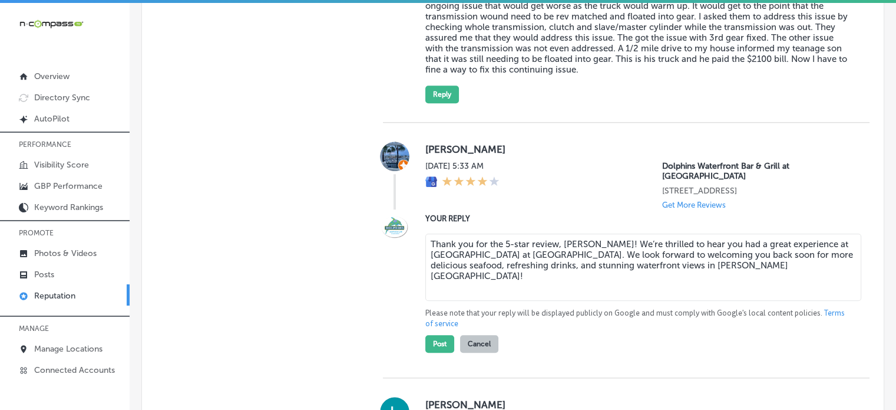
click at [504, 247] on textarea "Thank you for the 5-star review, Ramzi! We’re thrilled to hear you had a great …" at bounding box center [644, 266] width 436 height 67
type textarea "Thank you for the 4-star review, Ramzi! We’re thrilled to hear you had a great …"
click at [443, 340] on button "Post" at bounding box center [440, 344] width 29 height 18
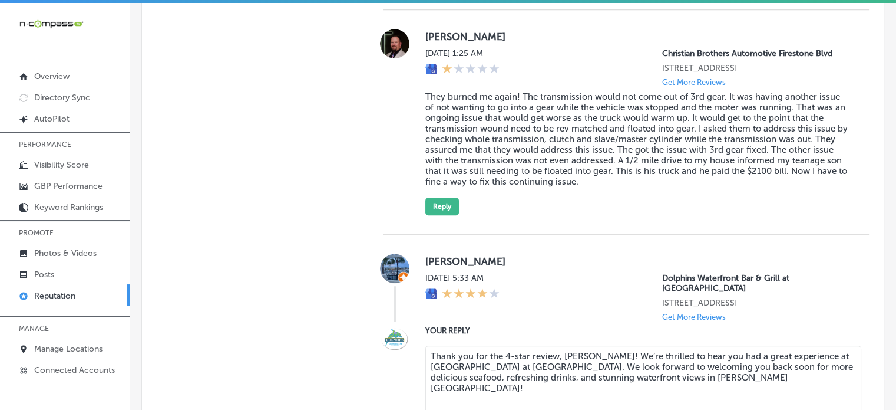
type textarea "x"
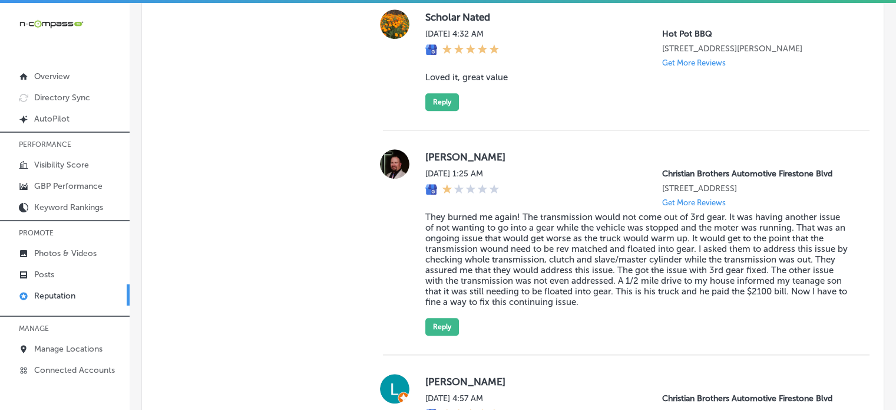
scroll to position [768, 0]
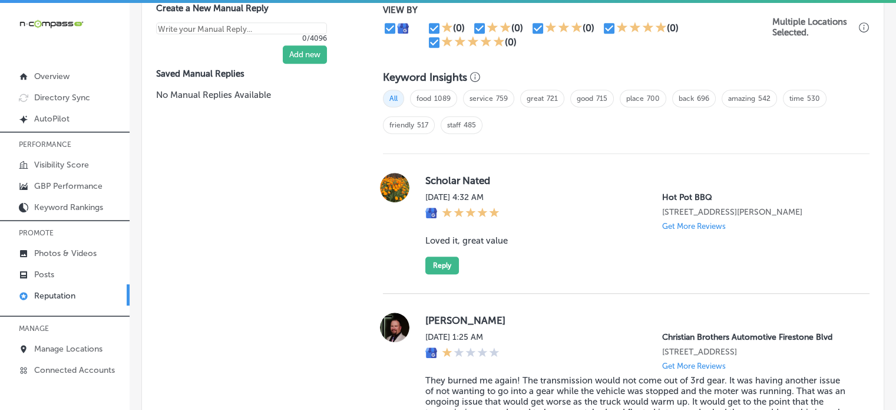
click at [476, 254] on div "Scholar Nated Sun, Aug 31, 2025 4:32 AM Hot Pot BBQ 9345 6 Mile Cypress Pkwy Fo…" at bounding box center [639, 223] width 426 height 101
click at [437, 271] on button "Reply" at bounding box center [443, 265] width 34 height 18
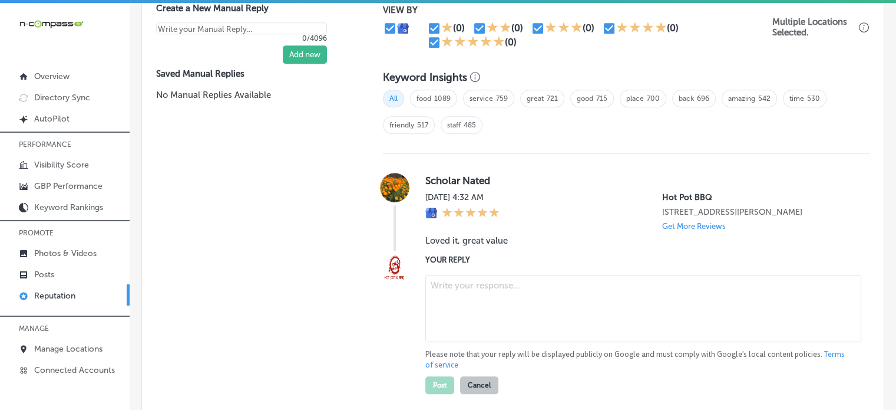
click at [491, 296] on textarea at bounding box center [644, 308] width 436 height 67
paste textarea "Thank you for the fantastic five-star review, Scholar! We're so glad to hear yo…"
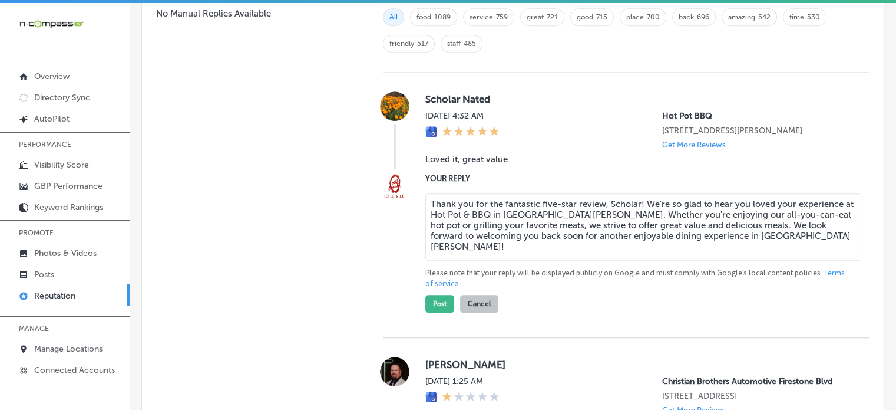
scroll to position [850, 0]
type textarea "Thank you for the fantastic five-star review, Scholar! We're so glad to hear yo…"
click at [448, 311] on button "Post" at bounding box center [440, 302] width 29 height 18
type textarea "x"
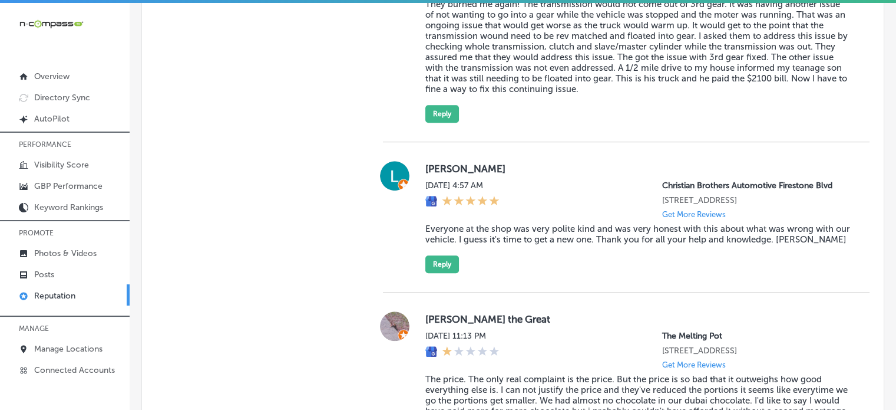
scroll to position [1005, 0]
click at [543, 233] on blockquote "Everyone at the shop was very polite kind and was very honest with this about w…" at bounding box center [639, 233] width 426 height 21
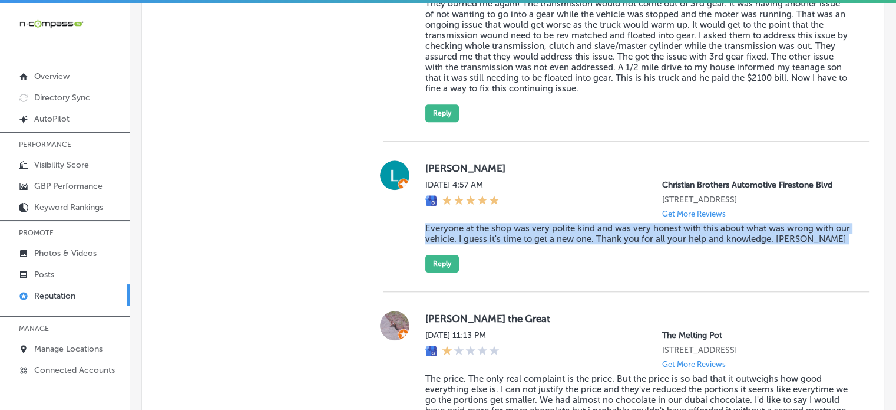
click at [543, 233] on blockquote "Everyone at the shop was very polite kind and was very honest with this about w…" at bounding box center [639, 233] width 426 height 21
click at [431, 273] on div "Lucretia Cuyler Sat, Aug 30, 2025 4:57 AM Christian Brothers Automotive Firesto…" at bounding box center [626, 216] width 487 height 150
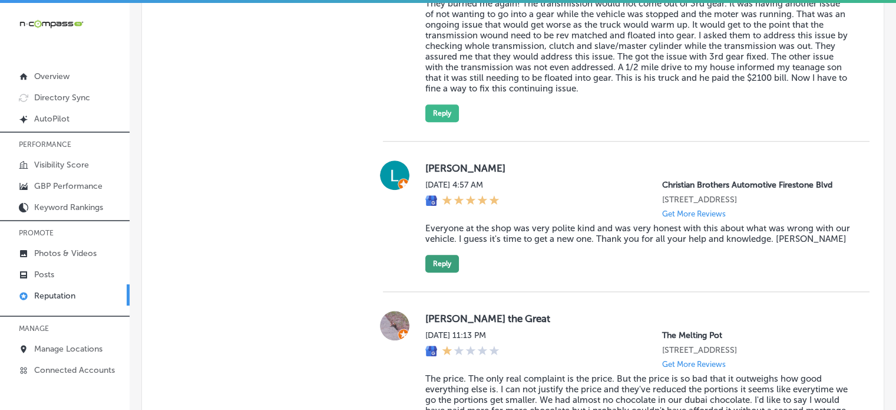
click at [444, 266] on button "Reply" at bounding box center [443, 264] width 34 height 18
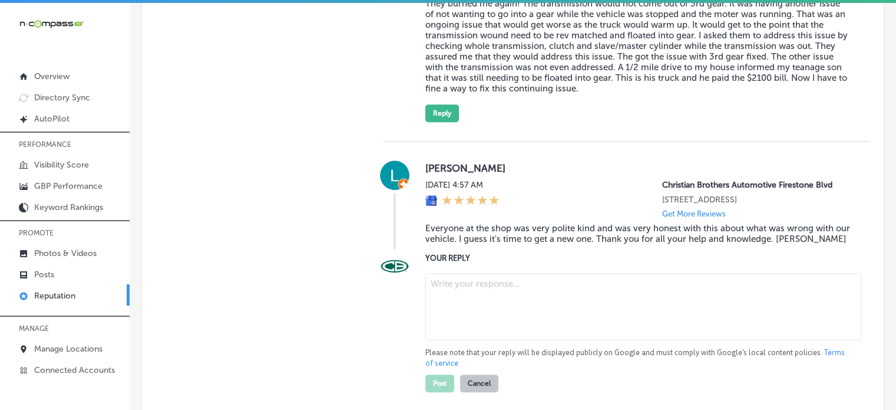
click at [477, 283] on textarea at bounding box center [644, 306] width 436 height 67
paste textarea "Thank you, Lucretia, for the wonderful 5-star review! We're so glad to hear tha…"
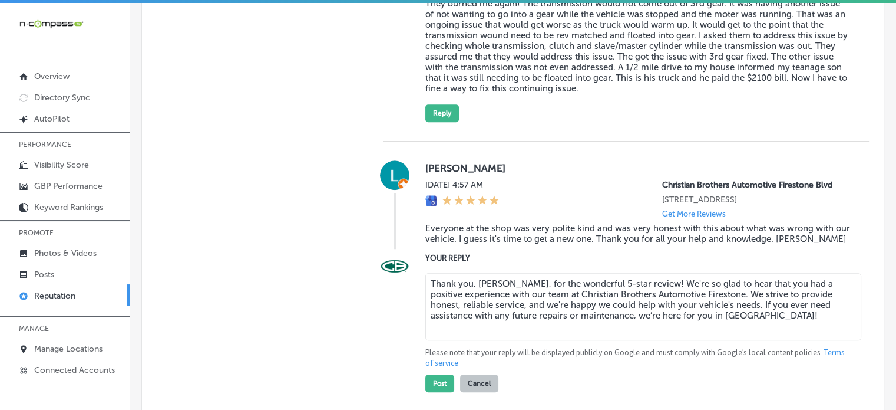
scroll to position [1028, 0]
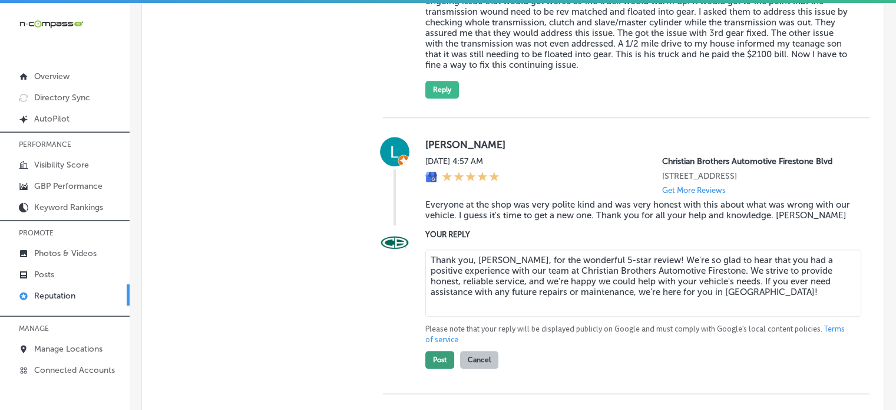
type textarea "Thank you, Lucretia, for the wonderful 5-star review! We're so glad to hear tha…"
click at [431, 367] on button "Post" at bounding box center [440, 360] width 29 height 18
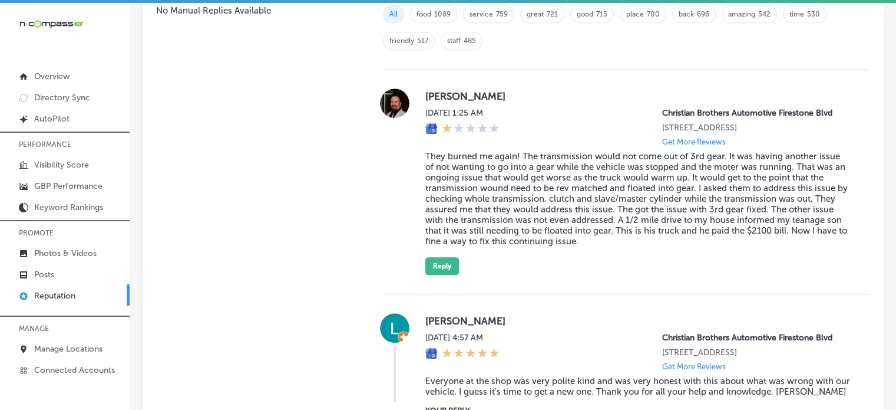
type textarea "x"
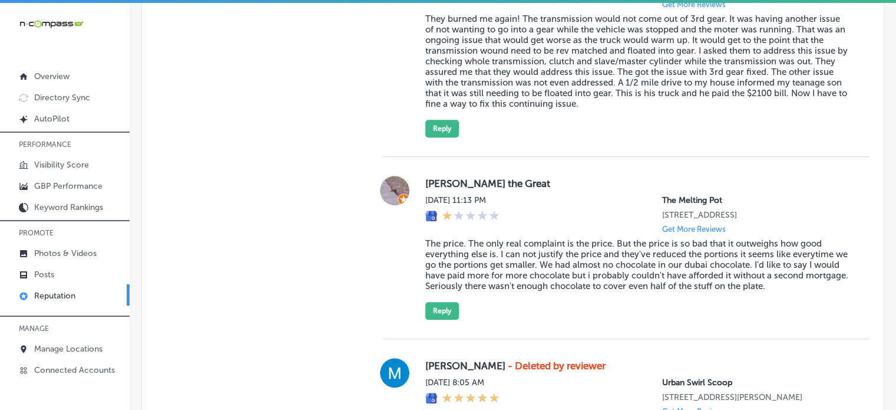
scroll to position [990, 0]
click at [528, 276] on blockquote "The price. The only real complaint is the price. But the price is so bad that i…" at bounding box center [639, 264] width 426 height 53
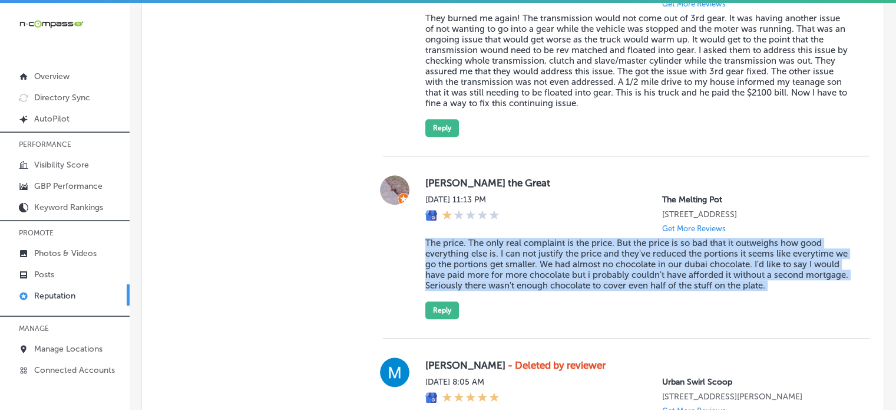
click at [528, 276] on blockquote "The price. The only real complaint is the price. But the price is so bad that i…" at bounding box center [639, 264] width 426 height 53
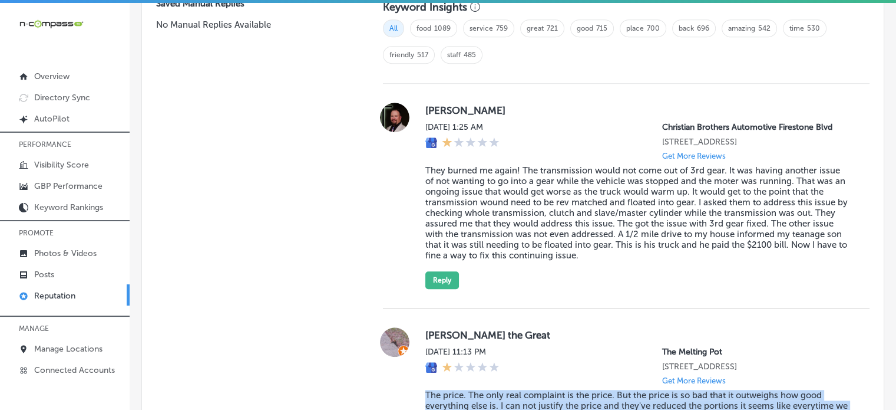
scroll to position [835, 0]
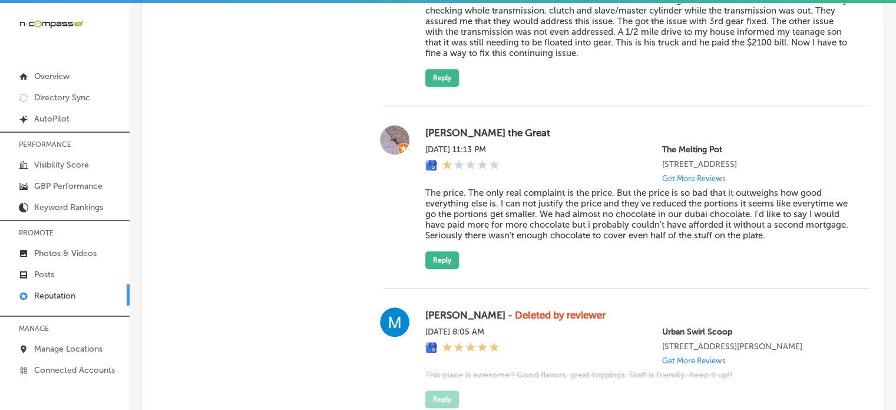
click at [522, 136] on label "J.D. the Great" at bounding box center [639, 133] width 426 height 12
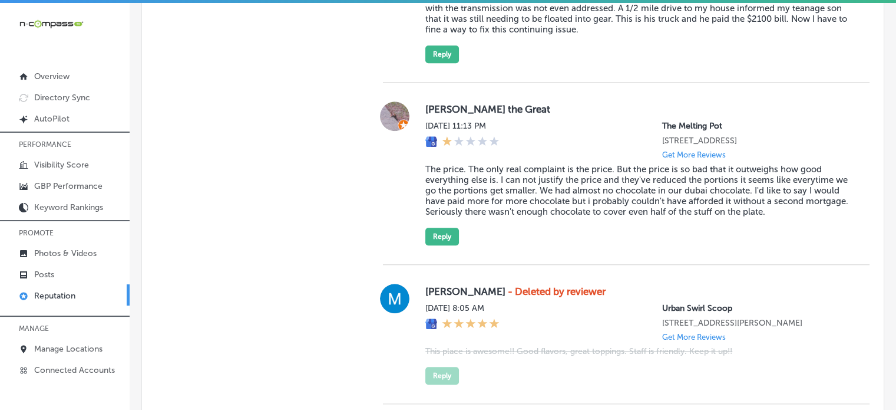
scroll to position [930, 0]
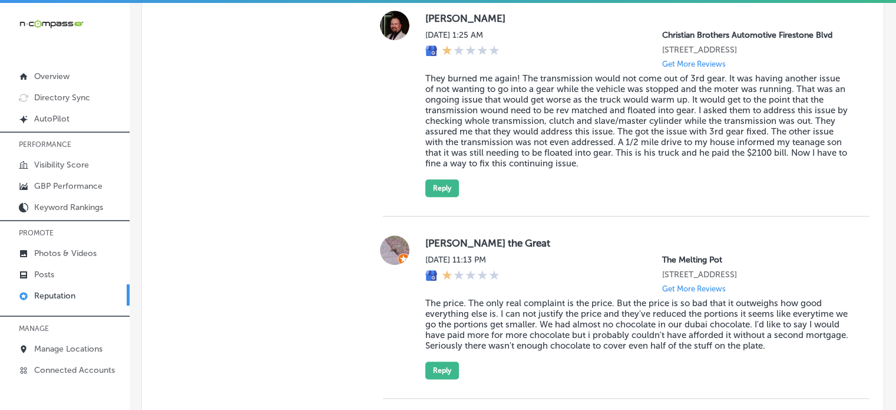
click at [52, 25] on img at bounding box center [51, 23] width 65 height 11
click at [53, 74] on p "Overview" at bounding box center [51, 76] width 35 height 10
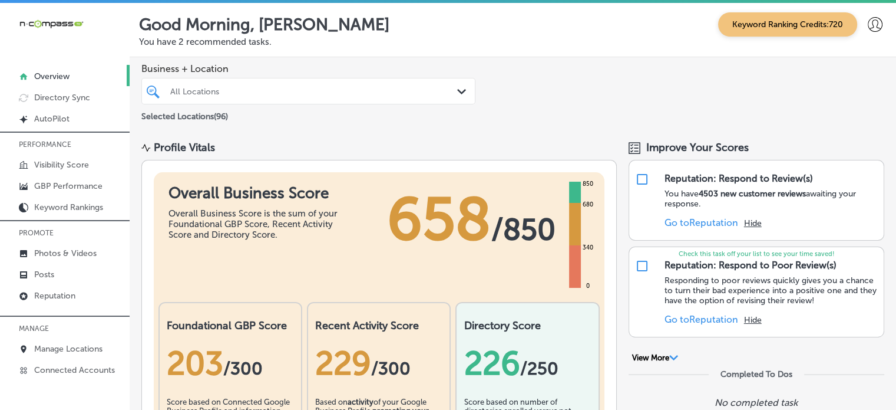
click at [0, 0] on icon "iconmonstr-menu-thin copy Created with Sketch." at bounding box center [0, 0] width 0 height 0
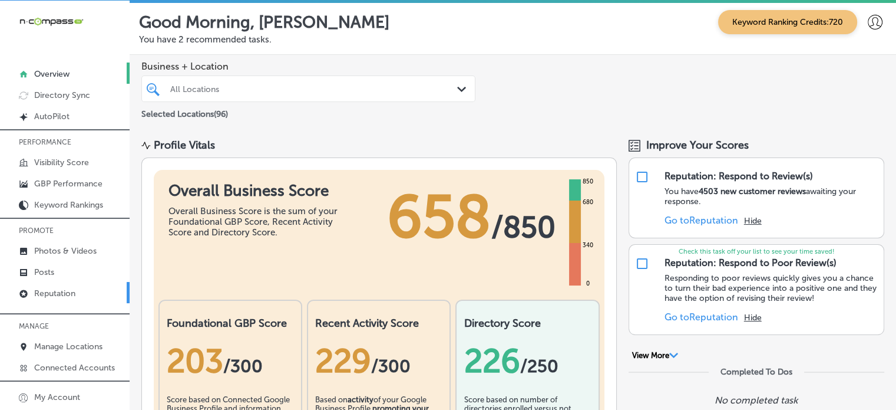
click at [53, 296] on p "Reputation" at bounding box center [54, 293] width 41 height 10
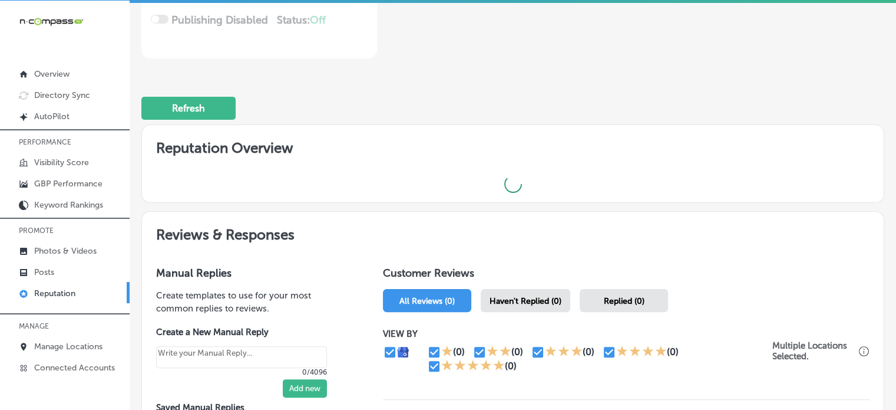
scroll to position [398, 0]
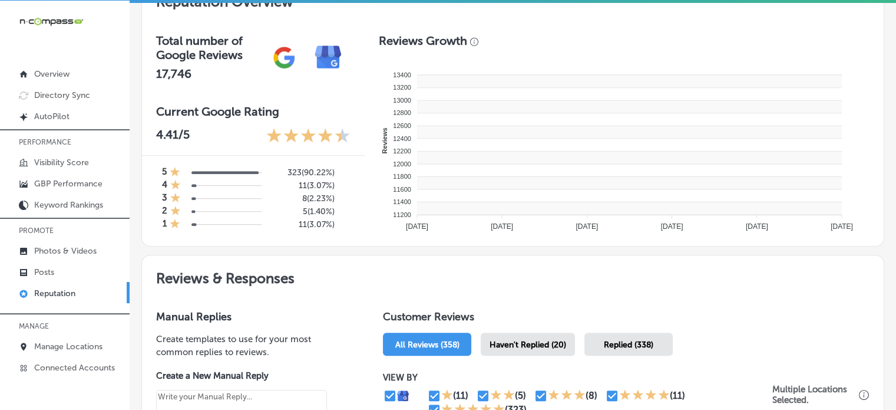
click at [529, 146] on rect at bounding box center [629, 144] width 425 height 13
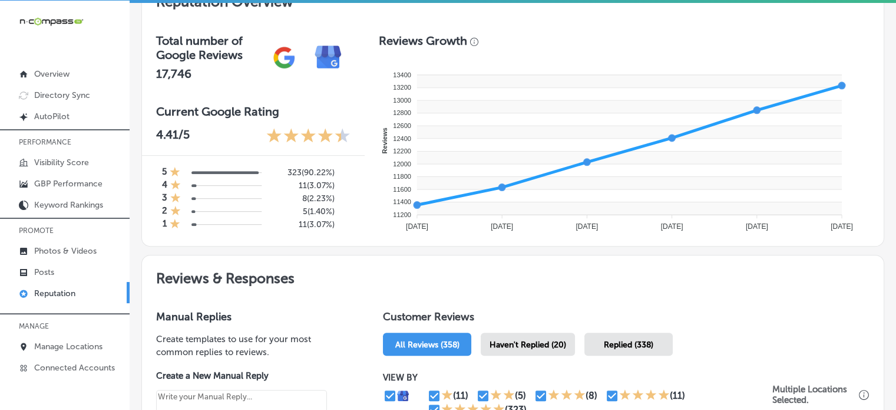
click at [519, 335] on div "Haven't Replied (20)" at bounding box center [528, 343] width 94 height 23
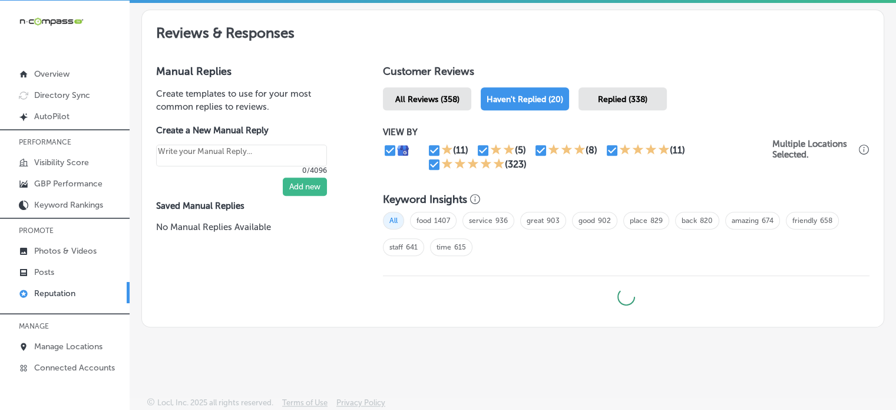
type textarea "x"
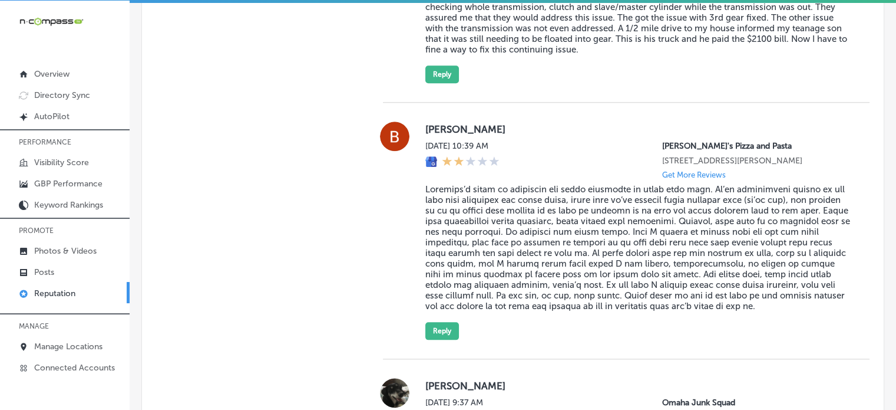
scroll to position [1300, 0]
click at [530, 238] on blockquote at bounding box center [639, 247] width 426 height 127
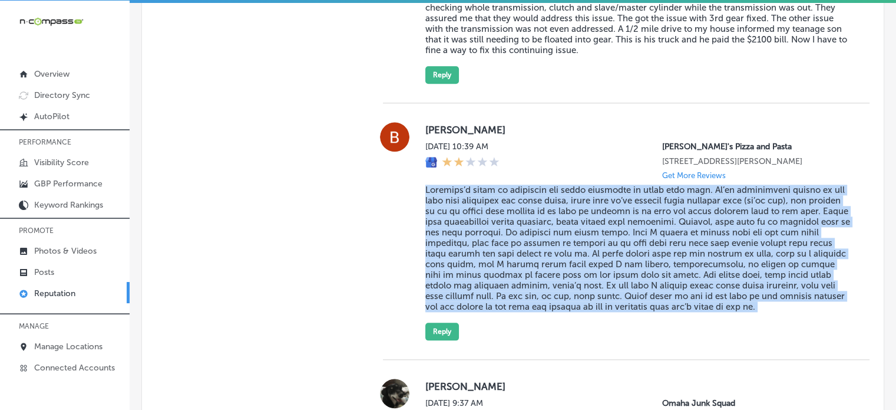
click at [530, 238] on blockquote at bounding box center [639, 247] width 426 height 127
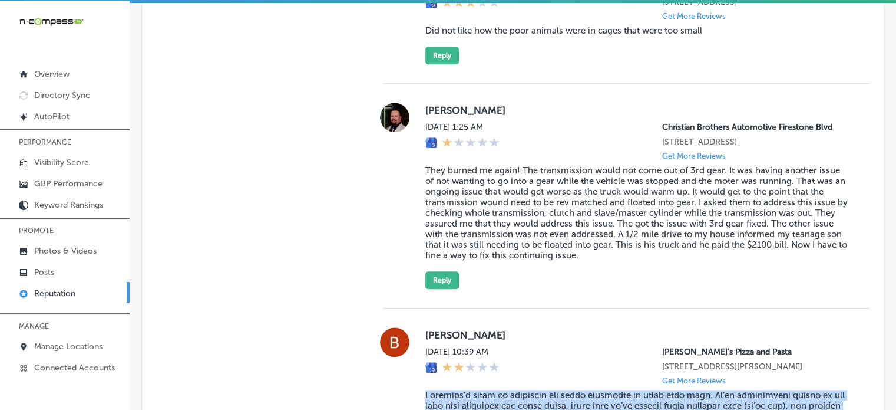
scroll to position [1089, 0]
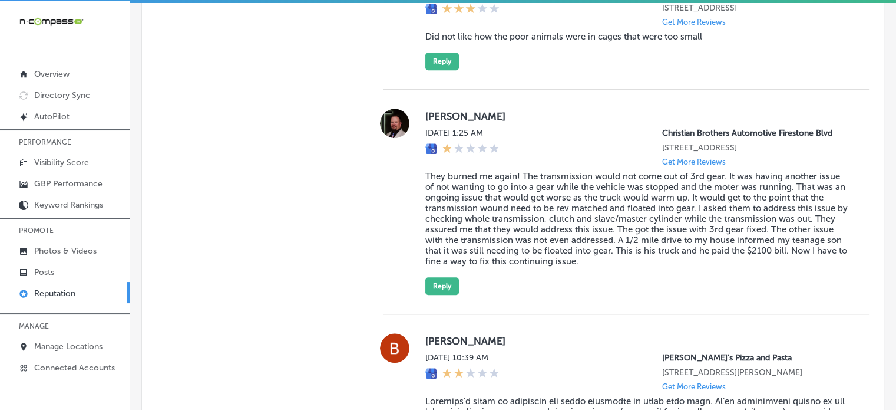
click at [530, 238] on blockquote "They burned me again! The transmission would not come out of 3rd gear. It was h…" at bounding box center [639, 218] width 426 height 95
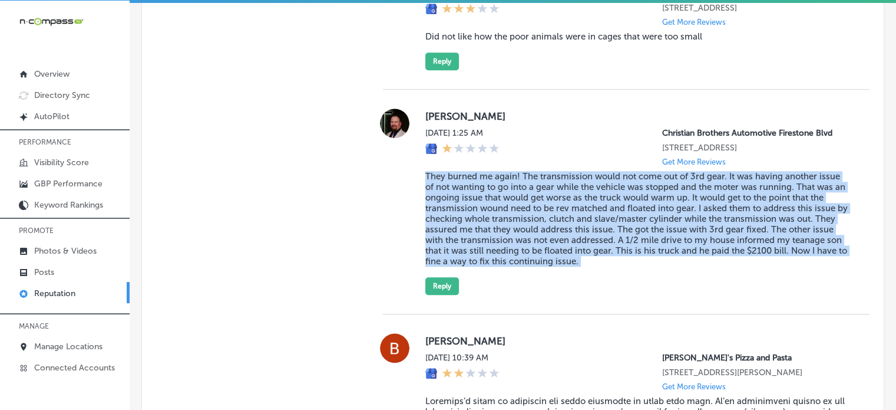
click at [530, 238] on blockquote "They burned me again! The transmission would not come out of 3rd gear. It was h…" at bounding box center [639, 218] width 426 height 95
copy blockquote "They burned me again! The transmission would not come out of 3rd gear. It was h…"
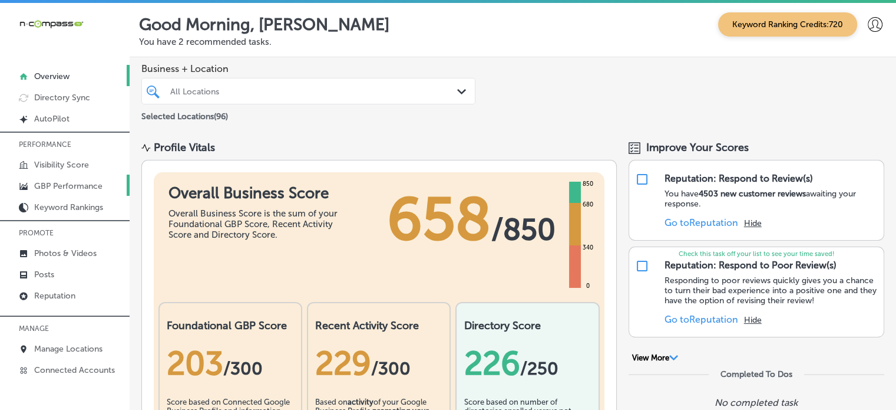
click at [67, 191] on p "GBP Performance" at bounding box center [68, 186] width 68 height 10
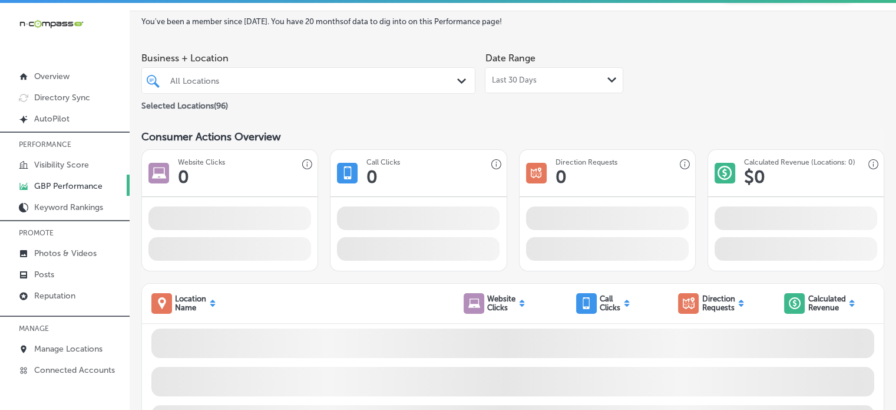
scroll to position [25, 0]
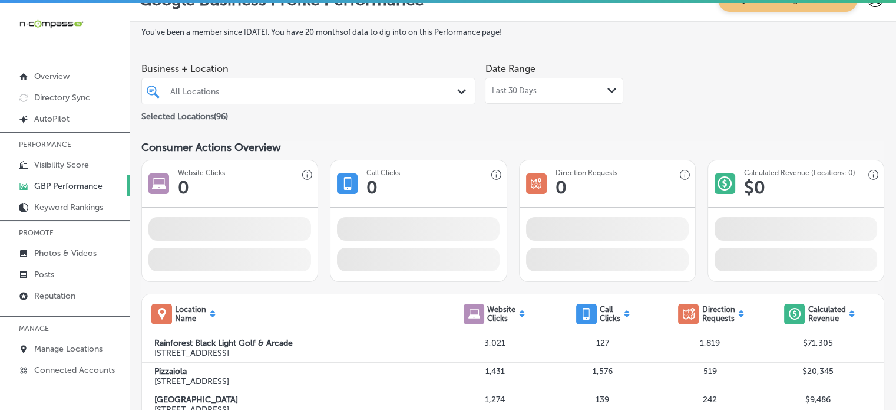
click at [309, 96] on div at bounding box center [294, 91] width 251 height 16
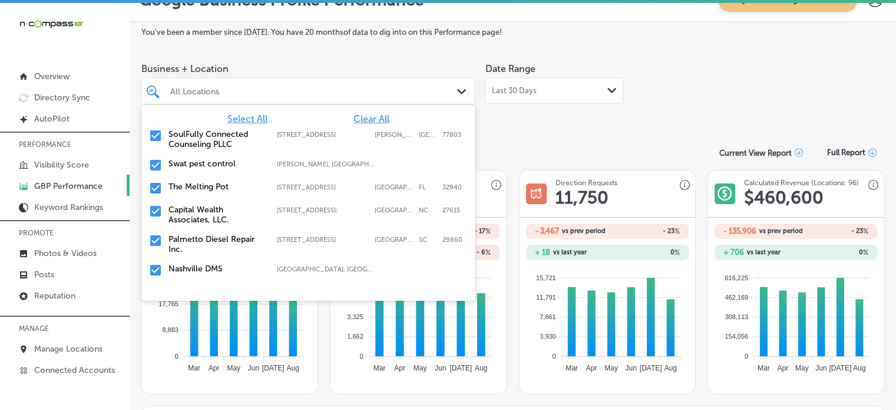
click at [375, 120] on span "Clear All" at bounding box center [372, 118] width 36 height 11
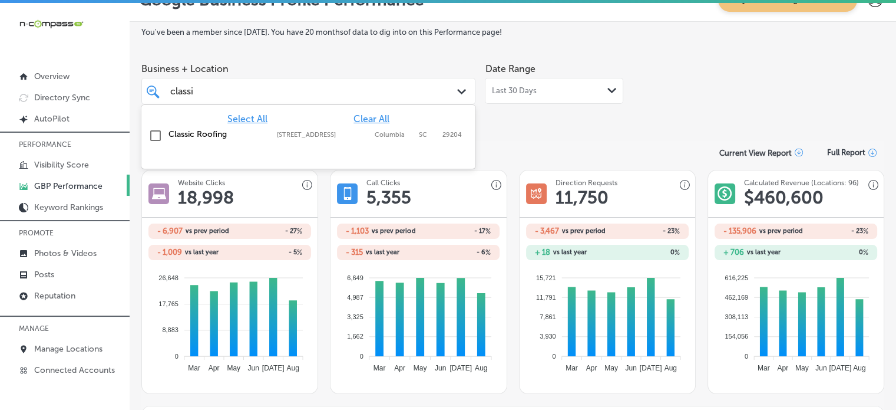
click at [173, 129] on label "Classic Roofing" at bounding box center [217, 134] width 97 height 10
type input "classi"
click at [306, 62] on div "Business + Location option 3326 Two Notch Rd, selected. option 3326 Two Notch R…" at bounding box center [308, 80] width 334 height 47
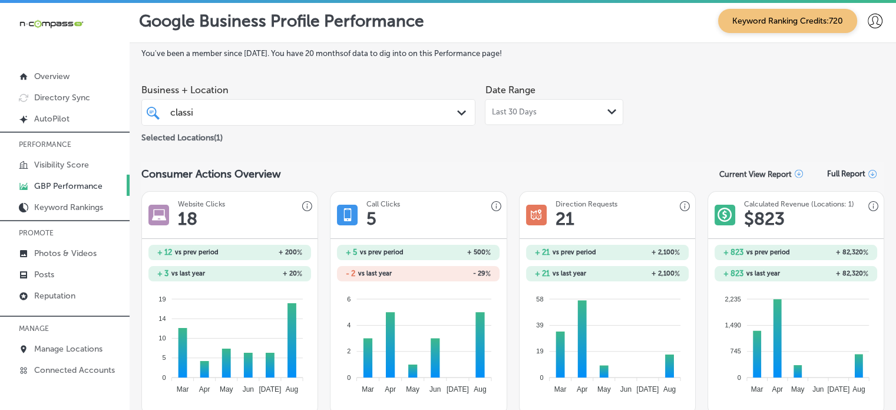
scroll to position [0, 0]
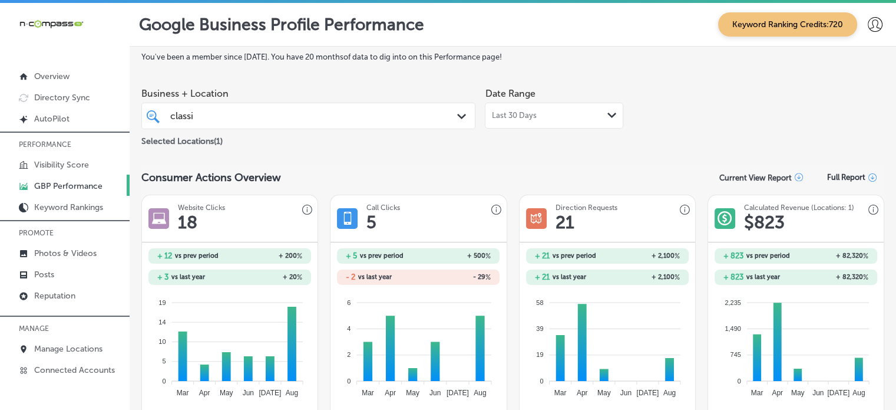
click at [0, 0] on div "iconmonstr-menu-thin copy Created with Sketch." at bounding box center [0, 0] width 0 height 0
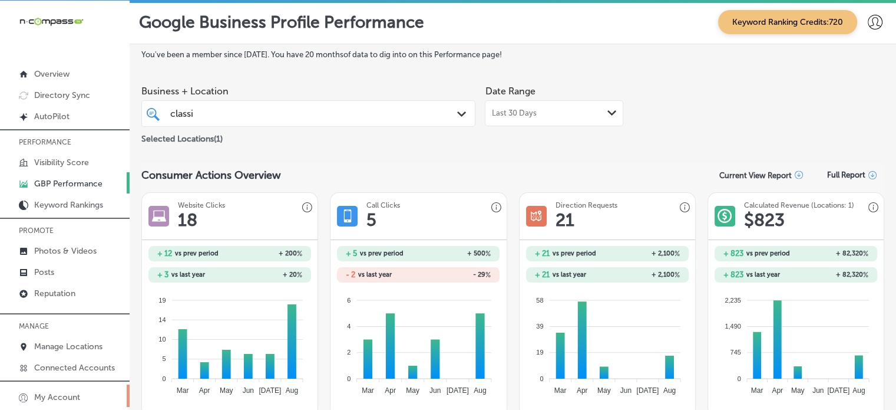
click at [75, 400] on p "My Account" at bounding box center [57, 397] width 46 height 10
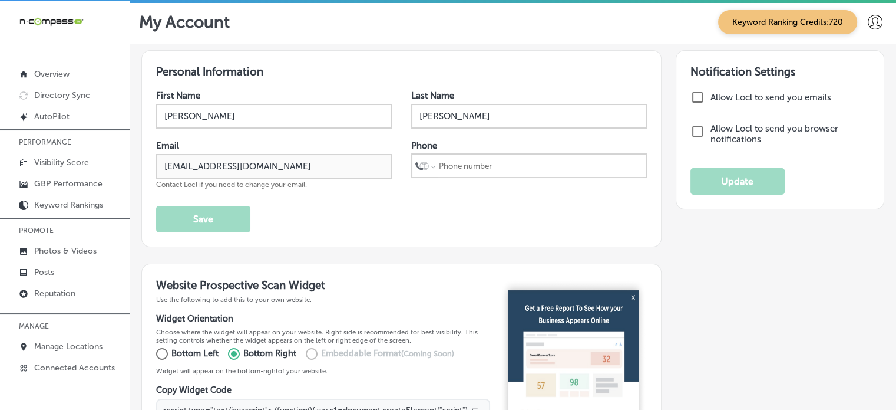
select select "US"
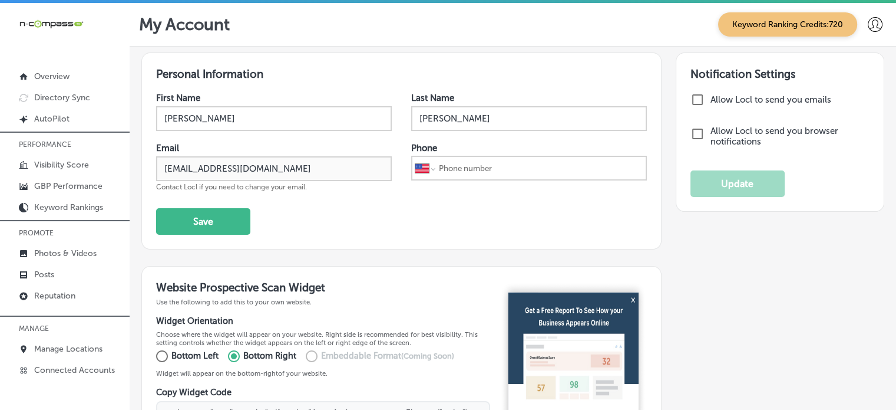
click at [867, 32] on div at bounding box center [875, 25] width 24 height 24
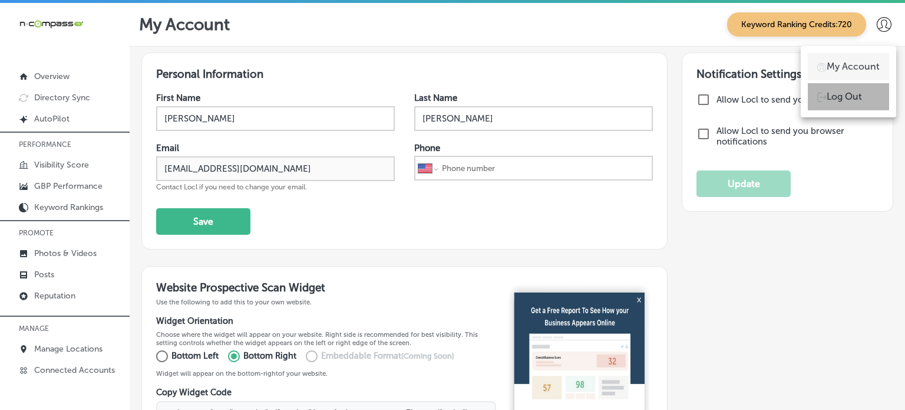
click at [850, 94] on p "Log Out" at bounding box center [844, 97] width 35 height 14
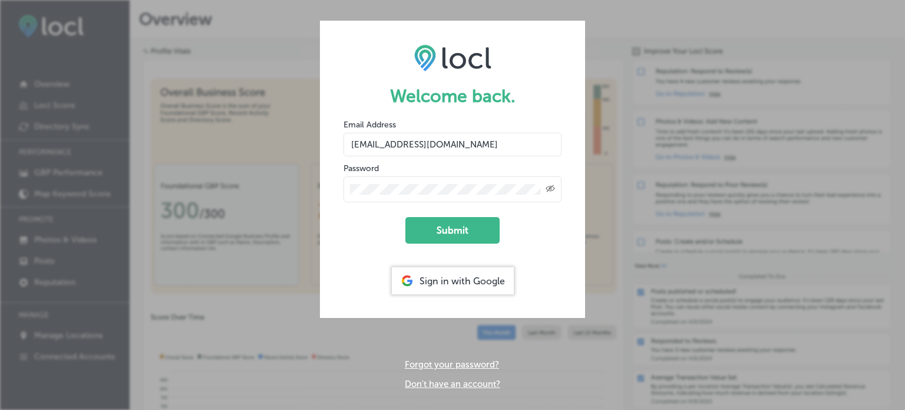
click at [497, 145] on input "[EMAIL_ADDRESS][DOMAIN_NAME]" at bounding box center [453, 145] width 218 height 24
type input "j"
type input "[EMAIL_ADDRESS][DOMAIN_NAME]"
click at [553, 190] on icon "Created with Sketch." at bounding box center [550, 188] width 9 height 8
click at [518, 181] on div at bounding box center [453, 189] width 218 height 26
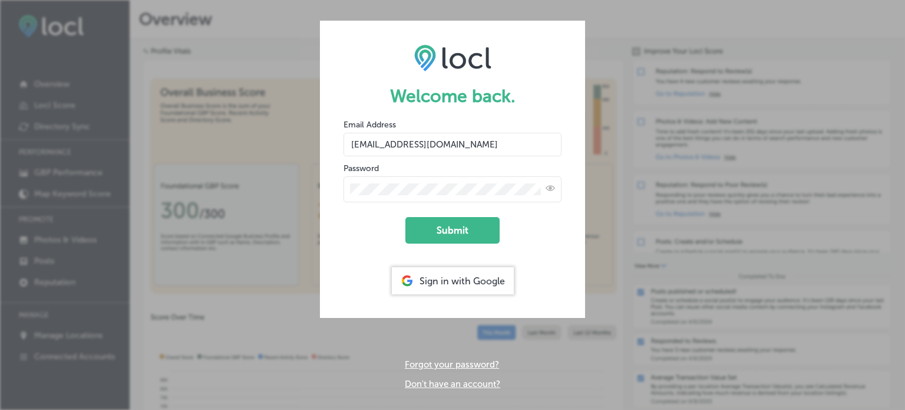
click at [518, 181] on div at bounding box center [453, 189] width 218 height 26
click at [445, 178] on div at bounding box center [453, 189] width 218 height 26
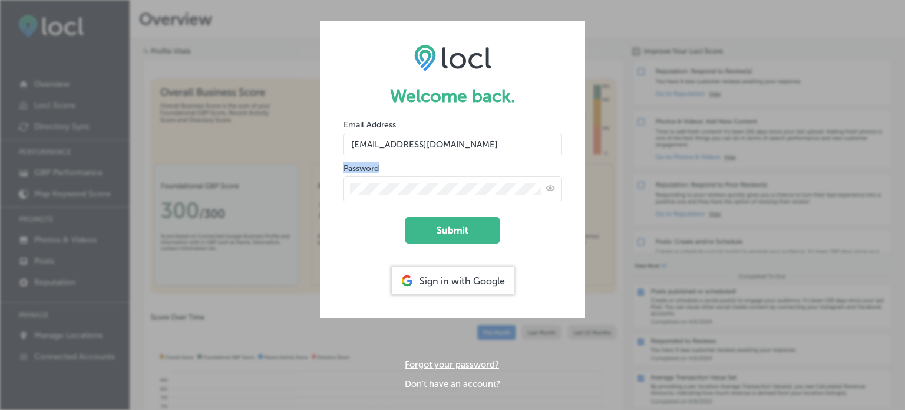
click at [445, 178] on div at bounding box center [453, 189] width 218 height 26
click at [452, 222] on button "Submit" at bounding box center [452, 230] width 94 height 27
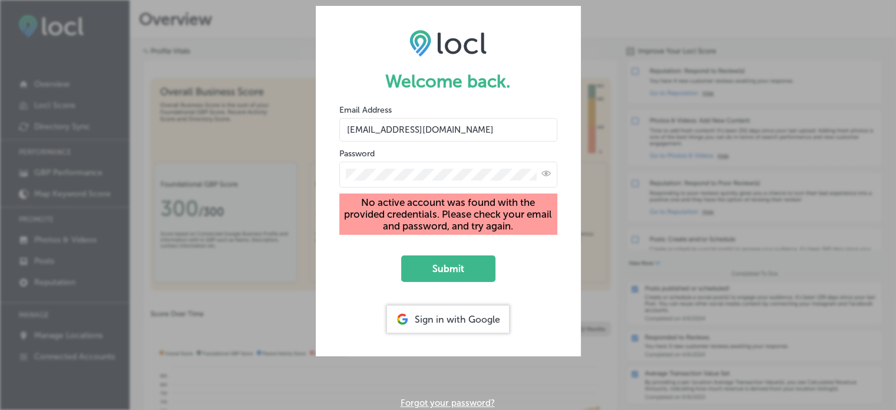
click at [474, 122] on input "[EMAIL_ADDRESS][DOMAIN_NAME]" at bounding box center [448, 130] width 218 height 24
click at [783, 44] on div "Welcome back. Email Address harveydann15@gmail.com Password No active account w…" at bounding box center [448, 205] width 896 height 410
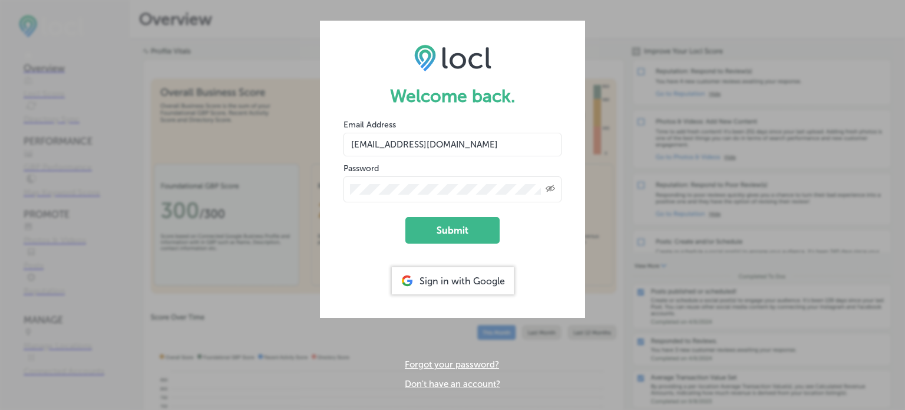
click at [446, 138] on input "[EMAIL_ADDRESS][DOMAIN_NAME]" at bounding box center [453, 145] width 218 height 24
click at [513, 237] on form "Welcome back. Email Address [EMAIL_ADDRESS][DOMAIN_NAME] Password Created with …" at bounding box center [452, 169] width 265 height 297
click at [486, 138] on input "[EMAIL_ADDRESS][DOMAIN_NAME]" at bounding box center [453, 145] width 218 height 24
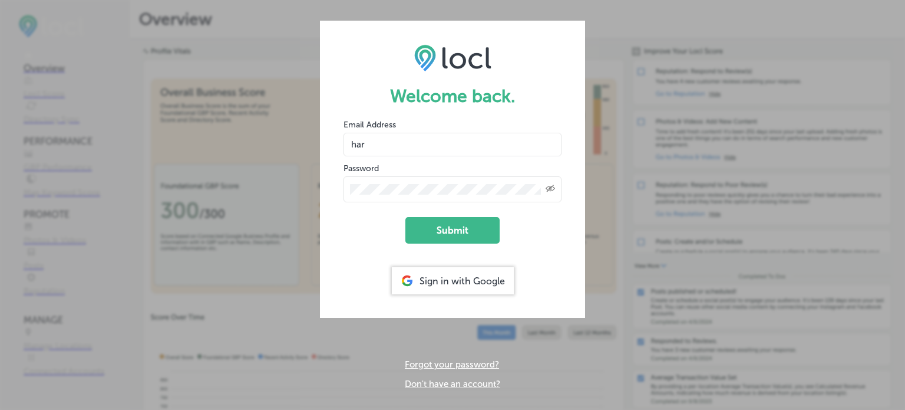
type input "[EMAIL_ADDRESS][DOMAIN_NAME]"
click at [341, 190] on form "Welcome back. Email Address [EMAIL_ADDRESS][DOMAIN_NAME] Password Created with …" at bounding box center [452, 169] width 265 height 297
click at [405, 217] on button "Submit" at bounding box center [452, 230] width 94 height 27
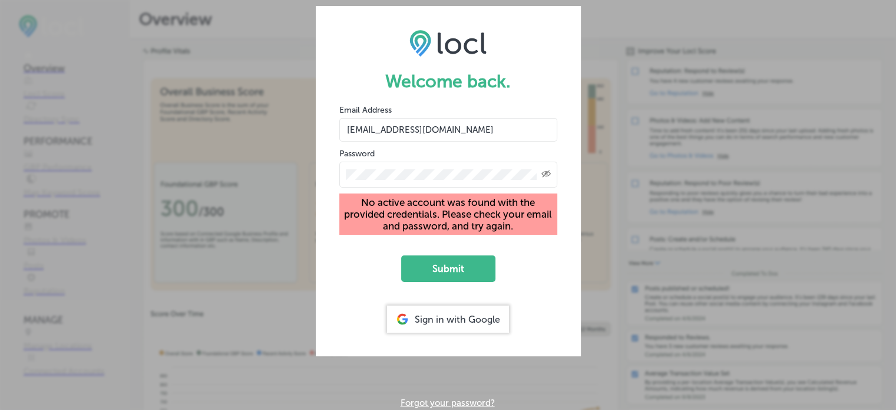
click at [505, 252] on form "Welcome back. Email Address [EMAIL_ADDRESS][DOMAIN_NAME] Password Created with …" at bounding box center [448, 181] width 265 height 350
click at [545, 175] on icon "Created with Sketch." at bounding box center [546, 174] width 9 height 8
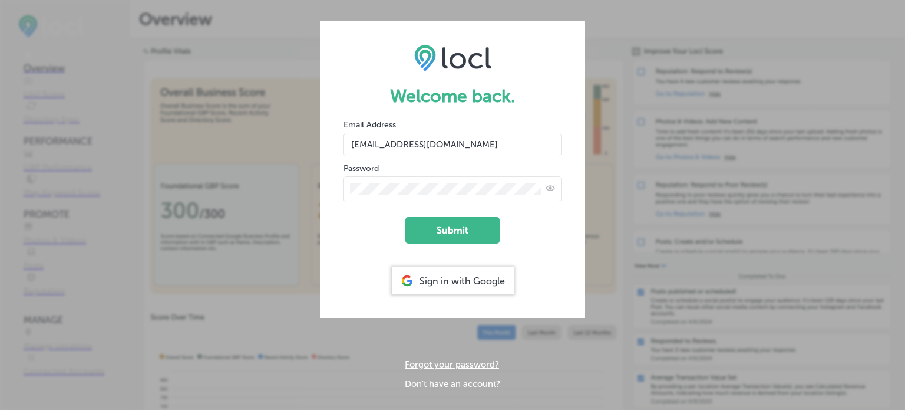
click at [405, 217] on button "Submit" at bounding box center [452, 230] width 94 height 27
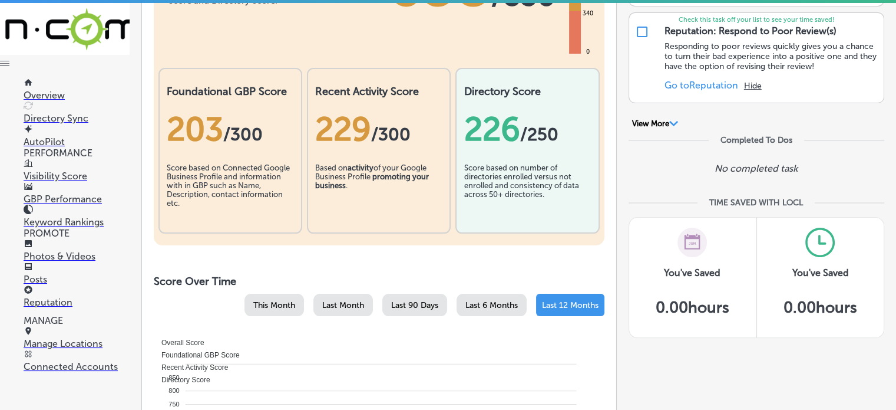
scroll to position [235, 0]
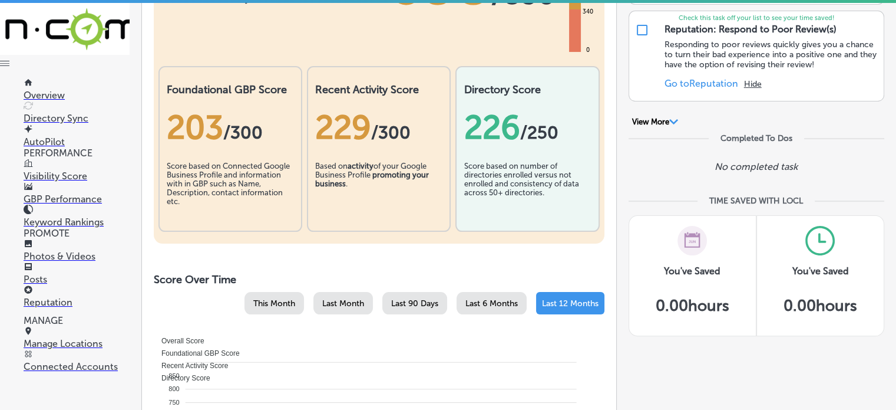
click at [67, 198] on p "GBP Performance" at bounding box center [77, 198] width 106 height 11
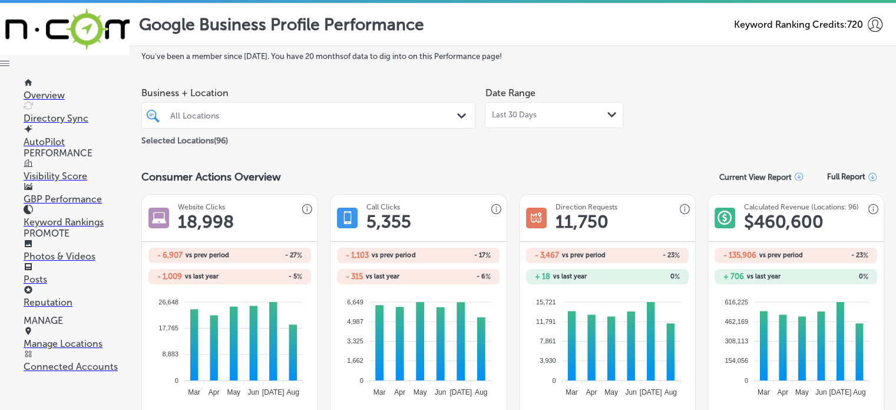
click at [311, 122] on div at bounding box center [294, 115] width 251 height 16
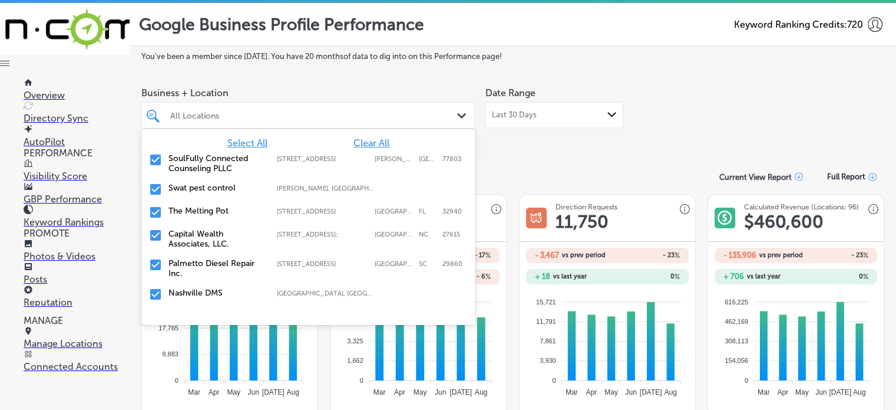
click at [354, 140] on span "Clear All" at bounding box center [372, 142] width 36 height 11
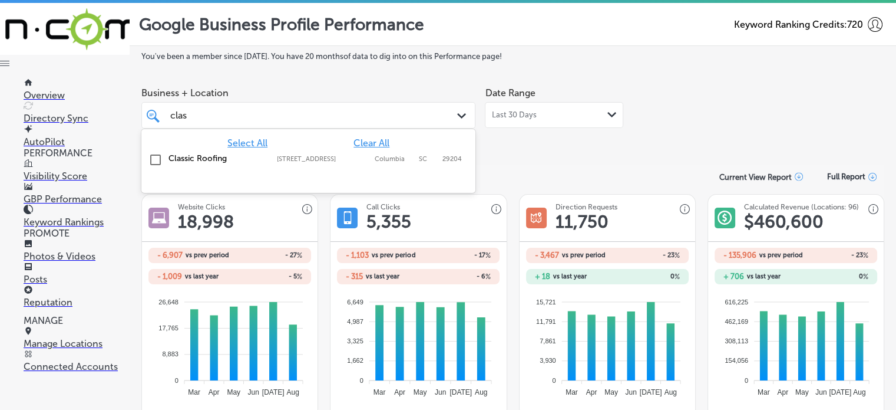
click at [205, 155] on label "Classic Roofing" at bounding box center [217, 158] width 97 height 10
type input "clas"
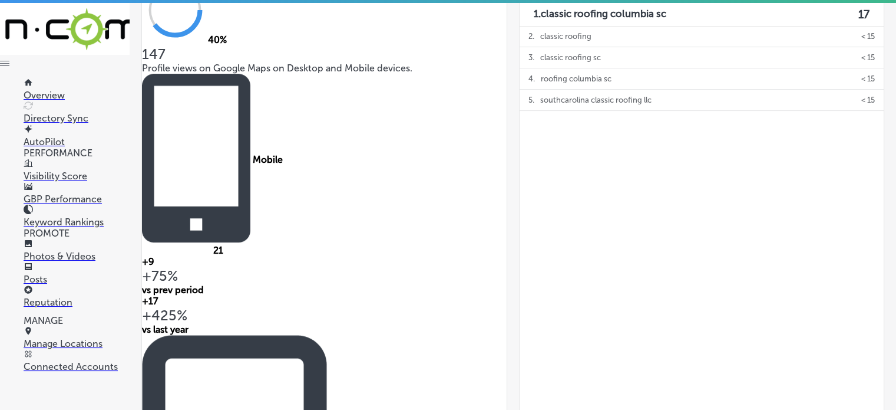
scroll to position [513, 0]
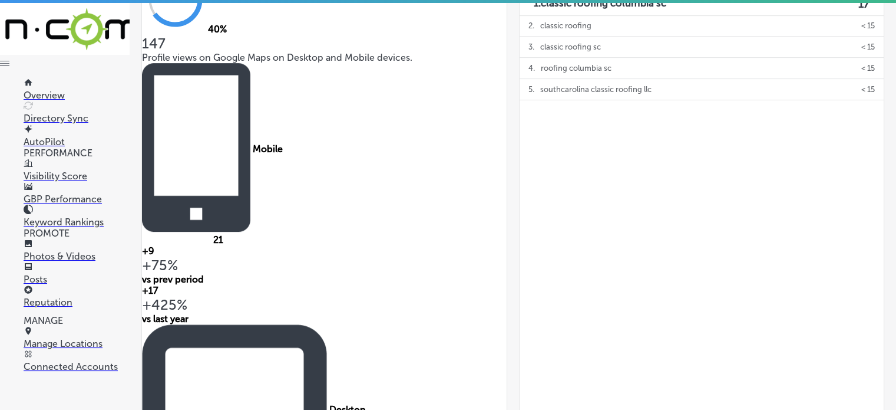
click at [49, 344] on p "Manage Locations" at bounding box center [77, 343] width 106 height 11
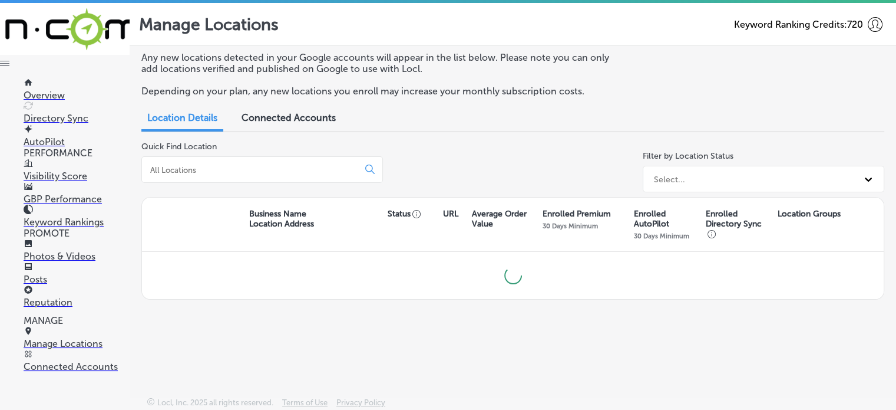
click at [237, 172] on input at bounding box center [252, 169] width 207 height 11
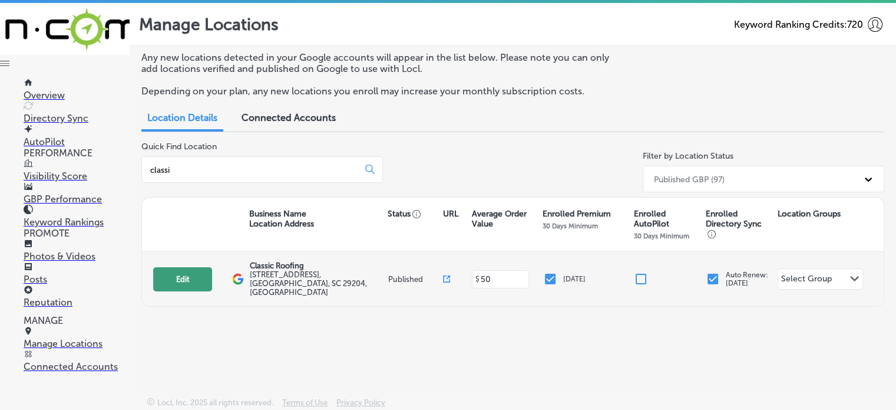
type input "classi"
click at [191, 269] on button "Edit" at bounding box center [182, 279] width 59 height 24
select select "US"
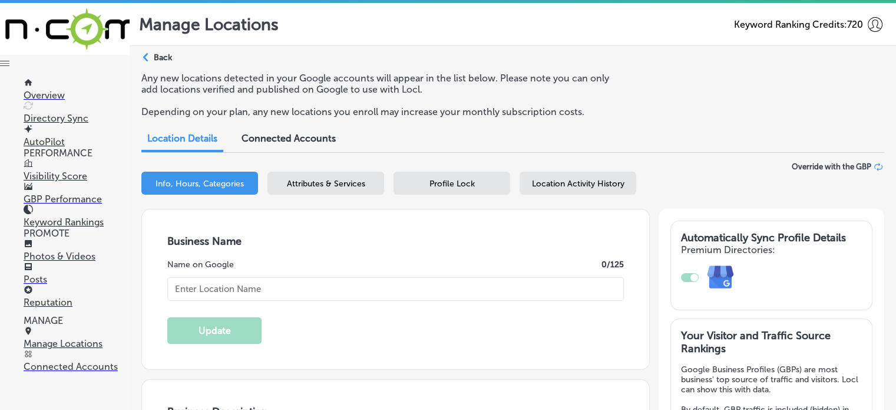
type input "Classic Roofing"
type input "[STREET_ADDRESS]"
type input "Columbia"
type input "29204"
type input "US"
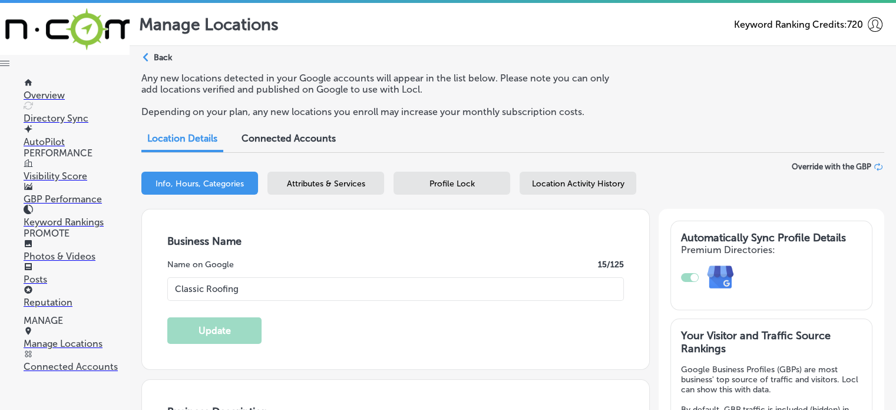
type input "[URL][DOMAIN_NAME]"
checkbox input "true"
type textarea "Classic Roofing, based in [GEOGRAPHIC_DATA], [GEOGRAPHIC_DATA], is your trusted…"
type input "[PHONE_NUMBER]"
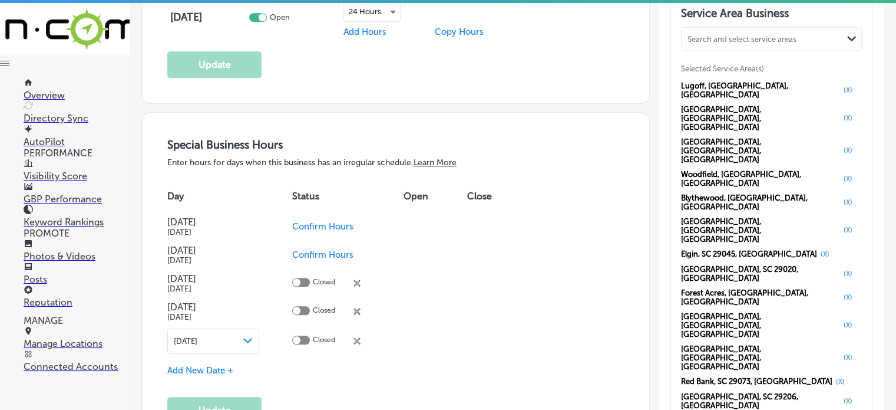
scroll to position [1189, 0]
click at [854, 257] on div "Service Area Business Search and select service areas Path Created with Sketch.…" at bounding box center [771, 317] width 201 height 641
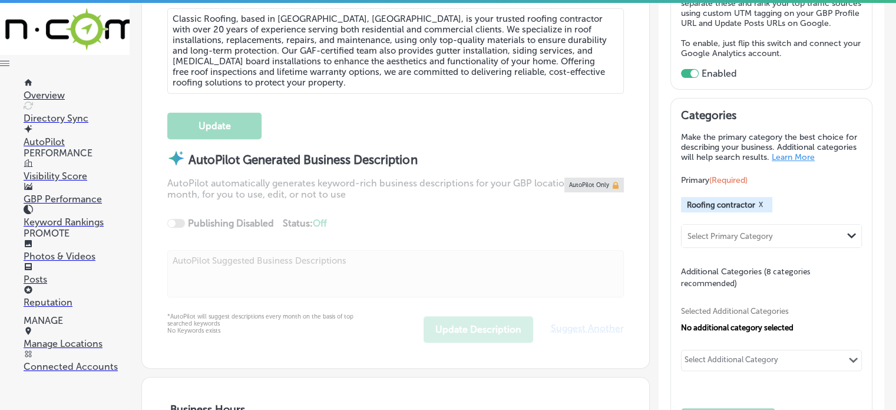
scroll to position [460, 0]
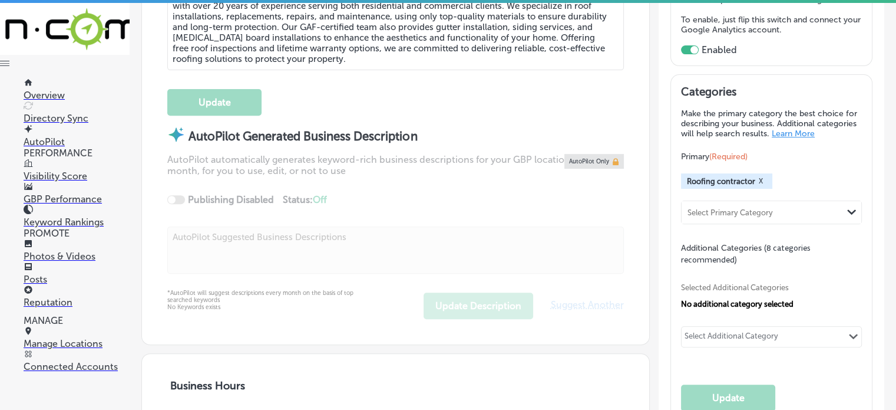
click at [52, 252] on p "Photos & Videos" at bounding box center [77, 255] width 106 height 11
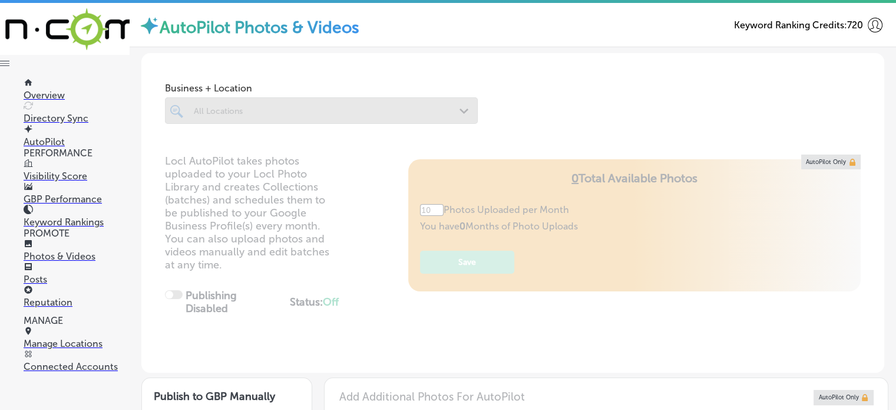
click at [298, 111] on div at bounding box center [321, 110] width 313 height 27
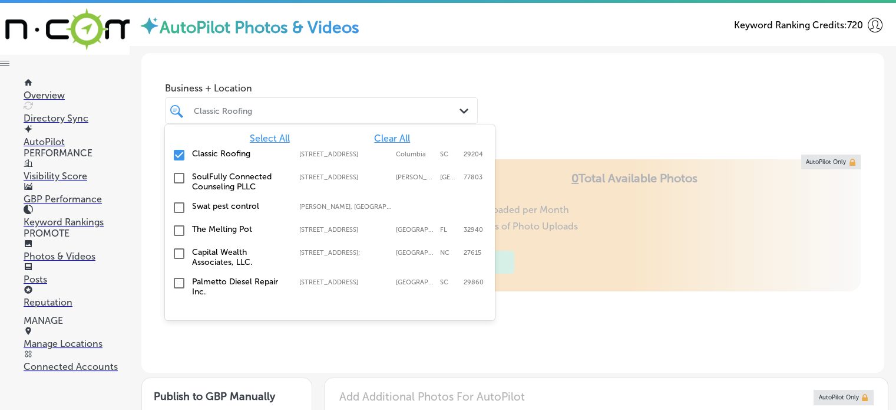
click at [298, 111] on div "Classic Roofing" at bounding box center [327, 110] width 267 height 10
type input "5"
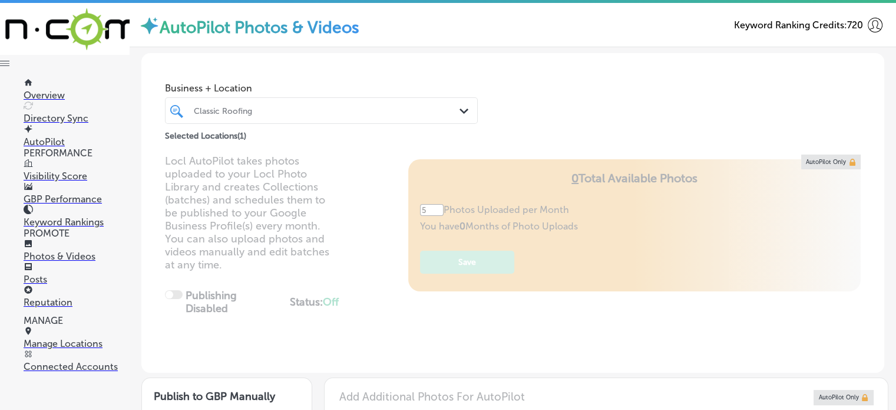
click at [474, 74] on div "Business + Location Classic Roofing Path Created with Sketch. Selected Location…" at bounding box center [512, 98] width 743 height 90
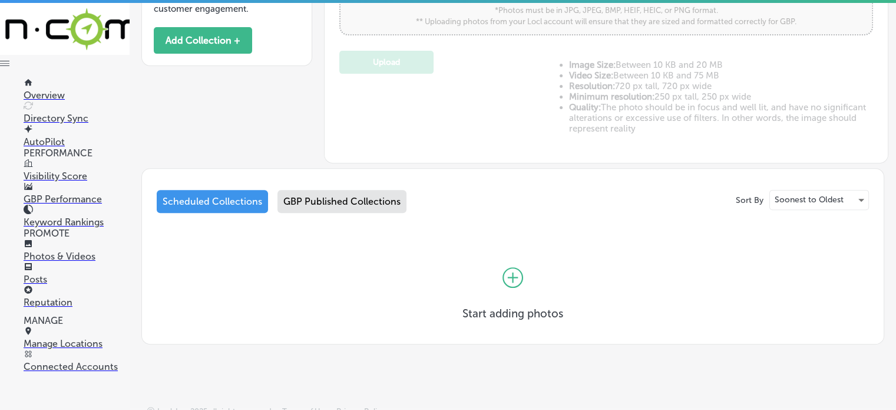
scroll to position [449, 0]
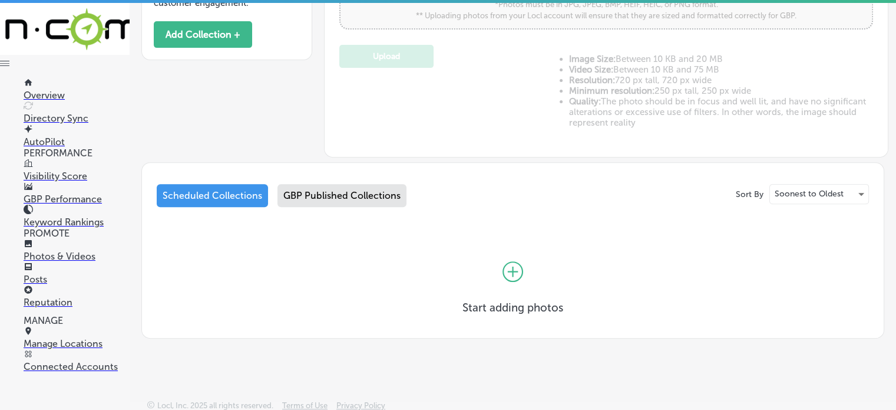
click at [325, 191] on div "GBP Published Collections" at bounding box center [342, 195] width 129 height 23
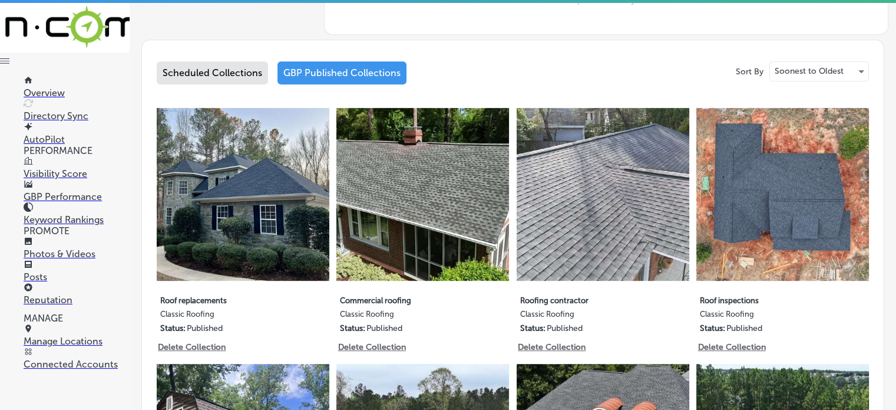
scroll to position [568, 0]
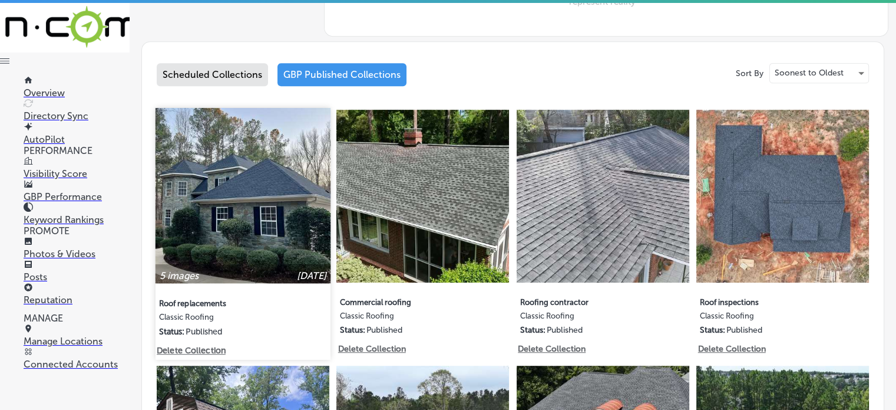
click at [272, 191] on img at bounding box center [243, 195] width 175 height 175
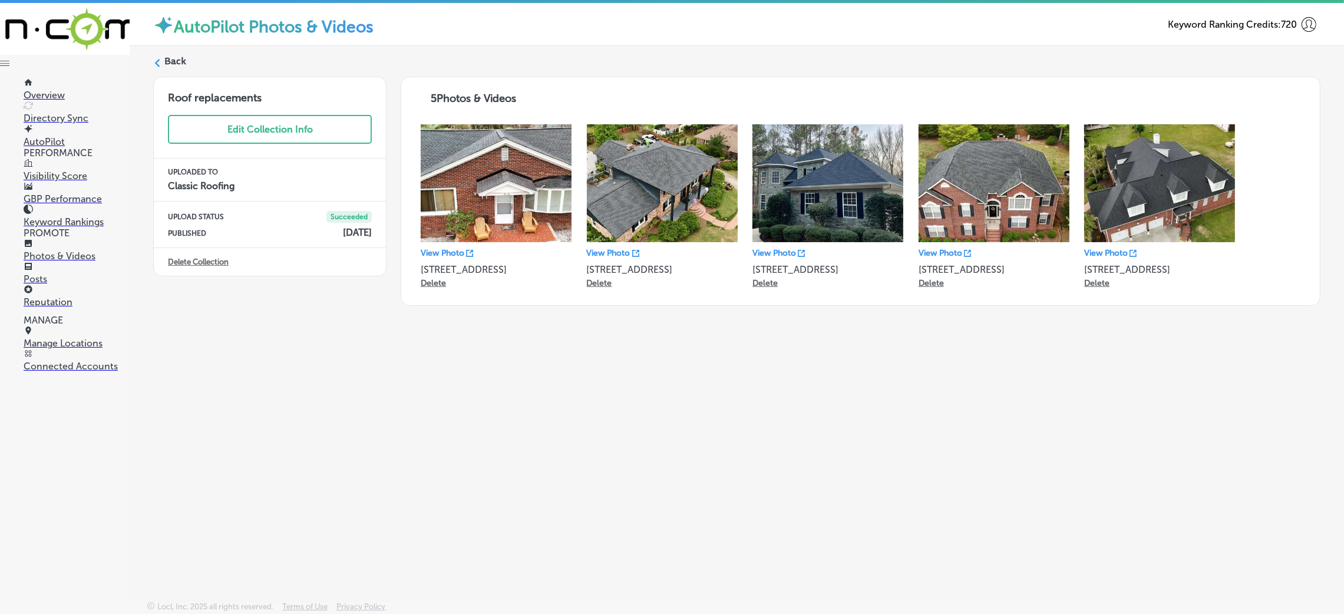
click at [167, 64] on label "Back" at bounding box center [175, 61] width 22 height 13
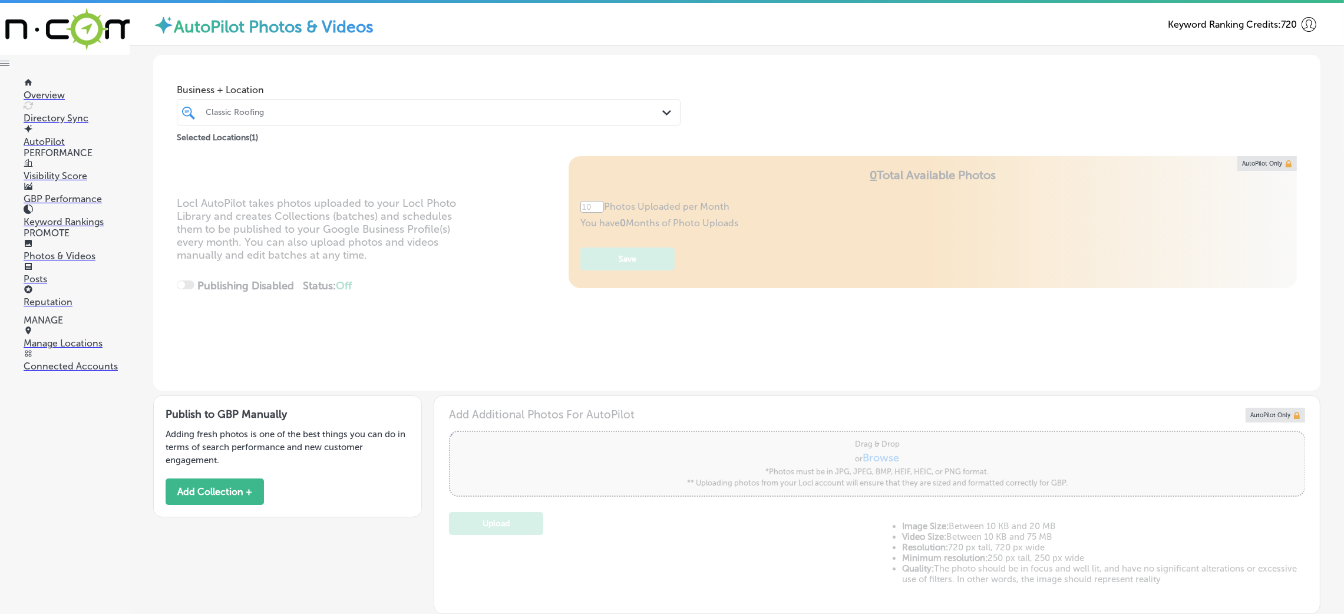
type input "5"
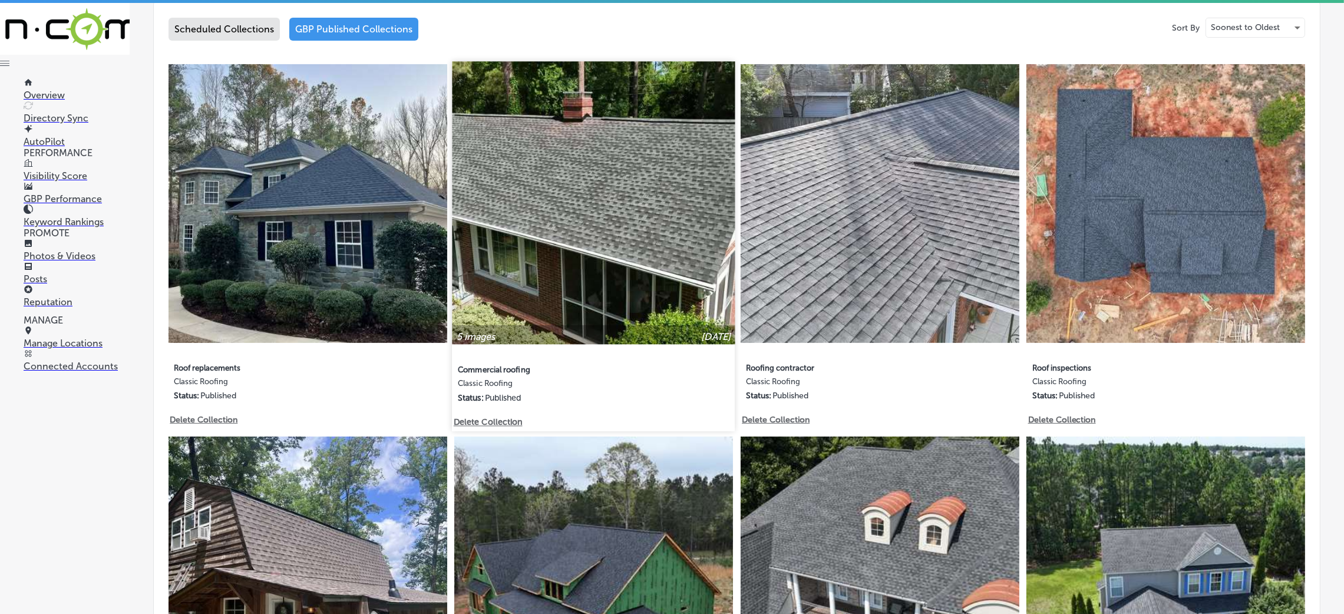
scroll to position [621, 0]
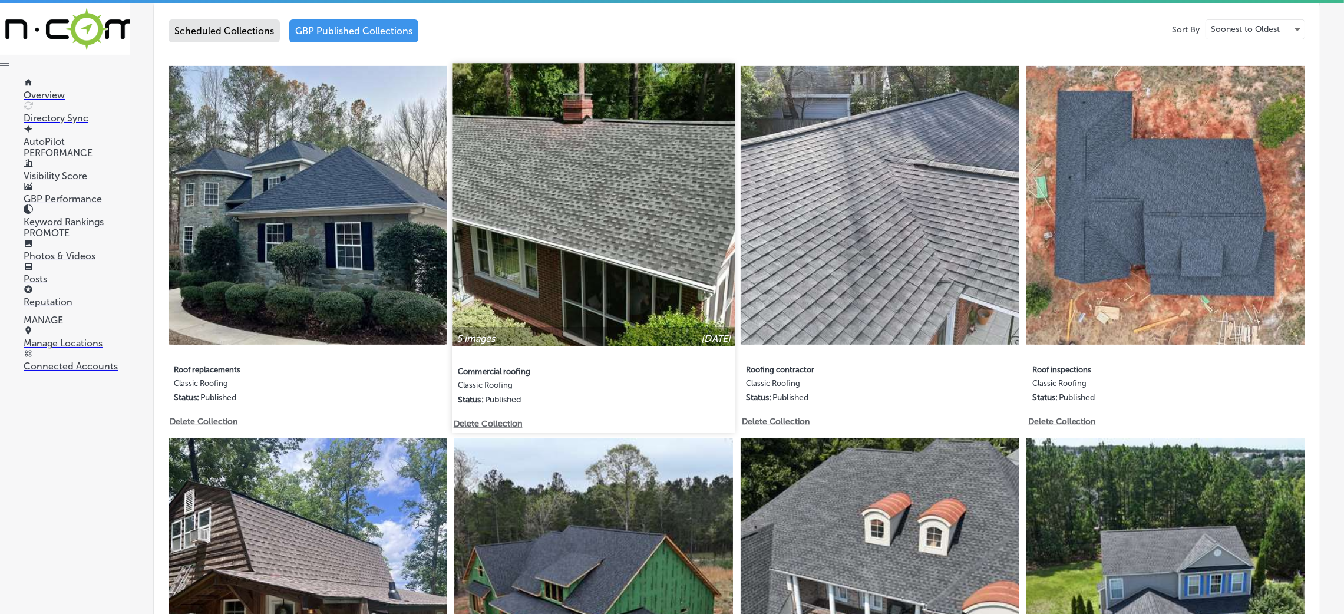
click at [639, 143] on img at bounding box center [594, 204] width 283 height 283
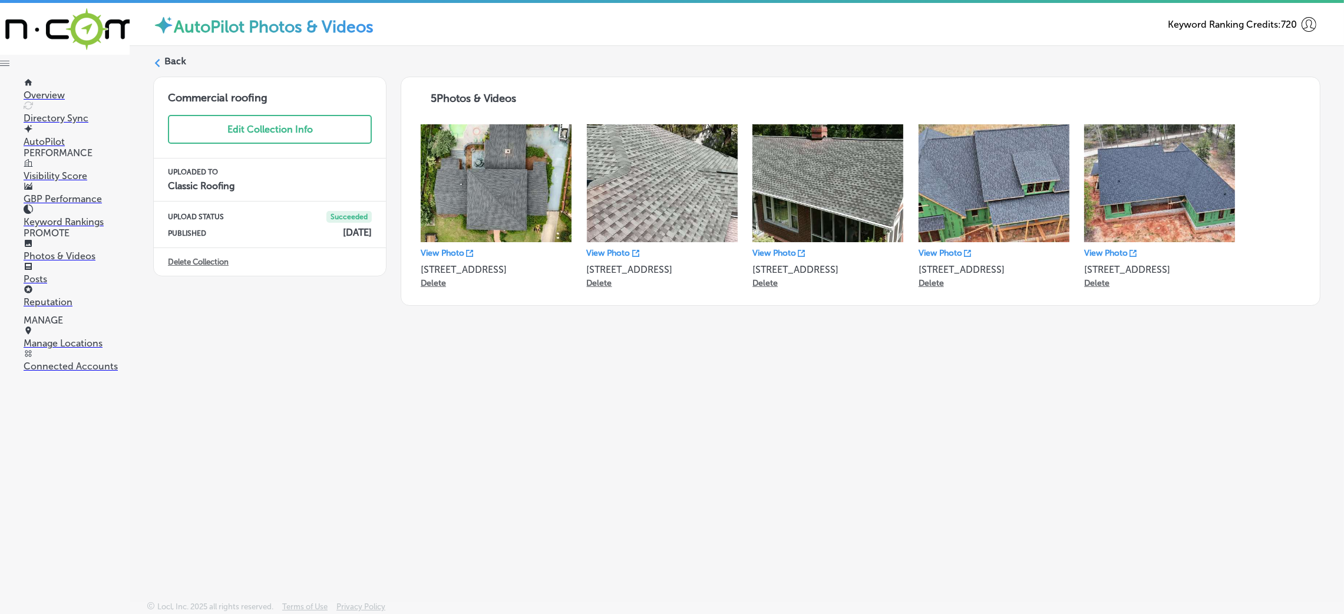
click at [203, 67] on div "Back" at bounding box center [737, 66] width 1168 height 22
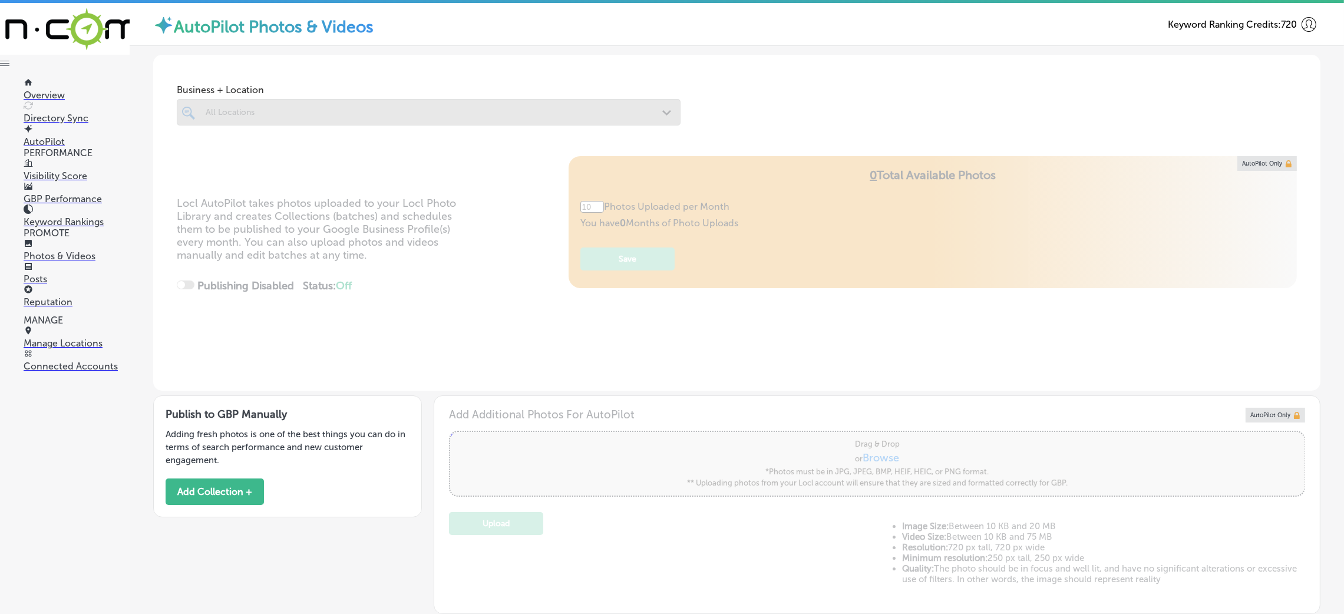
type input "5"
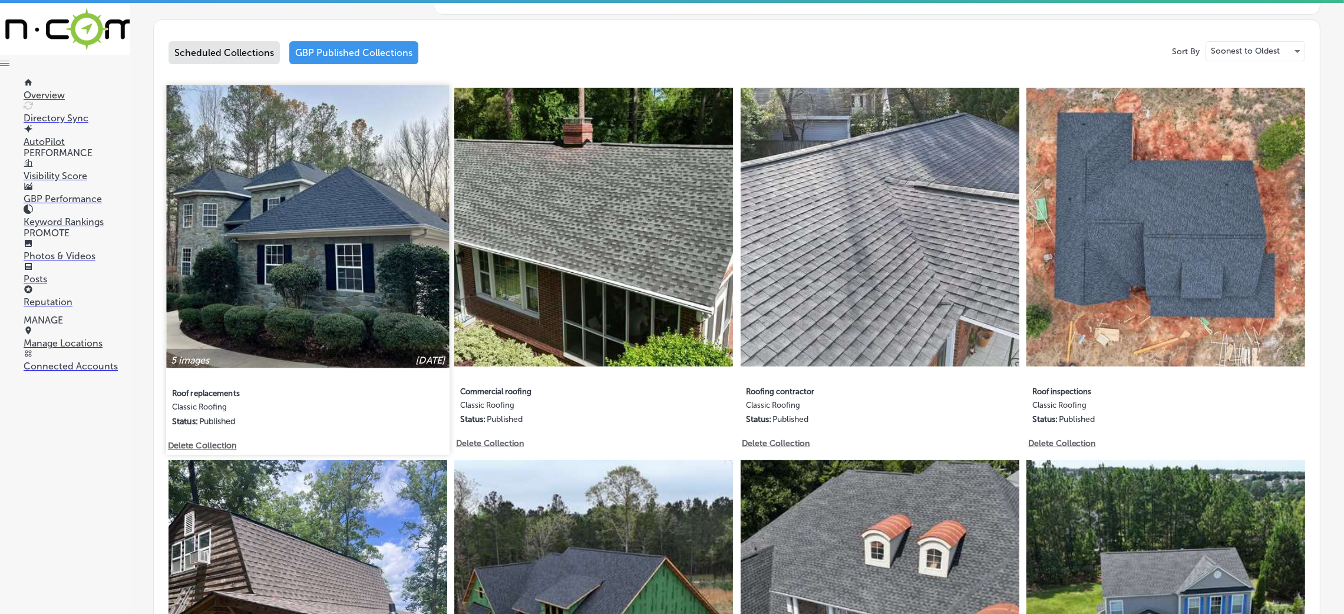
scroll to position [606, 0]
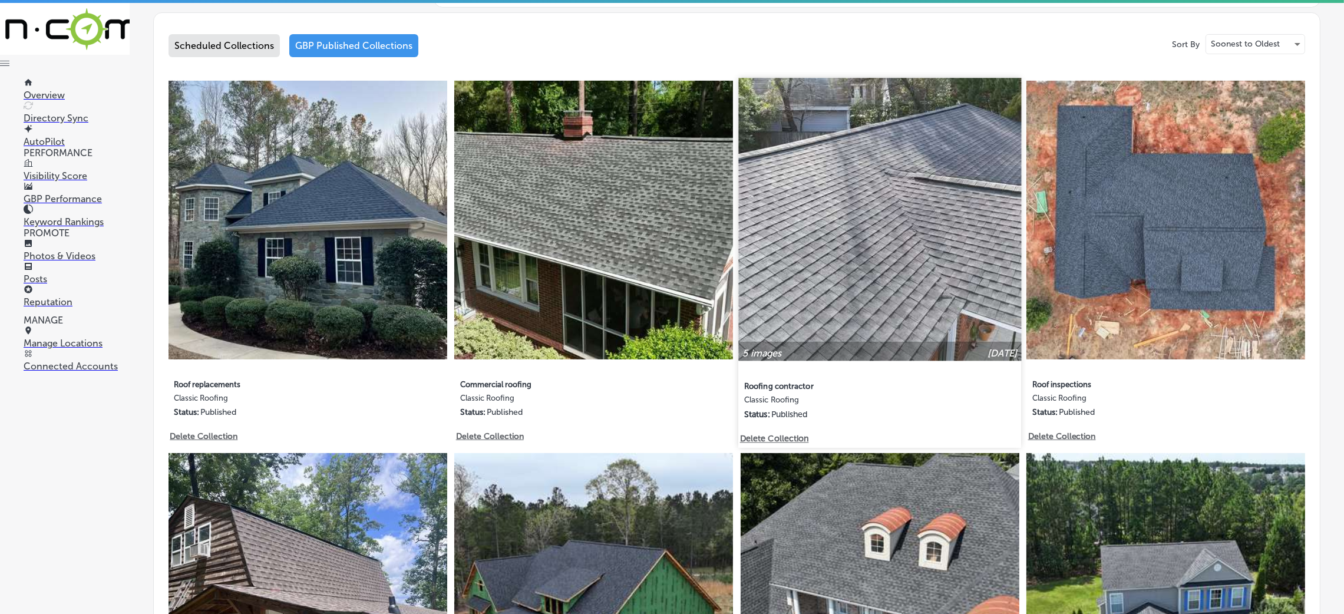
click at [888, 224] on img at bounding box center [879, 219] width 283 height 283
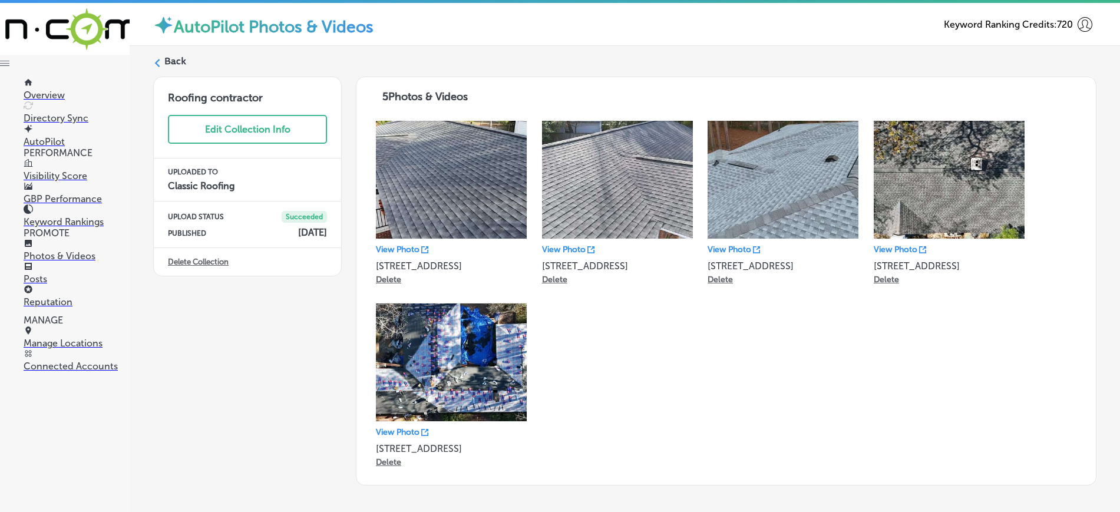
click at [44, 341] on p "Manage Locations" at bounding box center [77, 343] width 106 height 11
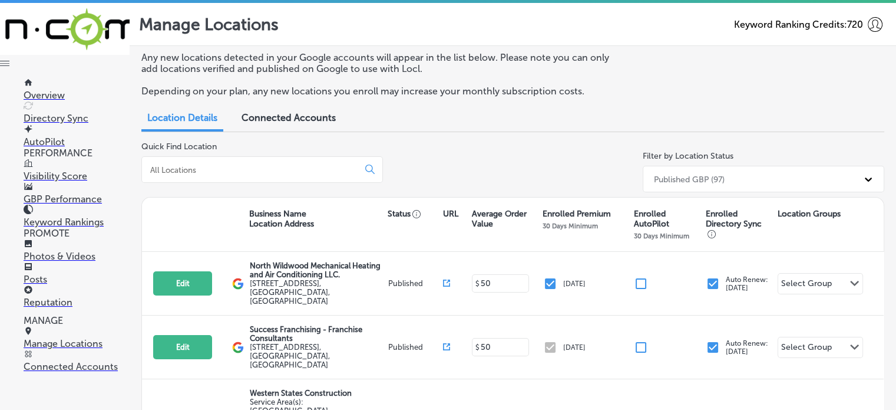
click at [234, 170] on input at bounding box center [252, 169] width 207 height 11
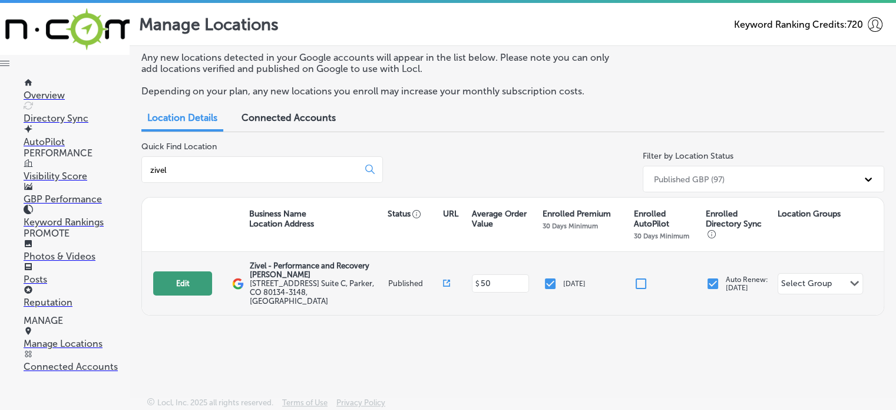
type input "zivel"
click at [200, 282] on button "Edit" at bounding box center [182, 283] width 59 height 24
select select "US"
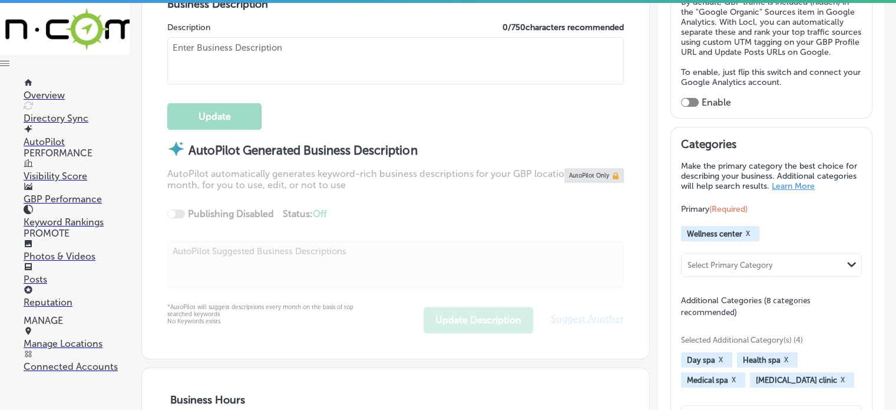
checkbox input "true"
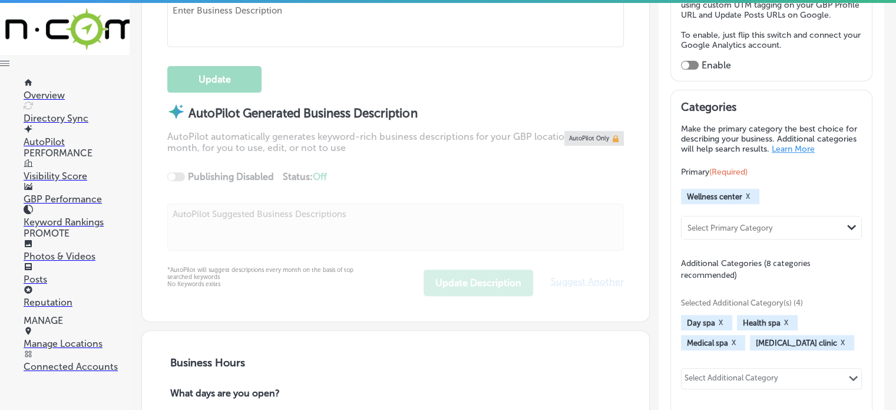
type input "Zivel - Performance and Recovery [PERSON_NAME]"
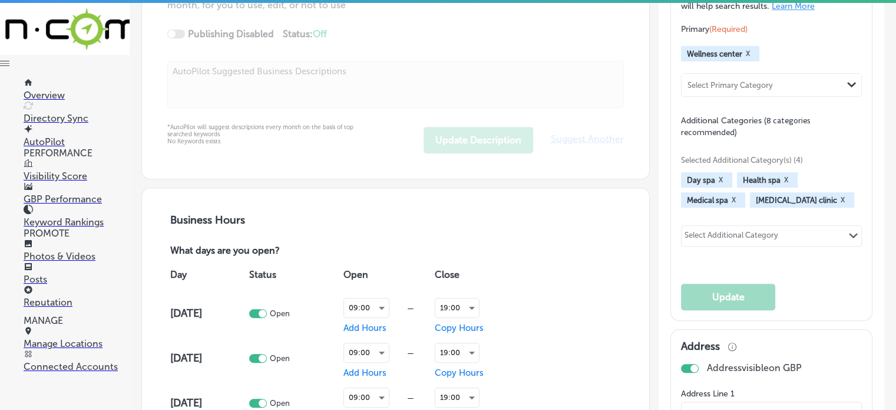
type input "[STREET_ADDRESS] Suite C"
type input "[PERSON_NAME]"
type input "80134-3148"
type input "US"
type input "[URL][DOMAIN_NAME][US_STATE][PERSON_NAME]"
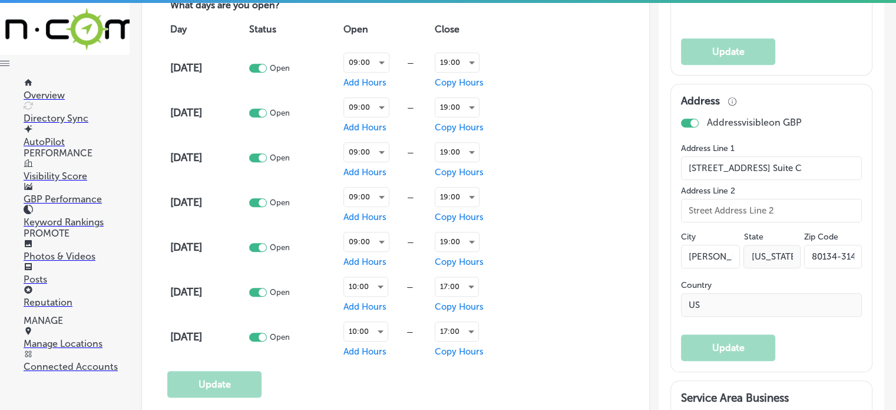
type textarea "[PERSON_NAME] is a premier medical spa offering advanced recovery and wellness …"
type input "[PHONE_NUMBER]"
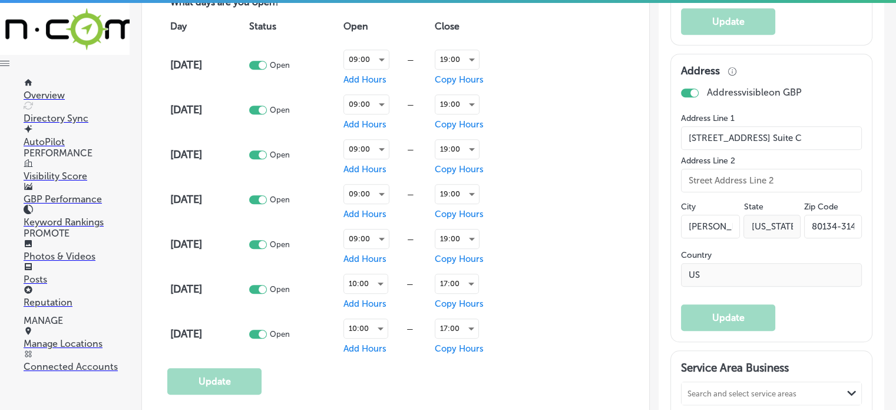
scroll to position [912, 0]
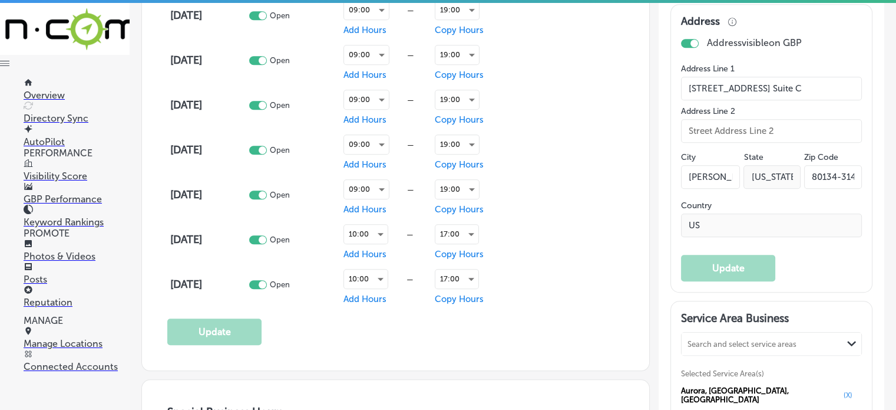
click at [71, 345] on p "Manage Locations" at bounding box center [77, 343] width 106 height 11
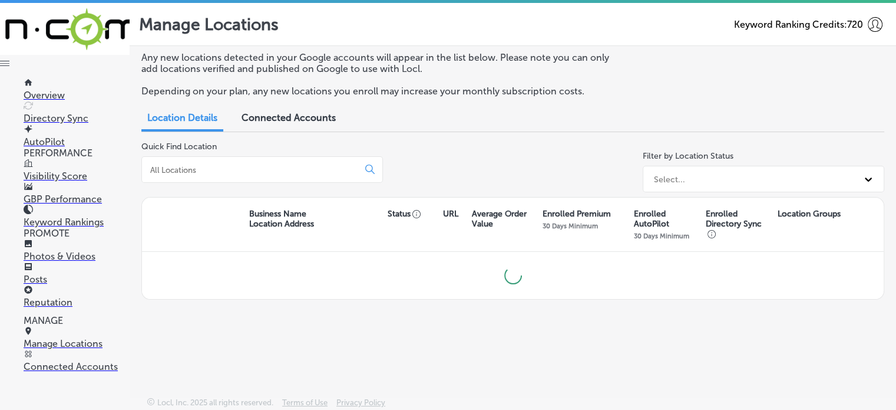
click at [248, 167] on input at bounding box center [252, 169] width 207 height 11
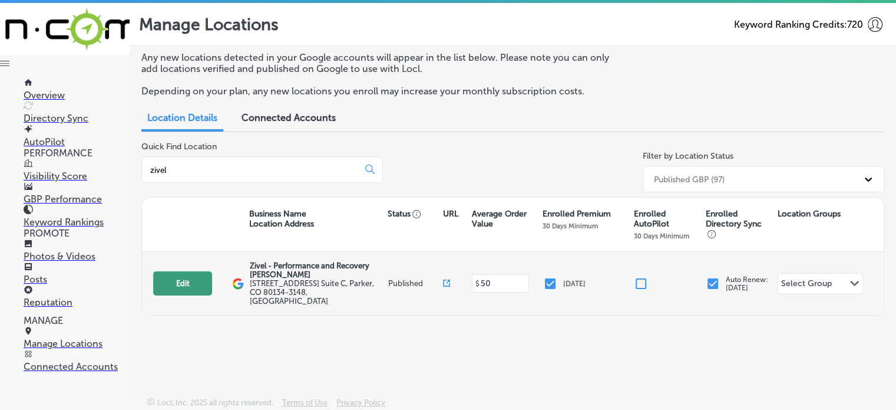
type input "zivel"
click at [189, 275] on button "Edit" at bounding box center [182, 283] width 59 height 24
select select "US"
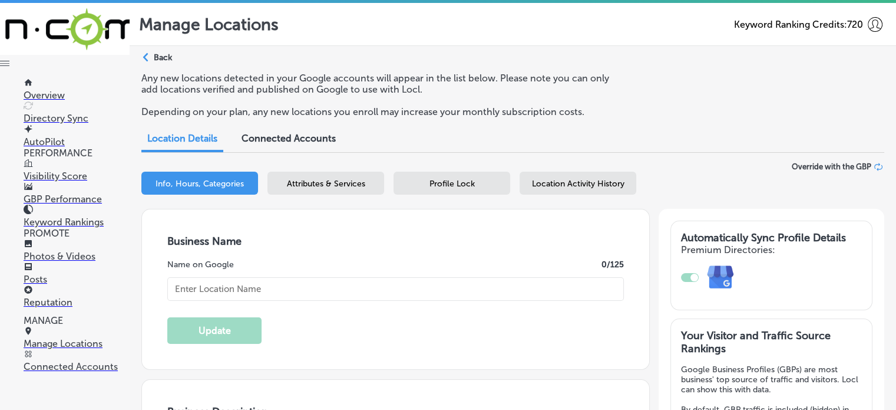
type input "Zivel - Performance and Recovery [PERSON_NAME]"
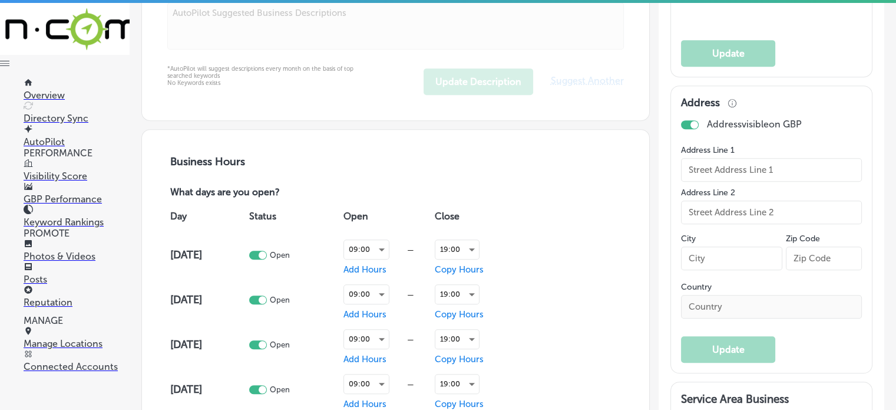
type input "[STREET_ADDRESS] Suite C"
type input "[PERSON_NAME]"
type input "80134-3148"
type input "US"
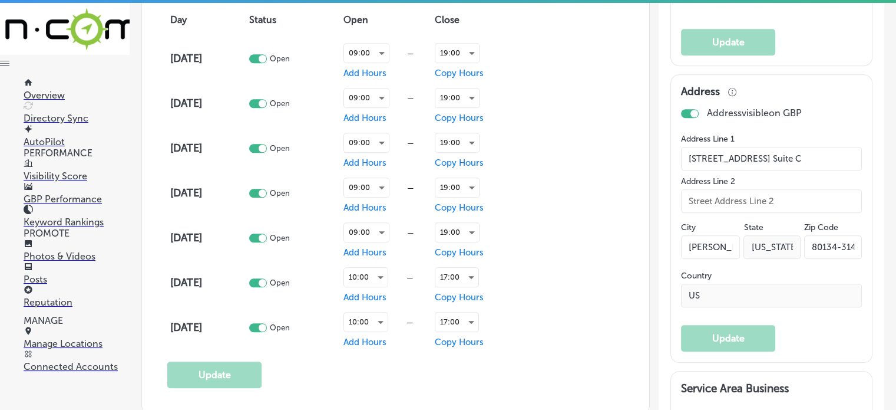
type input "[URL][DOMAIN_NAME][US_STATE][PERSON_NAME]"
checkbox input "true"
type textarea "[PERSON_NAME] is a premier medical spa offering advanced recovery and wellness …"
type input "[PHONE_NUMBER]"
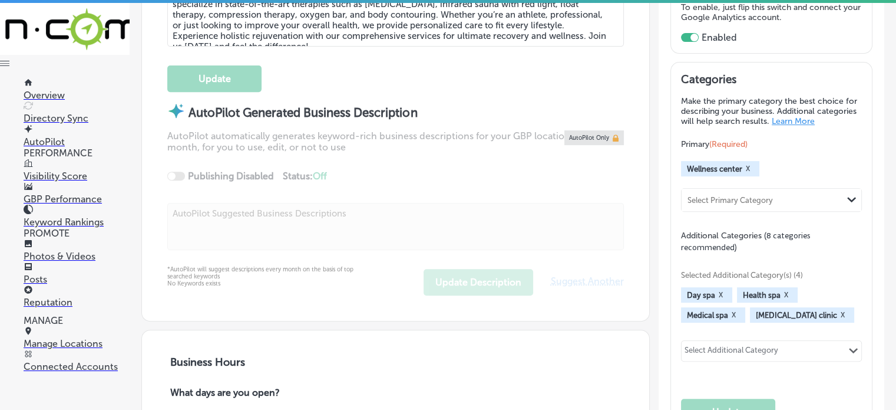
scroll to position [474, 0]
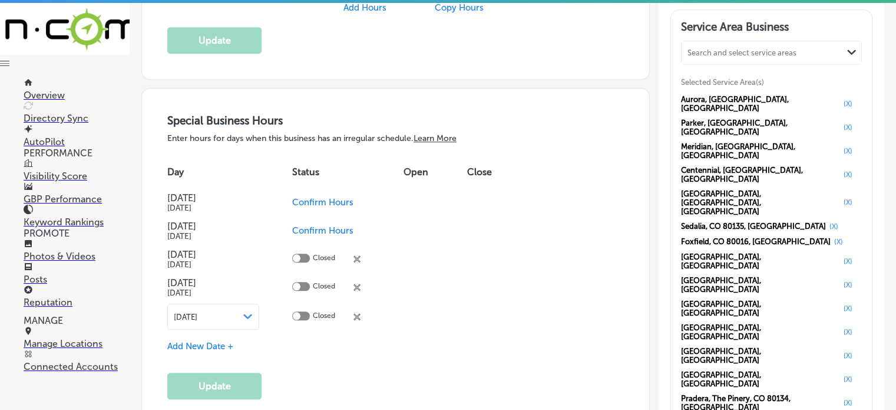
scroll to position [1202, 0]
click at [41, 257] on p "Photos & Videos" at bounding box center [77, 255] width 106 height 11
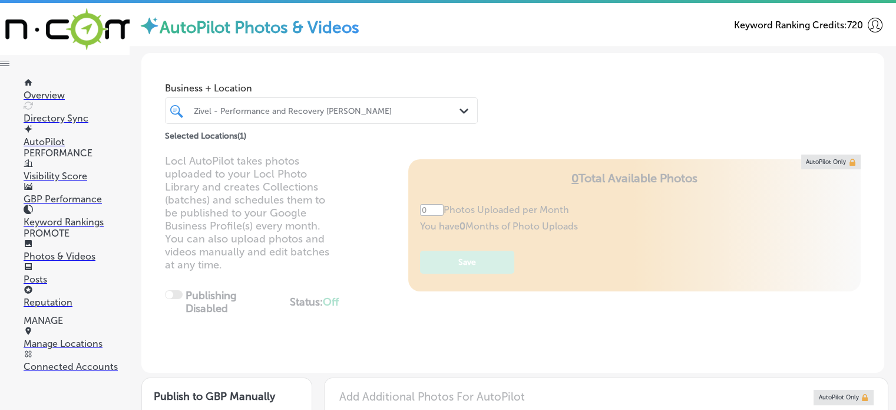
type input "5"
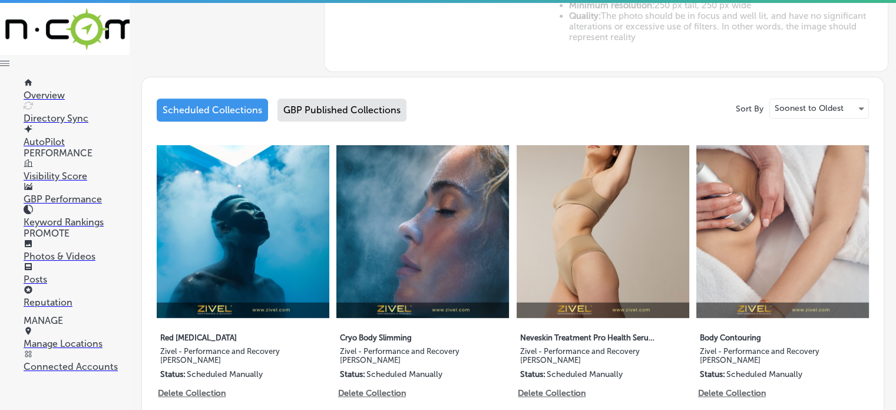
scroll to position [540, 0]
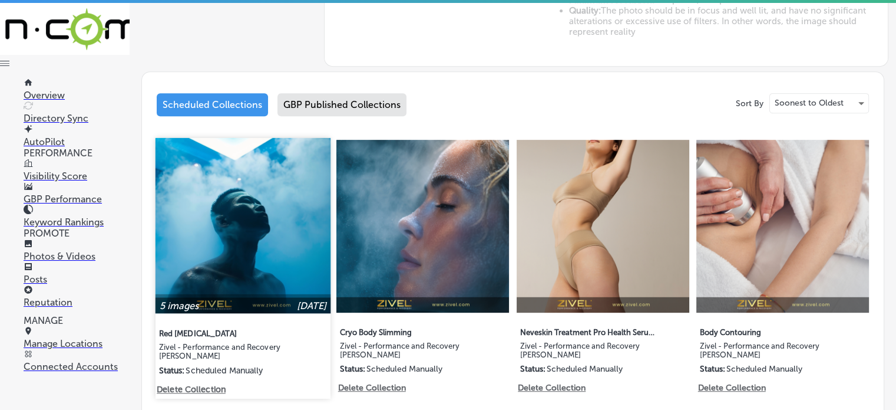
click at [244, 223] on img at bounding box center [243, 225] width 175 height 175
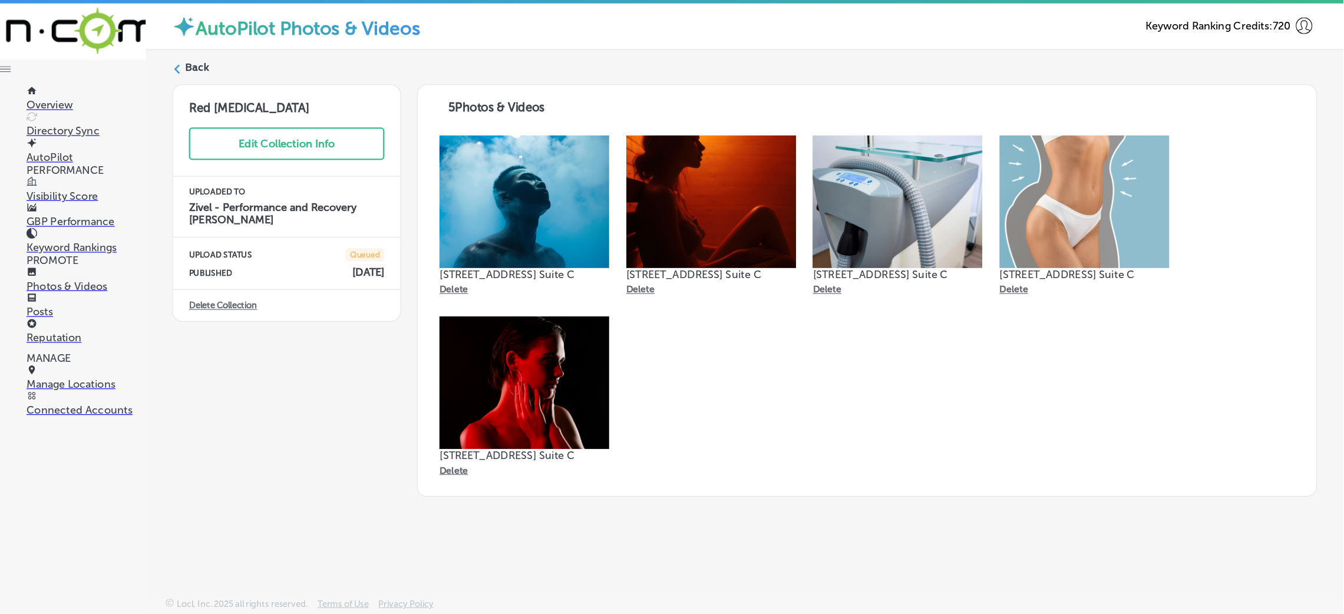
scroll to position [2, 0]
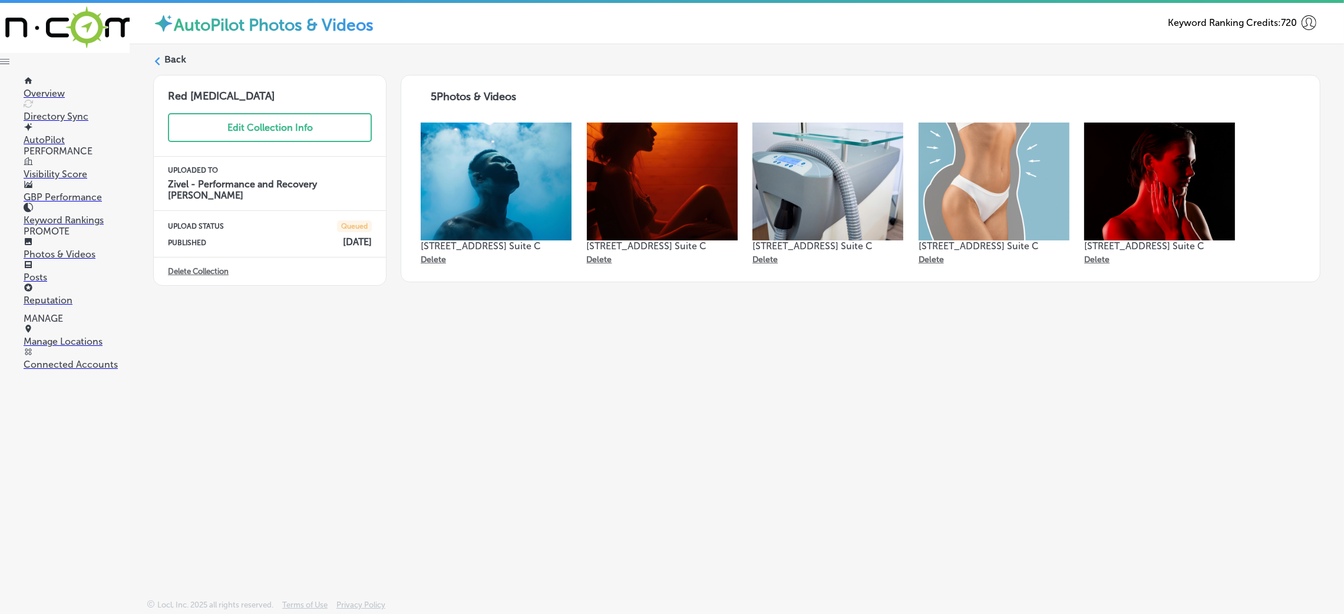
click at [162, 55] on div "Back" at bounding box center [737, 64] width 1168 height 22
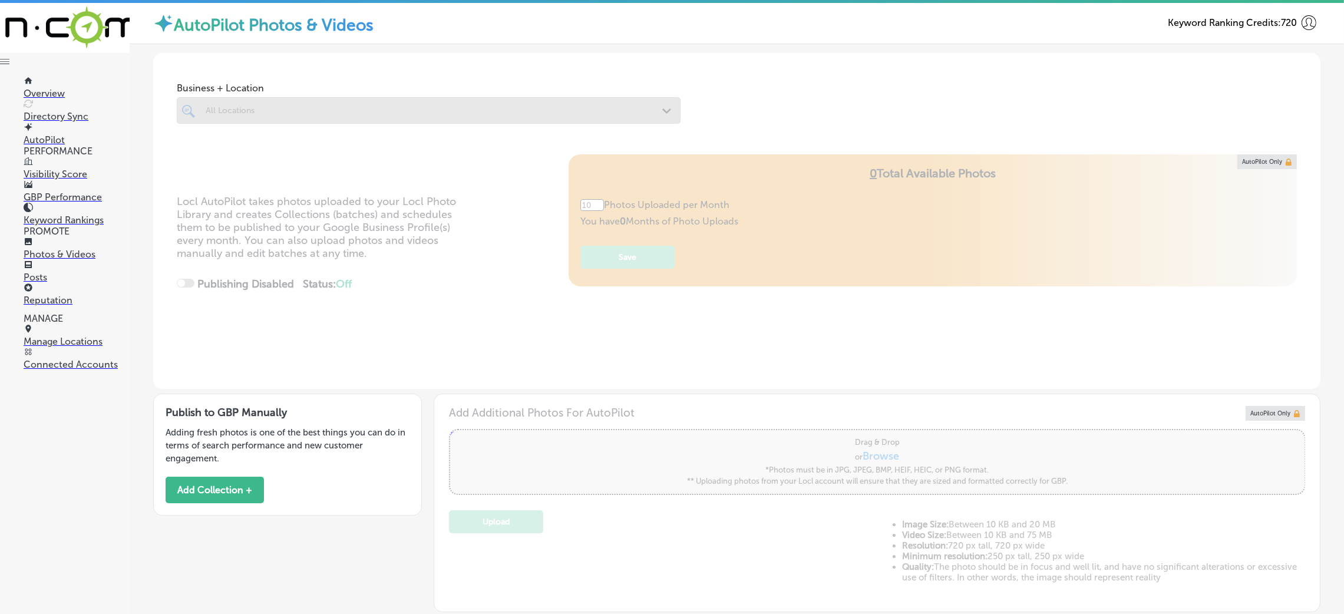
type input "5"
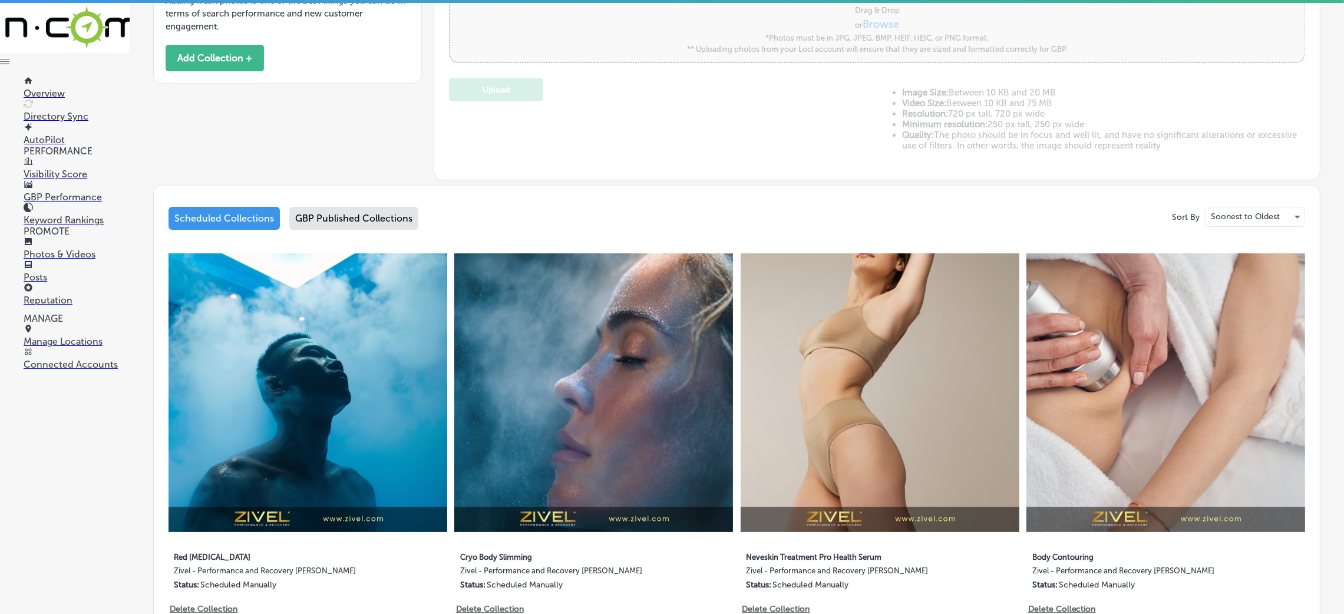
scroll to position [441, 0]
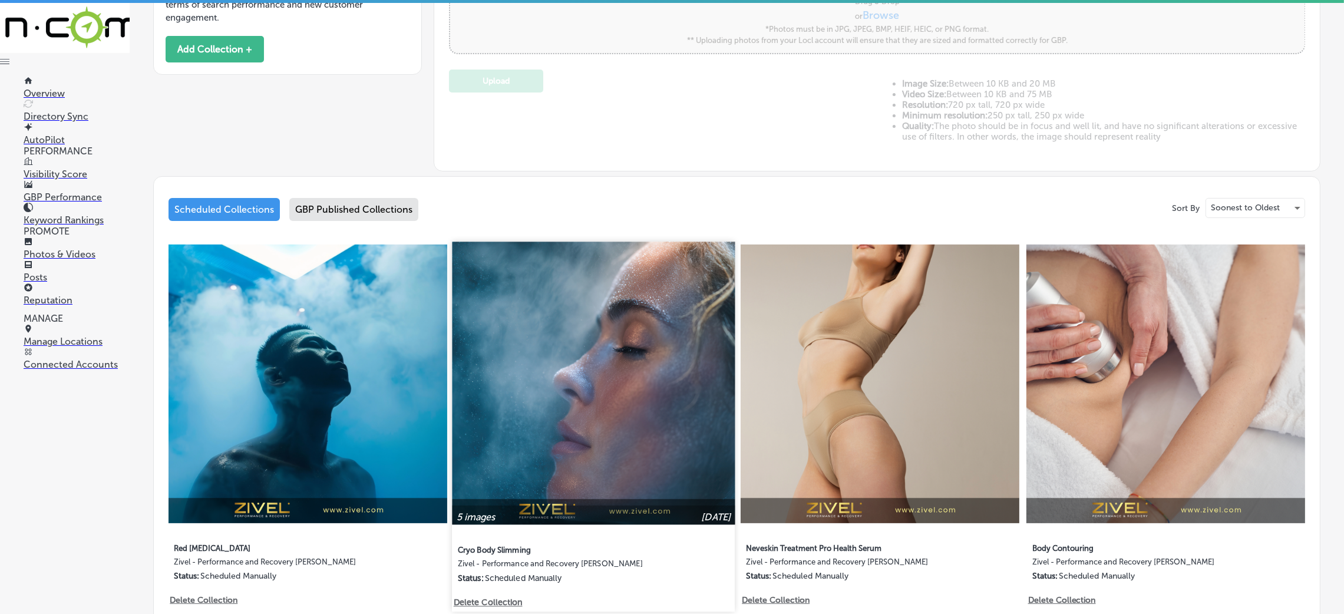
click at [647, 409] on img at bounding box center [594, 383] width 283 height 283
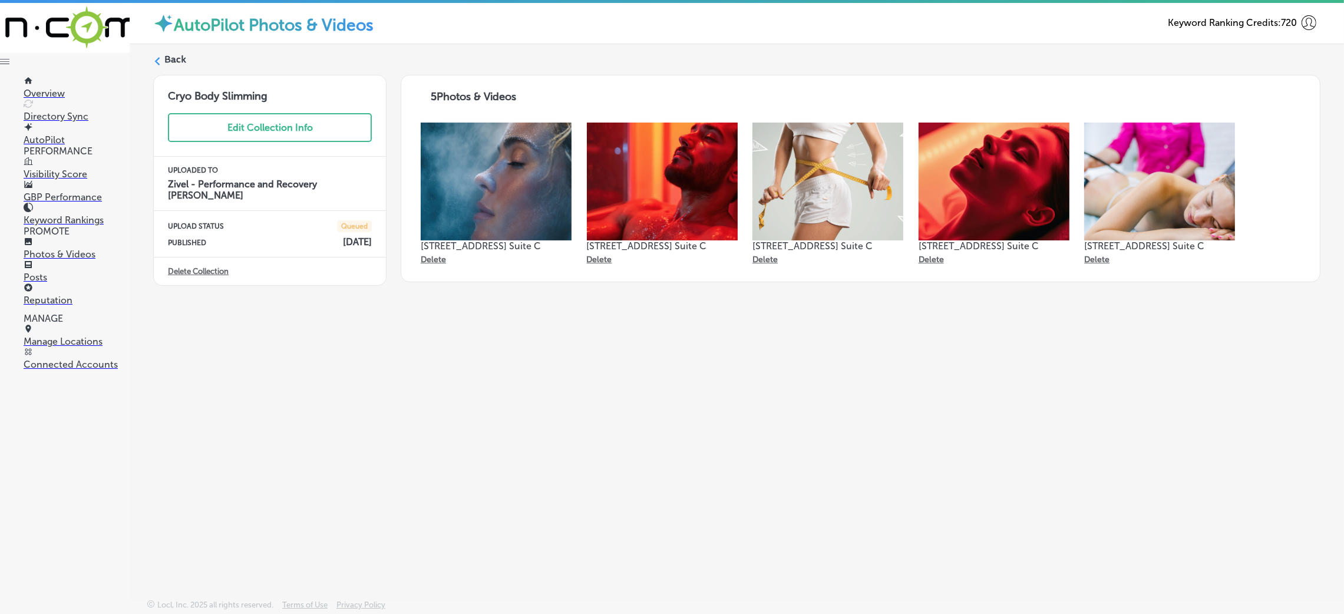
click at [169, 60] on label "Back" at bounding box center [175, 59] width 22 height 13
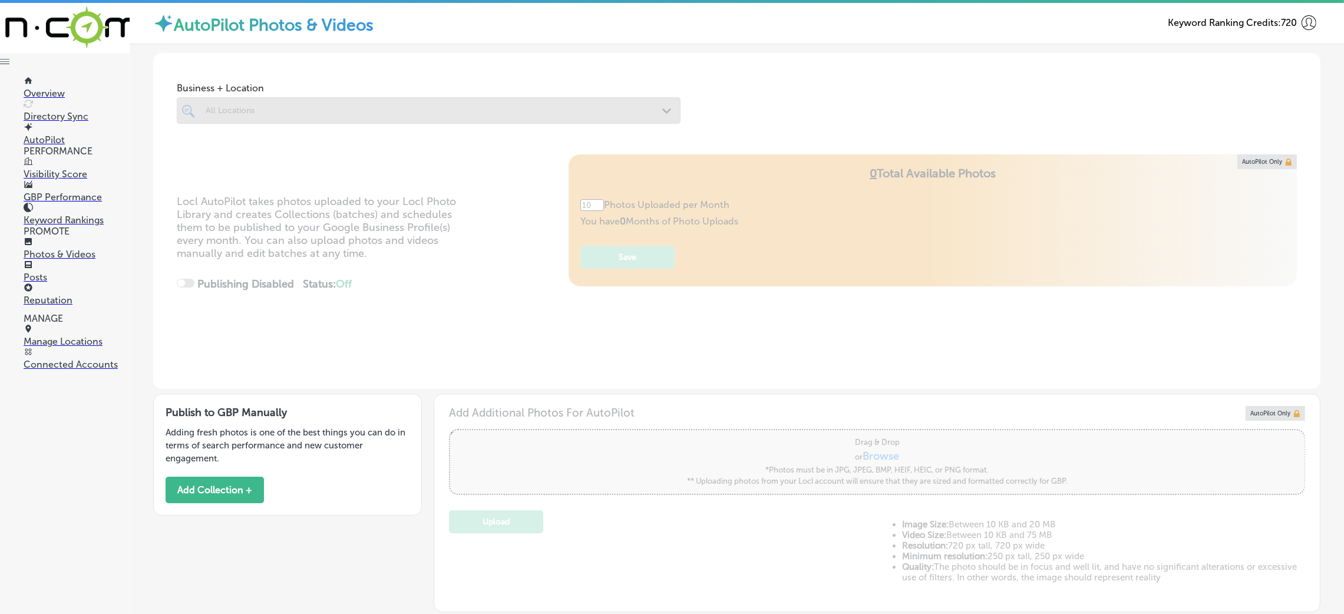
type input "5"
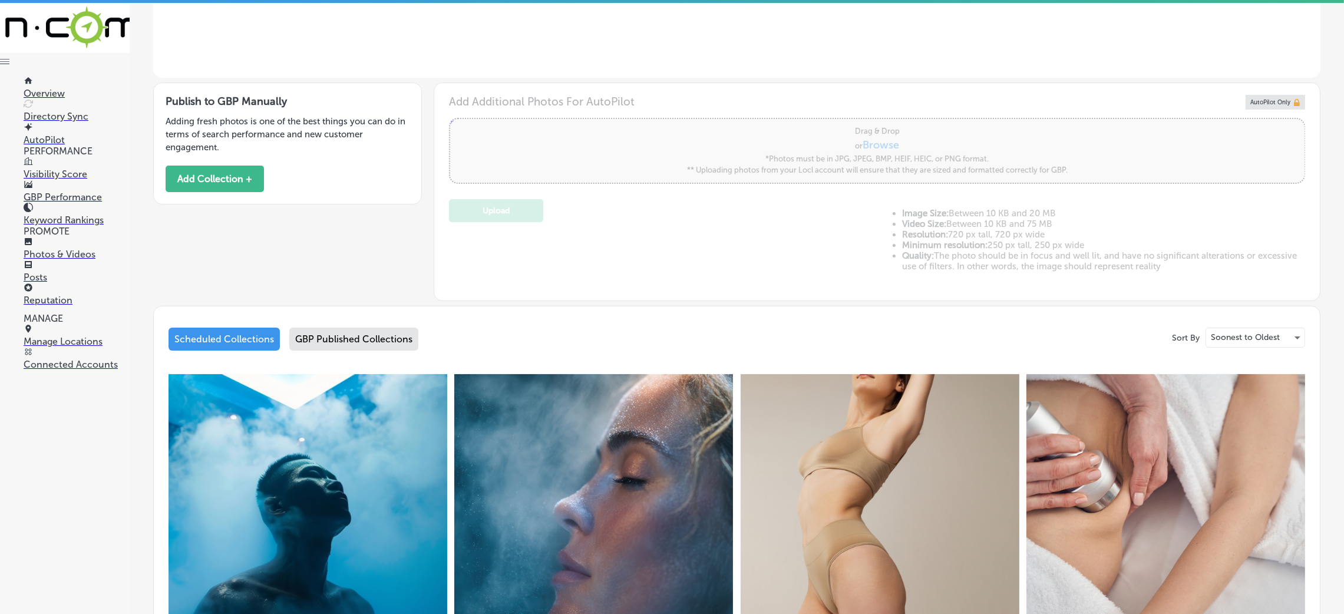
scroll to position [313, 0]
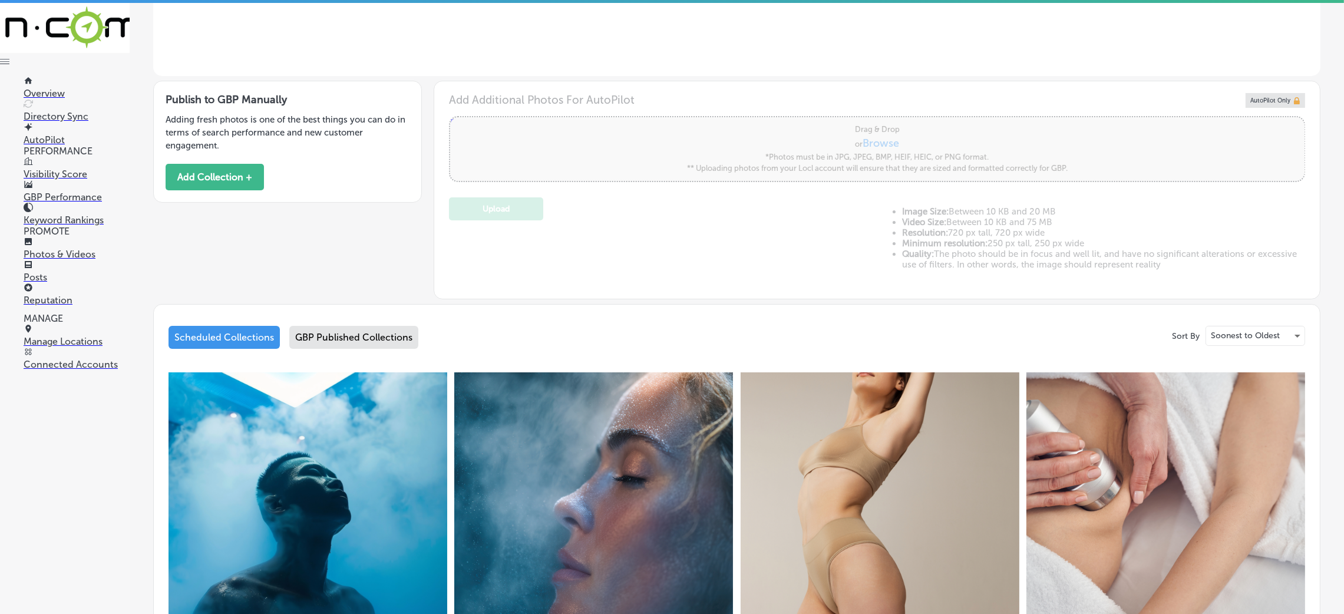
click at [865, 409] on img at bounding box center [880, 511] width 279 height 279
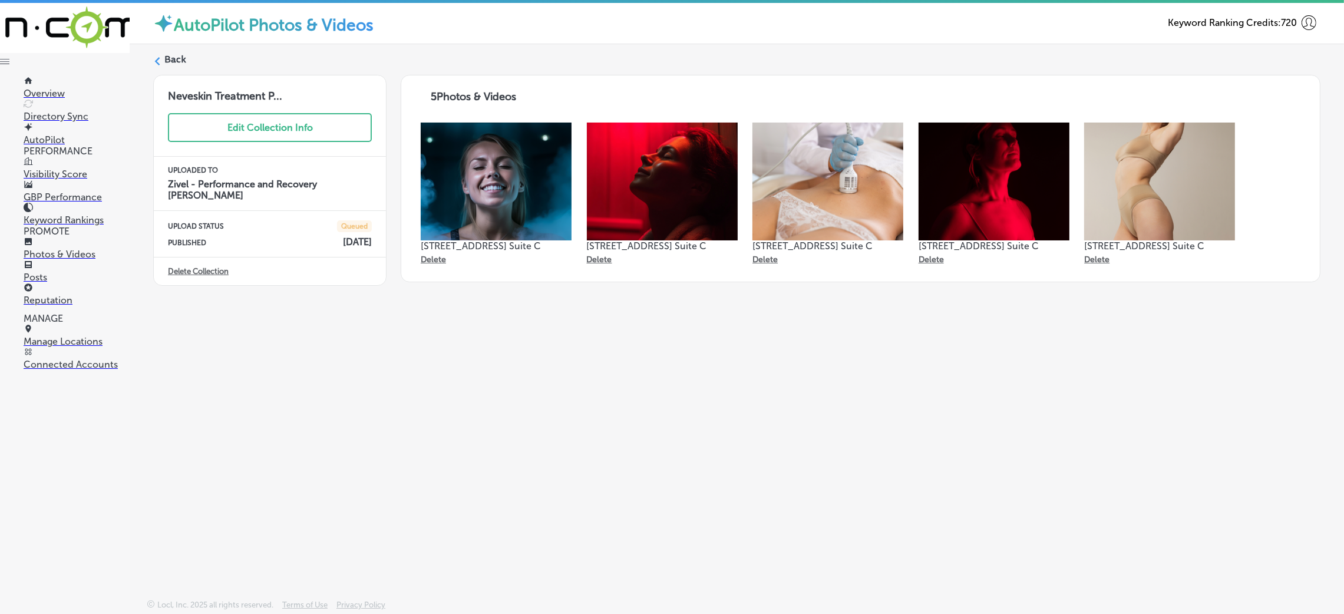
click at [177, 55] on label "Back" at bounding box center [175, 59] width 22 height 13
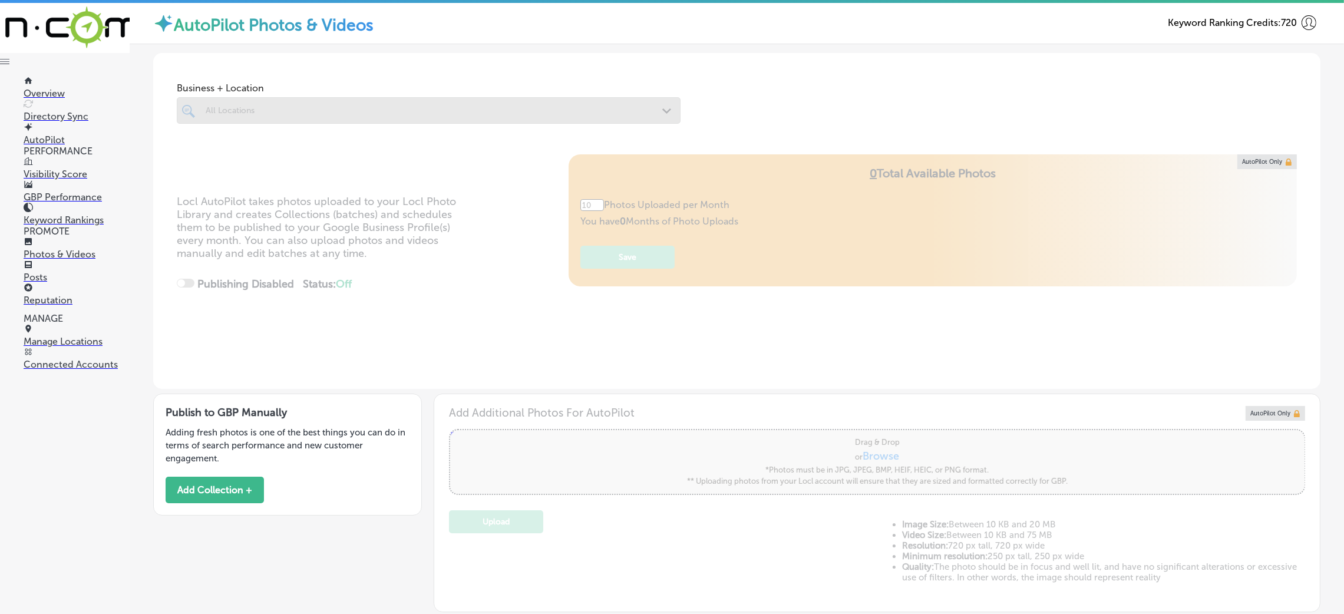
type input "5"
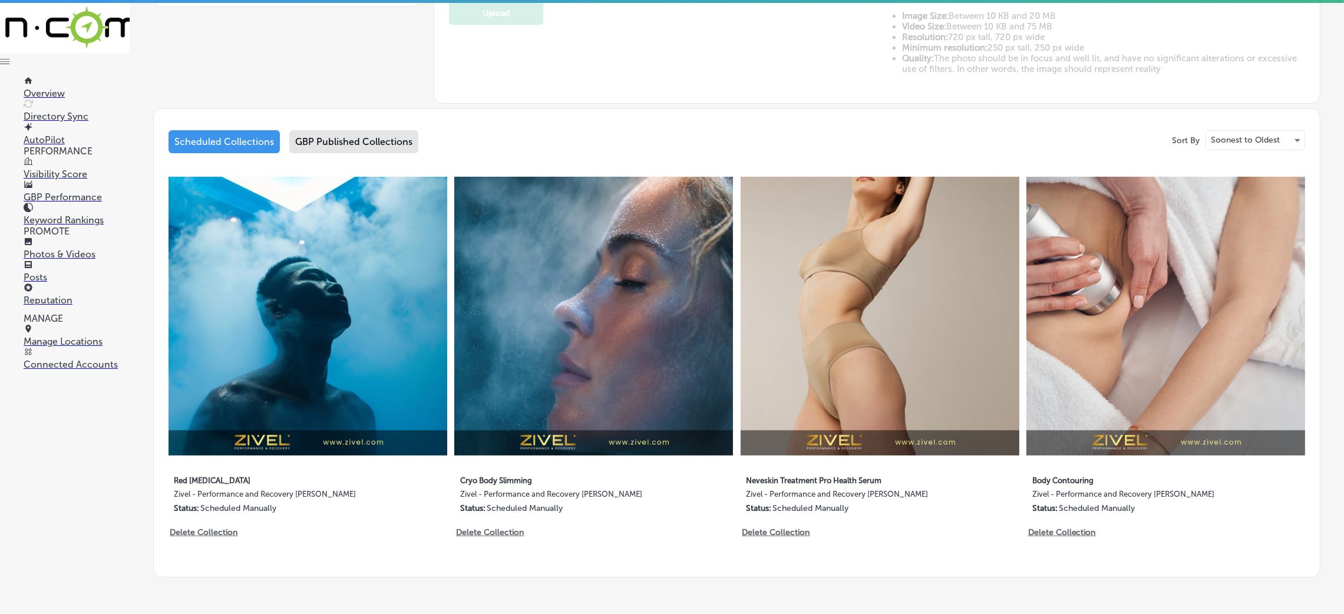
scroll to position [547, 0]
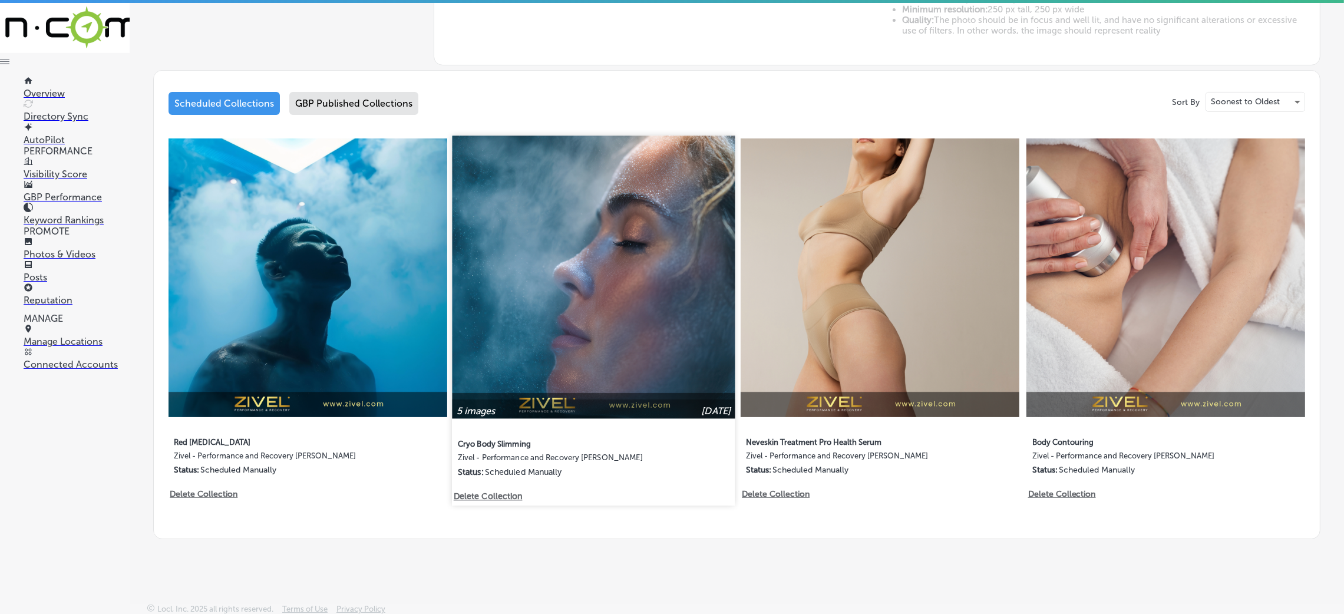
click at [624, 248] on img at bounding box center [594, 277] width 283 height 283
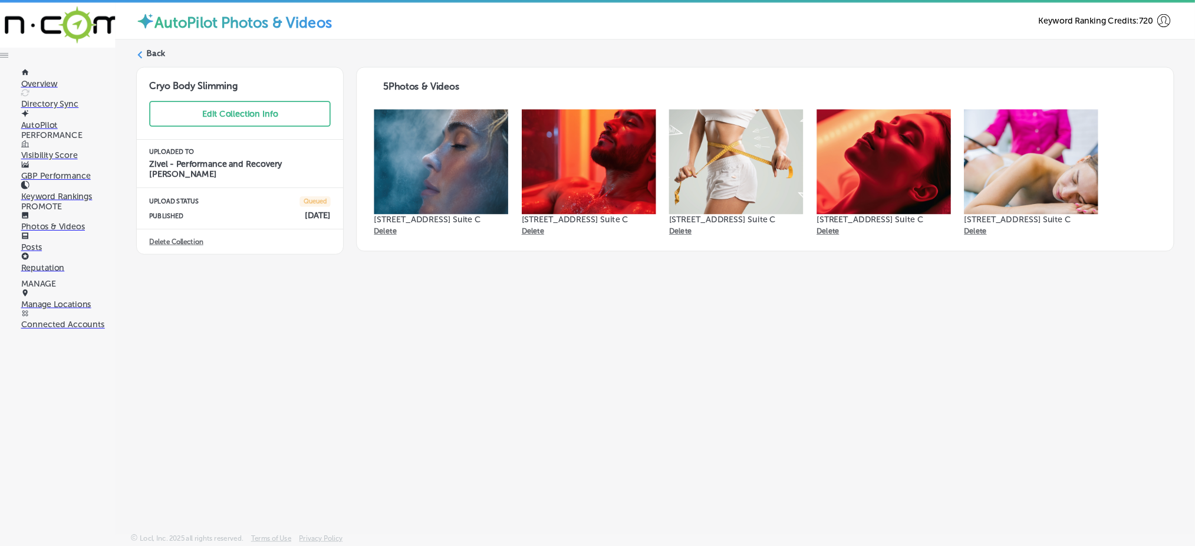
scroll to position [1, 0]
